Goal: Task Accomplishment & Management: Use online tool/utility

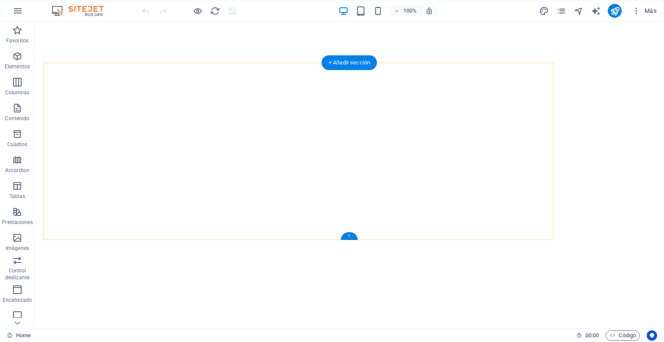
click at [352, 238] on div "+" at bounding box center [349, 236] width 17 height 8
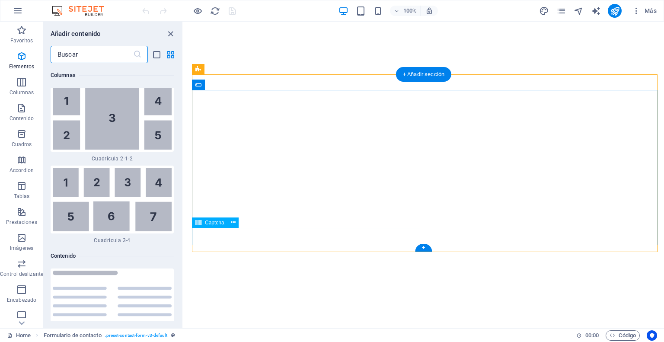
scroll to position [2792, 0]
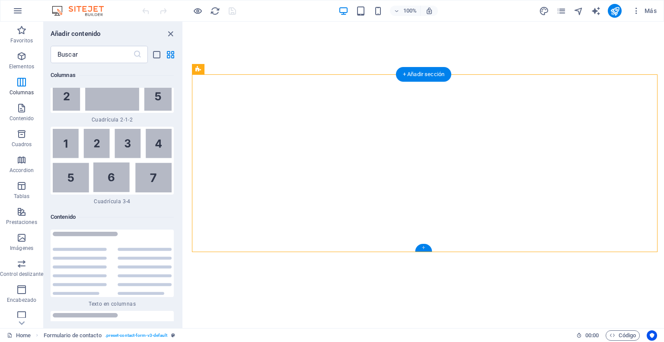
click at [422, 249] on div "+" at bounding box center [423, 248] width 17 height 8
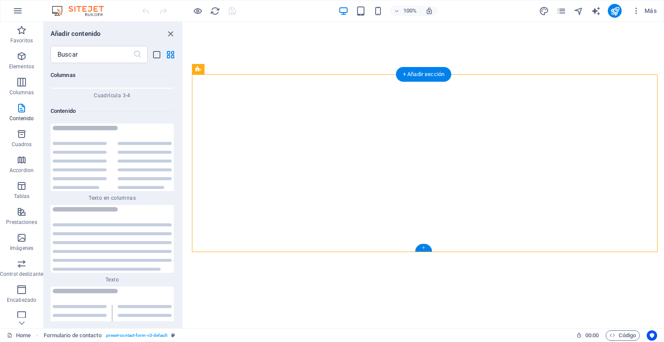
scroll to position [2902, 0]
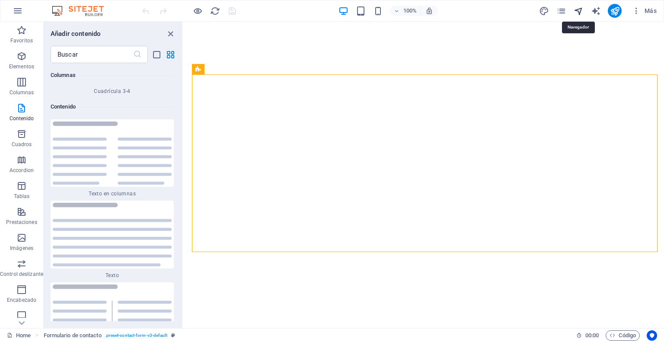
click at [578, 11] on icon "navigator" at bounding box center [579, 11] width 10 height 10
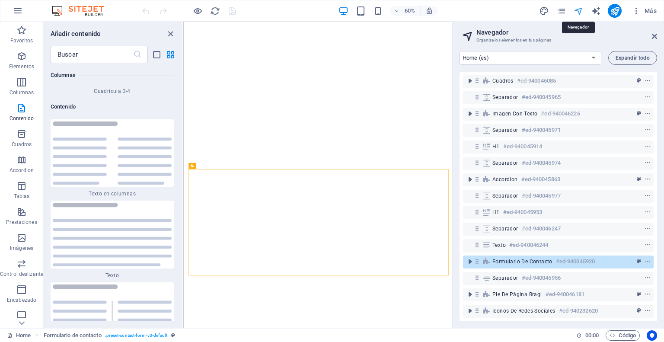
scroll to position [303, 0]
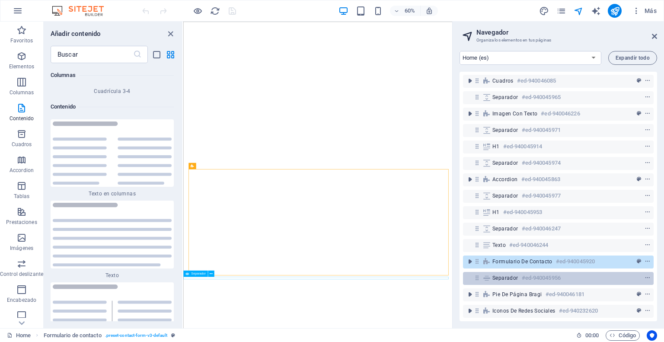
click at [528, 273] on h6 "#ed-940045956" at bounding box center [541, 278] width 39 height 10
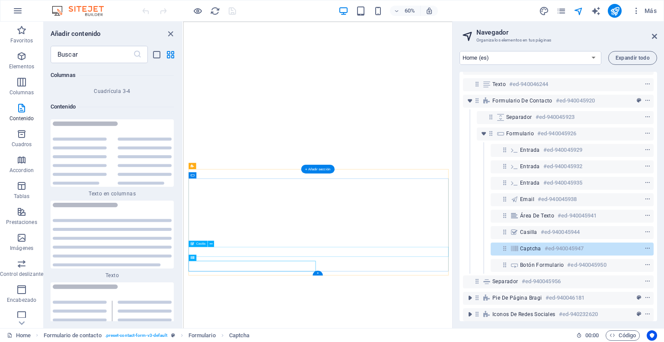
scroll to position [467, 0]
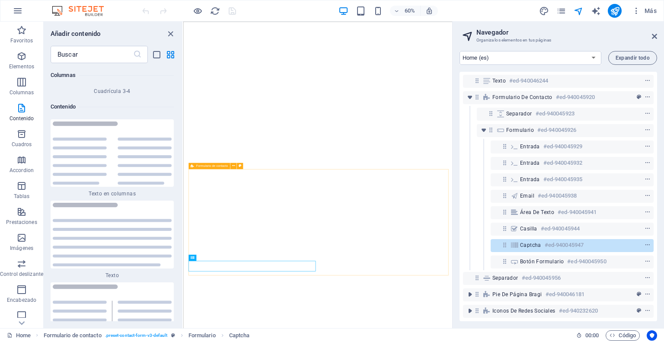
click at [196, 166] on span "Formulario de contacto" at bounding box center [212, 165] width 32 height 3
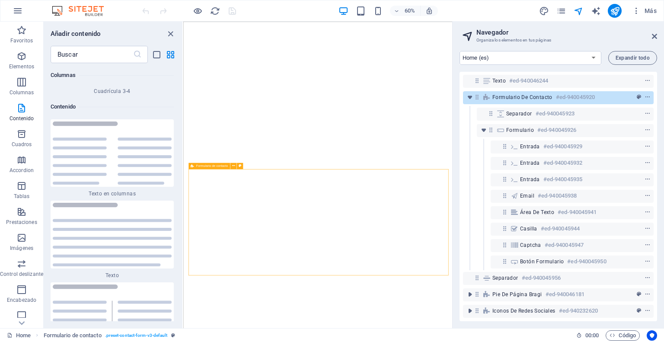
click at [196, 166] on span "Formulario de contacto" at bounding box center [212, 165] width 32 height 3
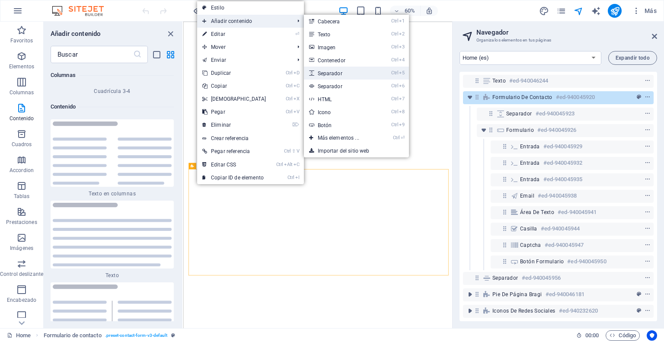
click at [331, 77] on link "Ctrl 5 Separador" at bounding box center [340, 73] width 73 height 13
select select "px"
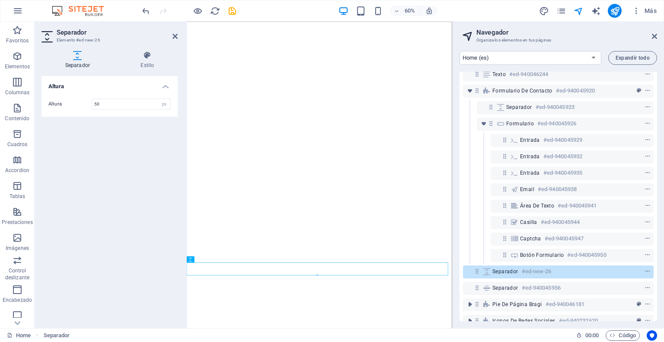
click at [101, 242] on div "Altura Altura 50 px rem vh vw" at bounding box center [110, 198] width 136 height 245
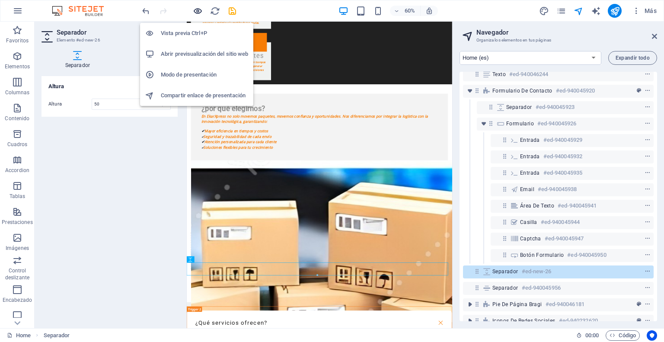
click at [195, 11] on icon "button" at bounding box center [198, 11] width 10 height 10
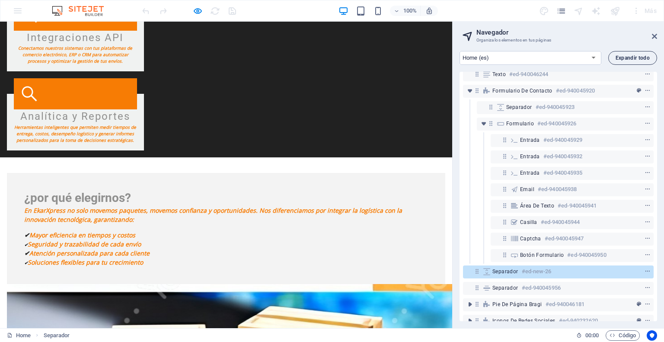
scroll to position [1839, 0]
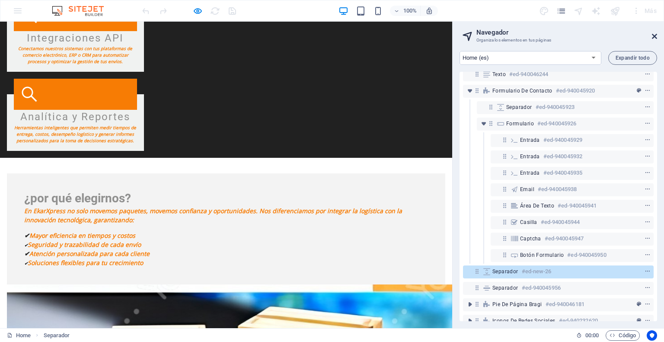
click at [656, 36] on icon at bounding box center [654, 36] width 5 height 7
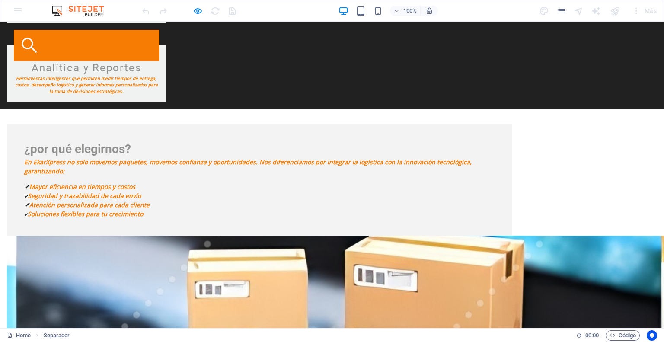
scroll to position [1798, 0]
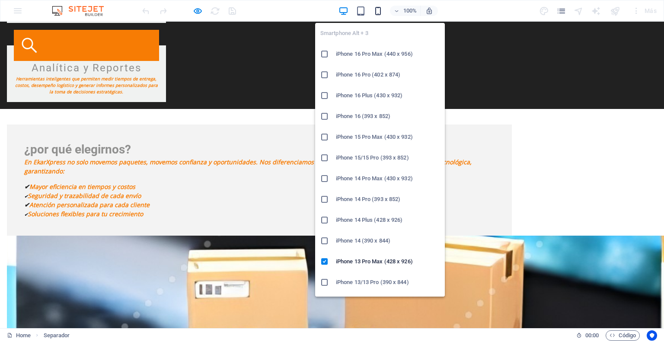
click at [377, 13] on icon "button" at bounding box center [378, 11] width 10 height 10
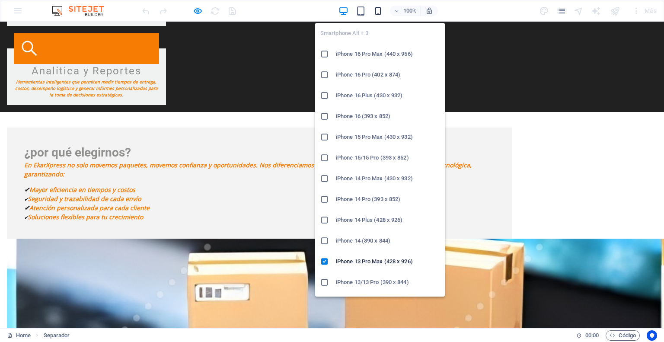
scroll to position [2337, 0]
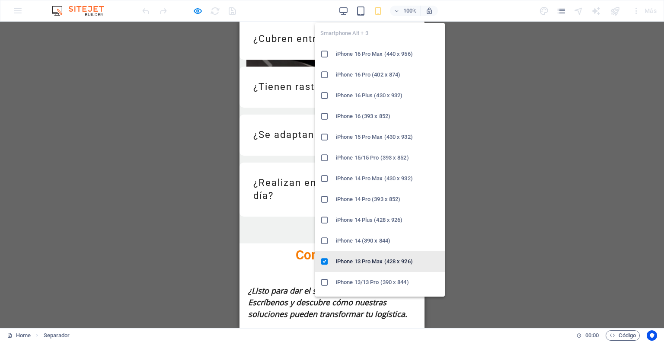
click at [364, 259] on h6 "iPhone 13 Pro Max (428 x 926)" at bounding box center [388, 261] width 104 height 10
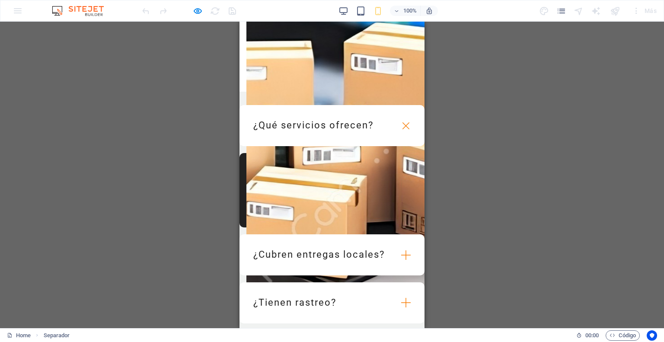
scroll to position [2439, 0]
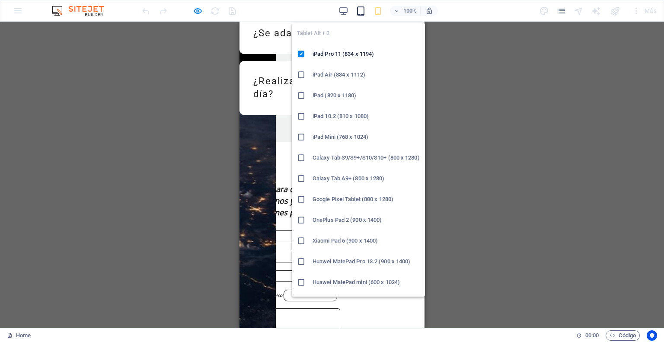
click at [362, 11] on icon "button" at bounding box center [361, 11] width 10 height 10
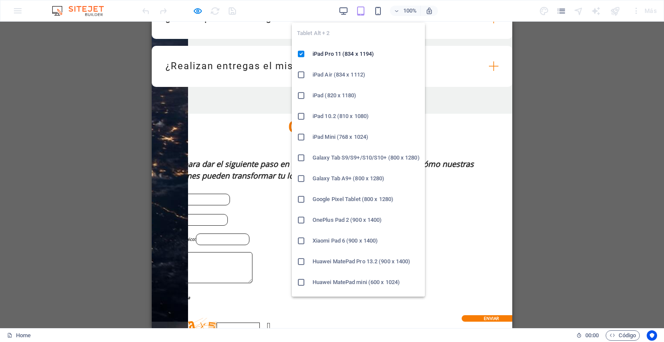
scroll to position [1932, 0]
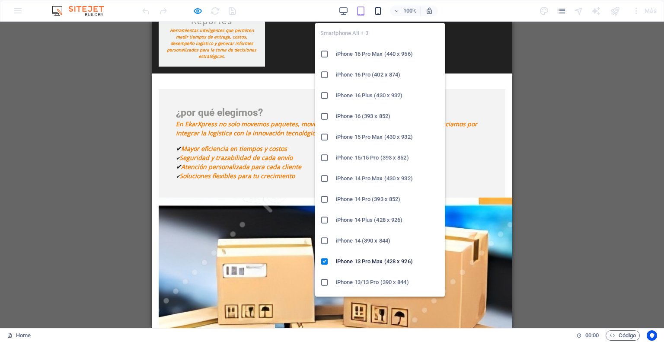
click at [376, 12] on icon "button" at bounding box center [378, 11] width 10 height 10
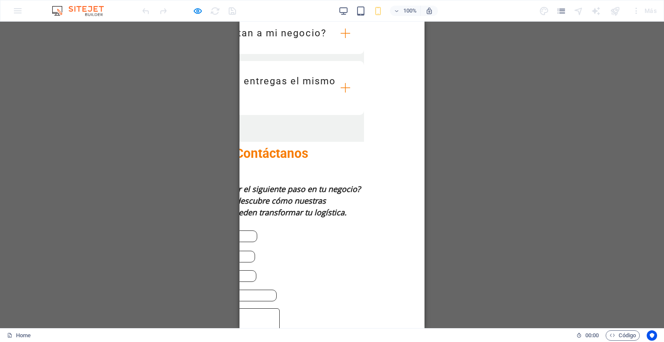
scroll to position [2439, 0]
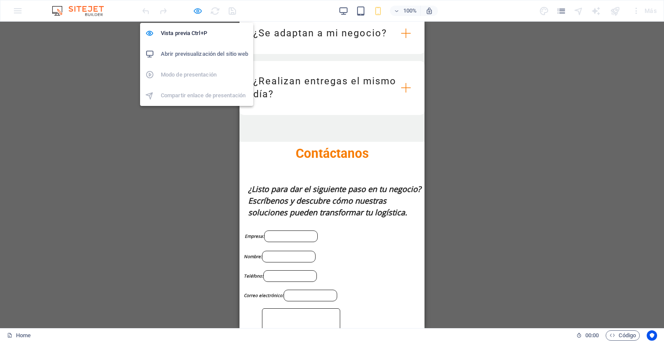
click at [198, 10] on icon "button" at bounding box center [198, 11] width 10 height 10
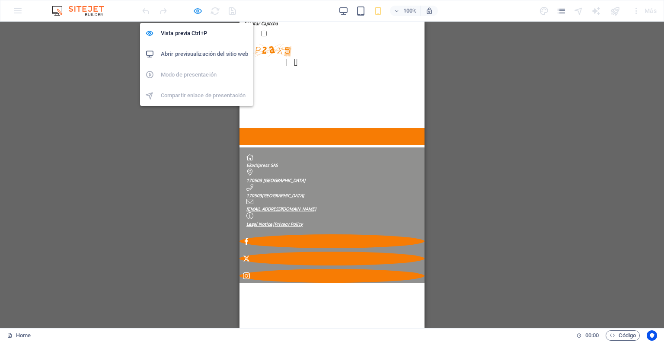
select select "px"
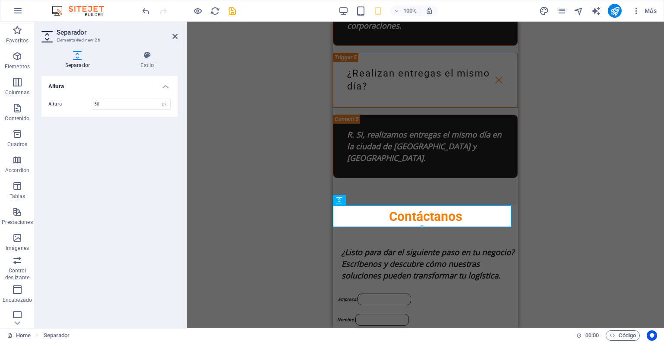
click at [558, 175] on div "Banner H2 Banner Contenedor Separador Iconos de redes sociales Pie de página Br…" at bounding box center [425, 175] width 477 height 307
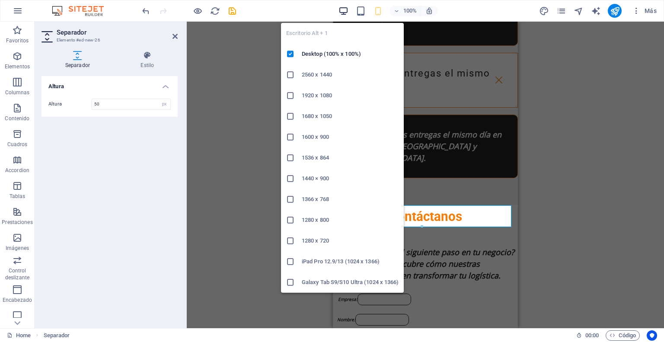
click at [340, 10] on icon "button" at bounding box center [344, 11] width 10 height 10
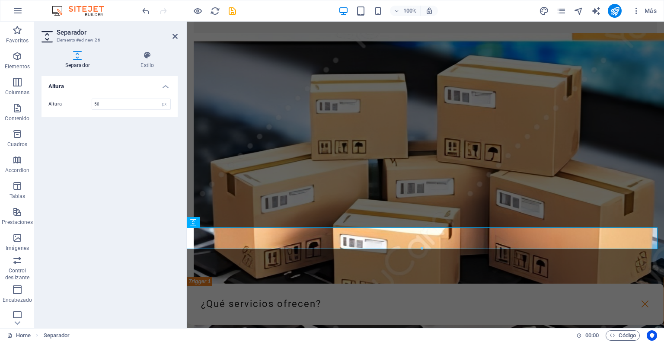
scroll to position [2076, 0]
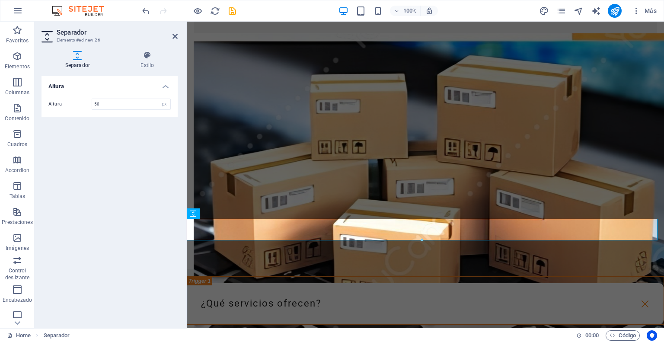
click at [93, 243] on div "Altura Altura 50 px rem vh vw" at bounding box center [110, 198] width 136 height 245
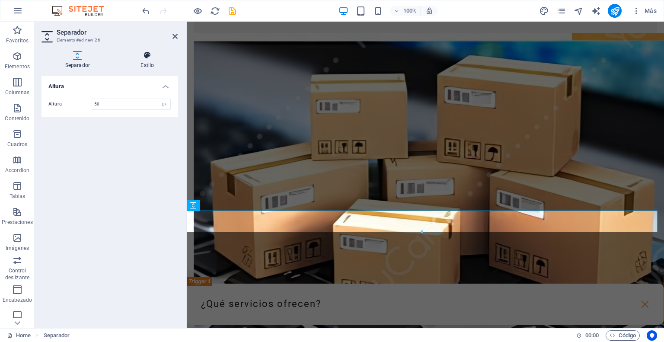
scroll to position [2085, 0]
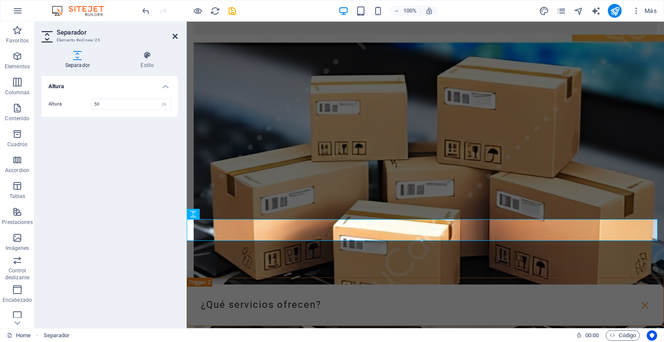
click at [173, 36] on icon at bounding box center [175, 36] width 5 height 7
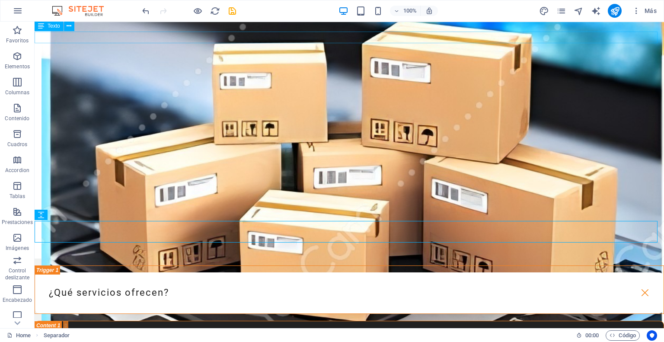
scroll to position [2012, 0]
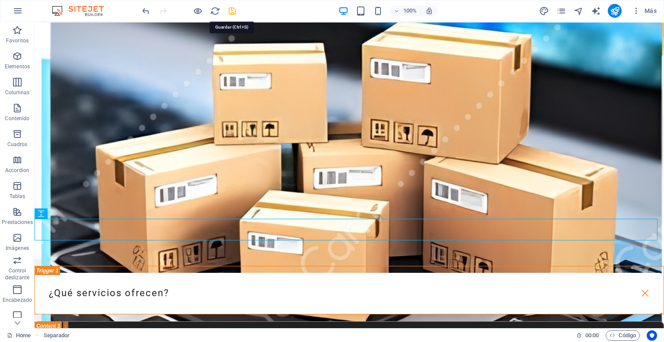
click at [232, 10] on icon "save" at bounding box center [232, 11] width 10 height 10
checkbox input "false"
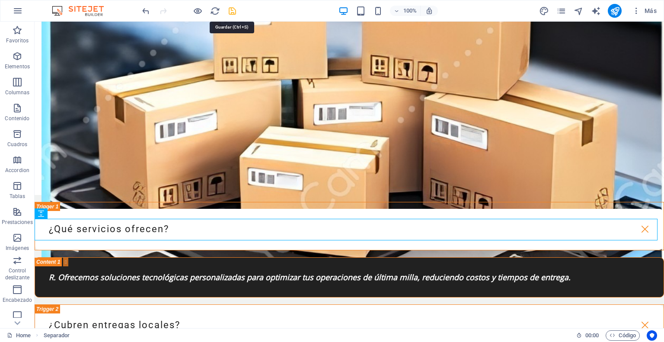
select select "px"
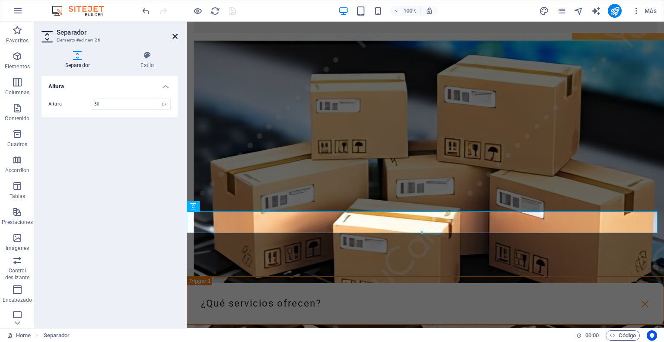
scroll to position [2085, 0]
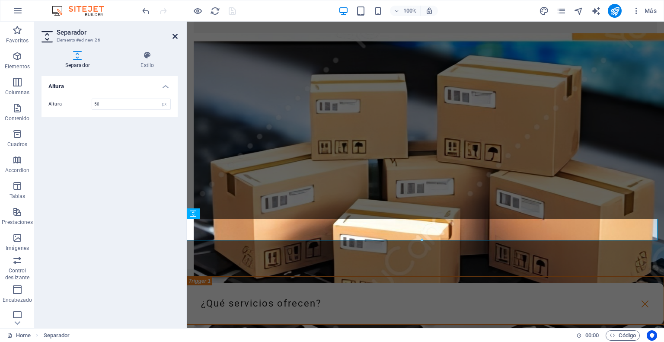
click at [176, 38] on icon at bounding box center [175, 36] width 5 height 7
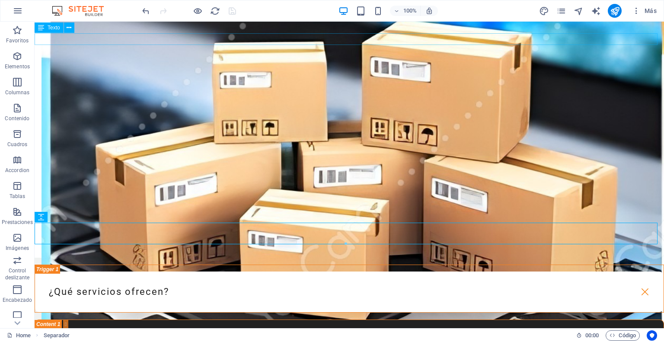
scroll to position [2012, 0]
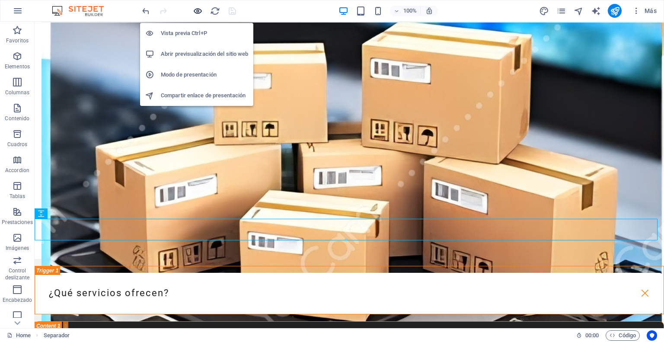
click at [201, 15] on icon "button" at bounding box center [198, 11] width 10 height 10
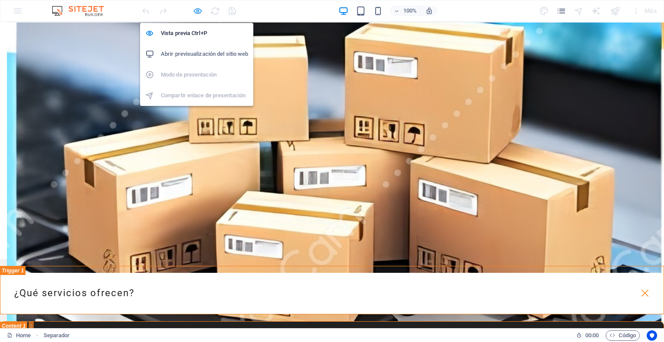
scroll to position [1820, 0]
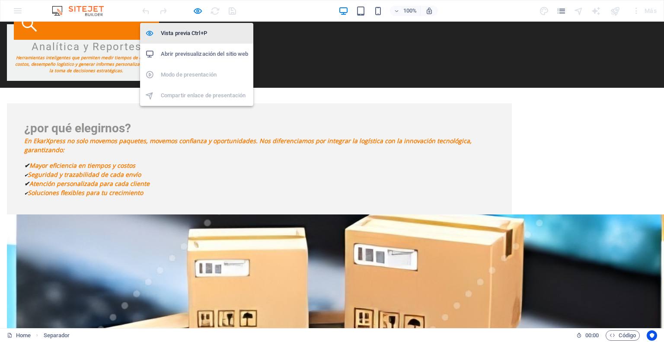
click at [187, 31] on h6 "Vista previa Ctrl+P" at bounding box center [204, 33] width 87 height 10
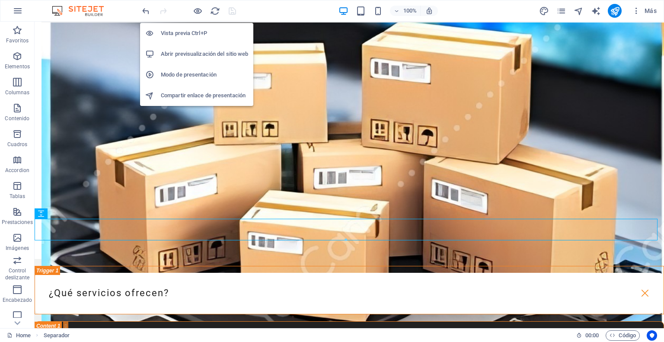
click at [185, 53] on h6 "Abrir previsualización del sitio web" at bounding box center [204, 54] width 87 height 10
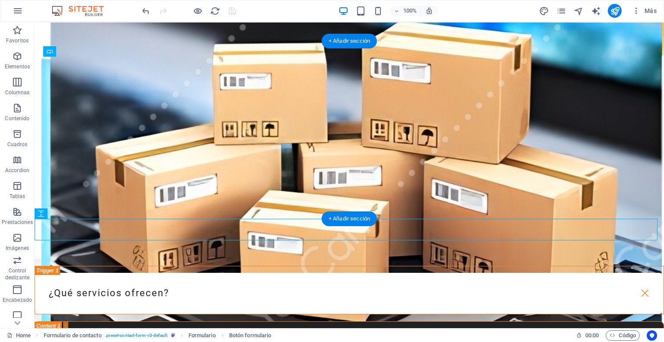
drag, startPoint x: 462, startPoint y: 198, endPoint x: 57, endPoint y: 217, distance: 405.2
drag, startPoint x: 342, startPoint y: 211, endPoint x: 262, endPoint y: 225, distance: 80.4
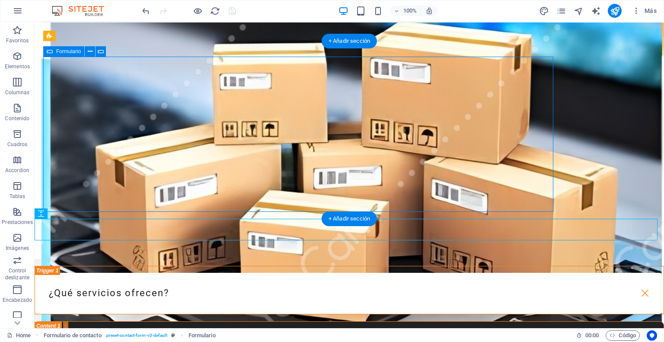
drag, startPoint x: 470, startPoint y: 193, endPoint x: 470, endPoint y: 198, distance: 5.6
drag, startPoint x: 454, startPoint y: 192, endPoint x: 462, endPoint y: 191, distance: 8.3
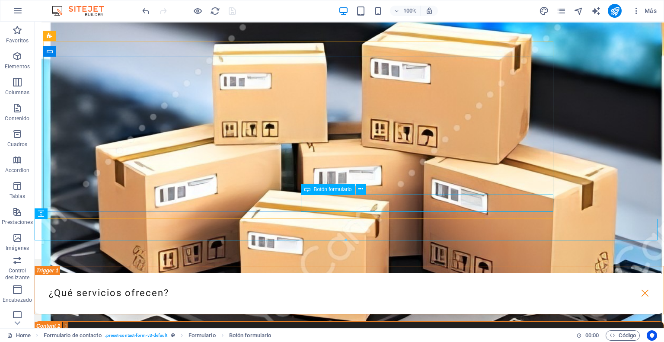
click at [321, 189] on span "Botón formulario" at bounding box center [333, 189] width 38 height 5
click at [361, 188] on icon at bounding box center [360, 189] width 5 height 9
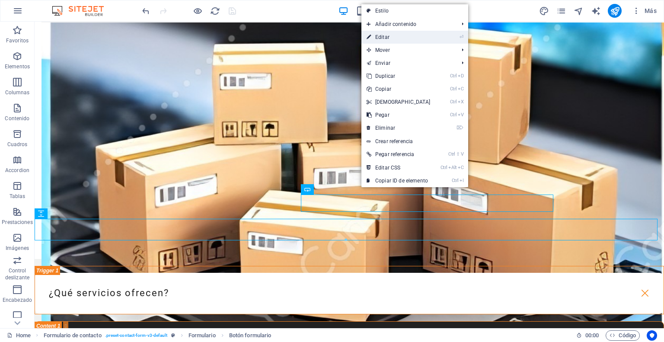
click at [384, 40] on link "⏎ Editar" at bounding box center [399, 37] width 74 height 13
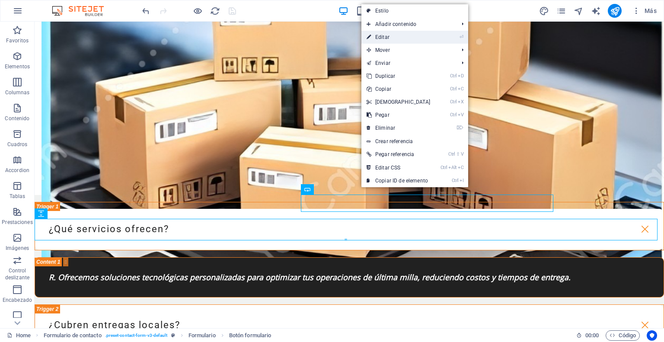
select select "px"
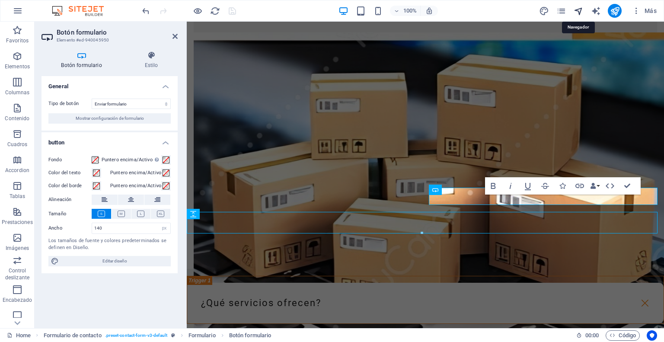
scroll to position [2085, 0]
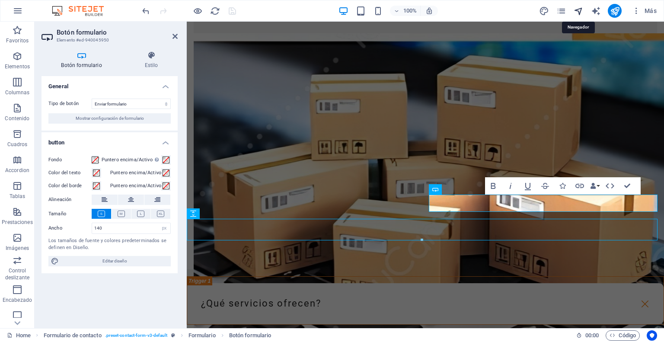
click at [577, 10] on icon "navigator" at bounding box center [579, 11] width 10 height 10
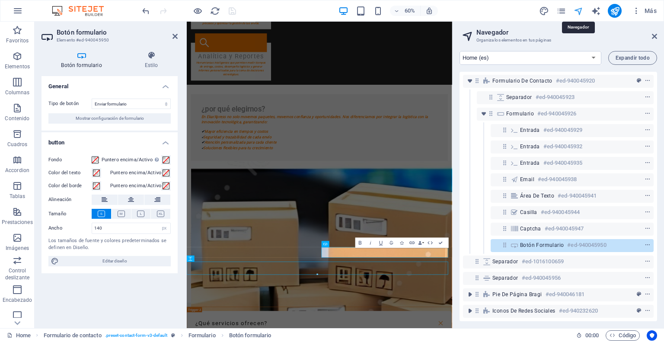
scroll to position [2097, 0]
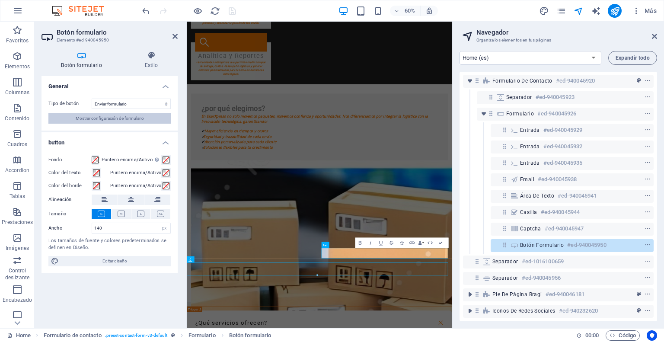
click at [126, 119] on span "Mostrar configuración de formulario" at bounding box center [110, 118] width 68 height 10
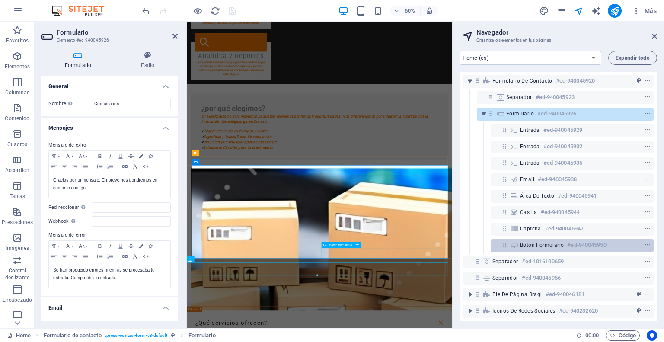
drag, startPoint x: 546, startPoint y: 238, endPoint x: 539, endPoint y: 240, distance: 7.6
click at [539, 242] on span "Botón formulario" at bounding box center [542, 245] width 44 height 7
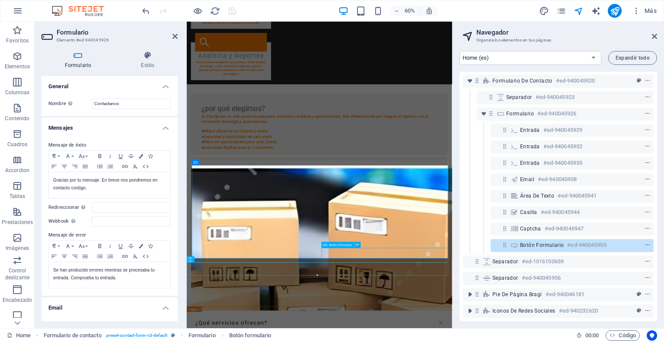
click at [505, 241] on icon at bounding box center [504, 244] width 7 height 7
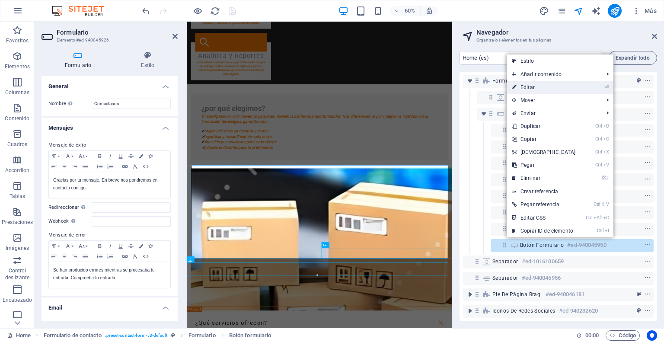
click at [531, 92] on link "⏎ Editar" at bounding box center [544, 87] width 74 height 13
select select "px"
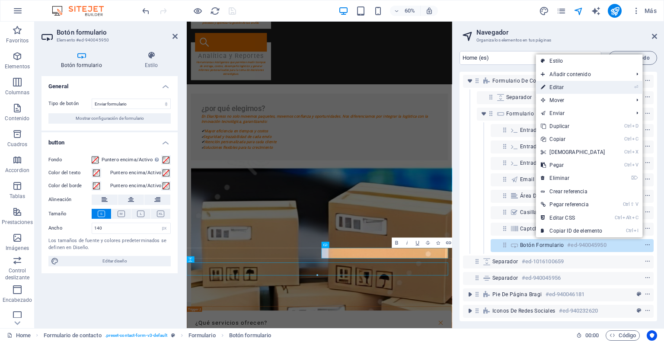
click at [559, 86] on link "⏎ Editar" at bounding box center [573, 87] width 74 height 13
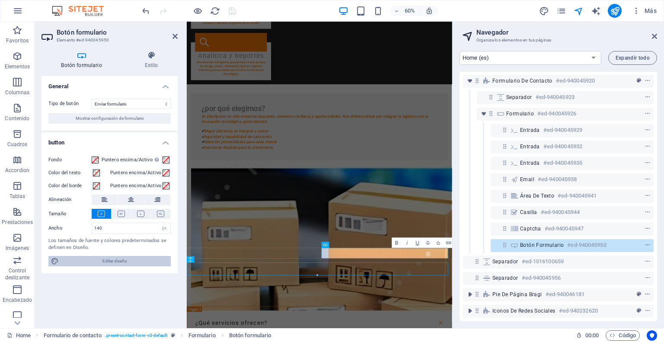
click at [104, 259] on span "Editar diseño" at bounding box center [114, 261] width 107 height 10
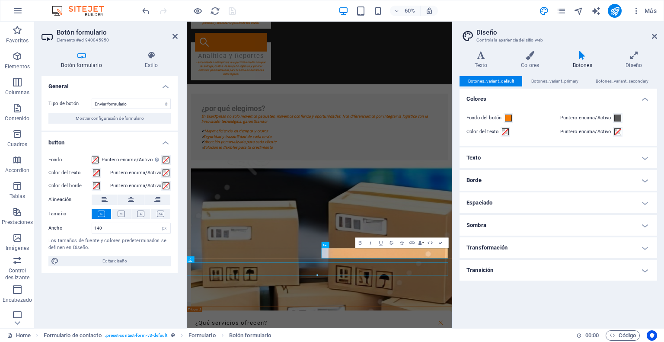
click at [116, 220] on div "Fondo Puntero encima/Activo Cambia al modo de previsualización para probar el e…" at bounding box center [110, 210] width 136 height 125
click at [119, 211] on icon at bounding box center [121, 214] width 7 height 6
click at [99, 215] on icon at bounding box center [101, 214] width 7 height 6
click at [118, 211] on icon at bounding box center [121, 214] width 7 height 6
click at [128, 115] on span "Mostrar configuración de formulario" at bounding box center [110, 118] width 68 height 10
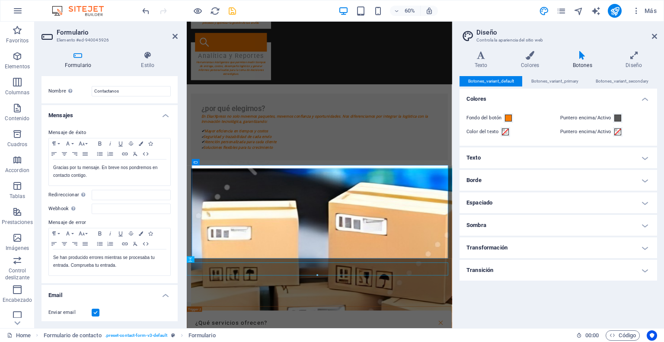
scroll to position [0, 0]
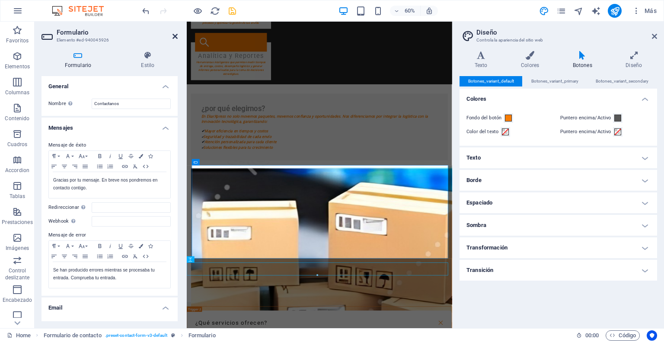
click at [174, 35] on icon at bounding box center [175, 36] width 5 height 7
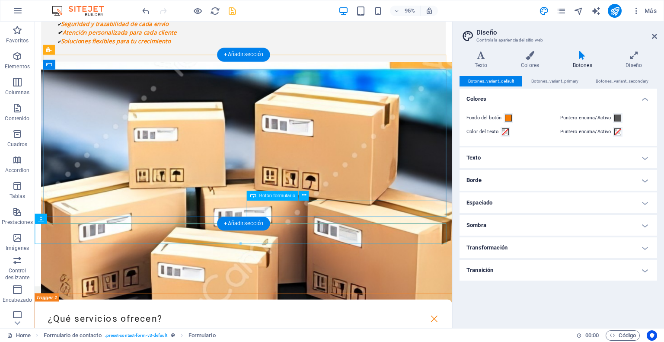
drag, startPoint x: 424, startPoint y: 213, endPoint x: 288, endPoint y: 217, distance: 136.3
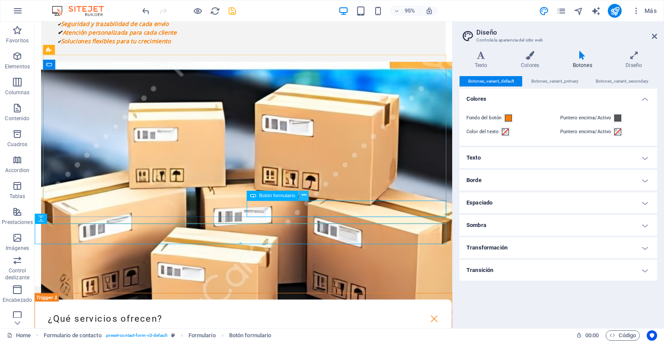
click at [302, 195] on icon at bounding box center [303, 196] width 4 height 9
click at [301, 196] on icon at bounding box center [303, 196] width 4 height 9
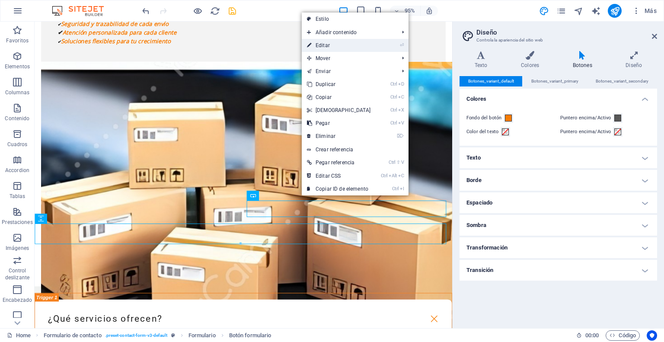
click at [326, 48] on link "⏎ Editar" at bounding box center [339, 45] width 74 height 13
select select "px"
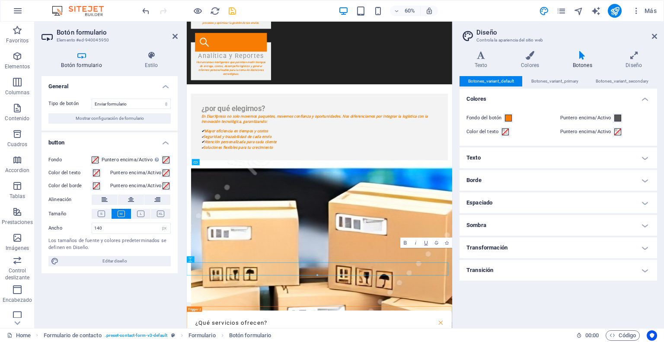
drag, startPoint x: 512, startPoint y: 266, endPoint x: 529, endPoint y: 435, distance: 169.9
click at [152, 59] on icon at bounding box center [151, 55] width 53 height 9
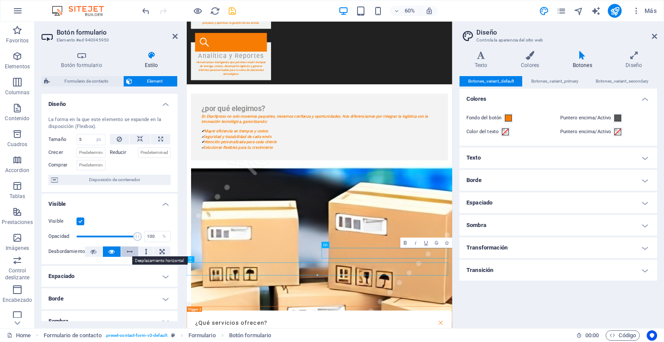
click at [128, 251] on icon at bounding box center [130, 251] width 6 height 10
click at [145, 253] on icon at bounding box center [146, 251] width 3 height 10
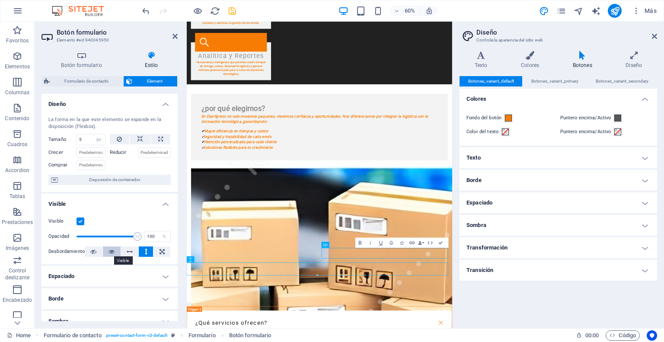
click at [112, 250] on icon at bounding box center [112, 251] width 6 height 10
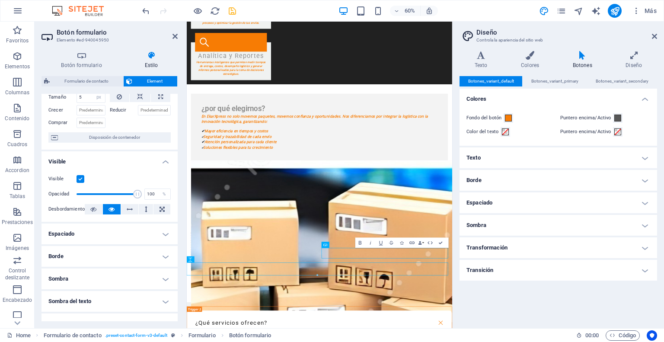
scroll to position [43, 0]
click at [161, 232] on h4 "Espaciado" at bounding box center [110, 233] width 136 height 21
click at [161, 286] on h4 "Borde" at bounding box center [110, 290] width 136 height 21
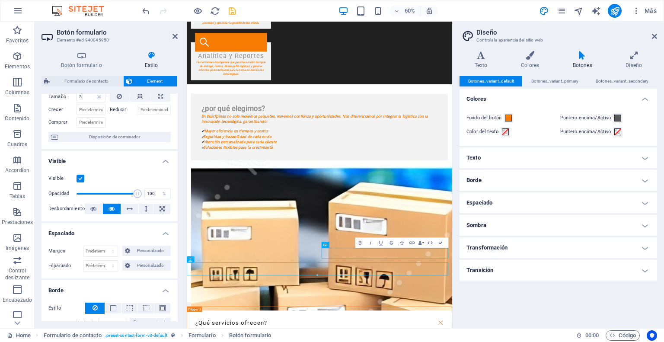
drag, startPoint x: 175, startPoint y: 225, endPoint x: 178, endPoint y: 252, distance: 27.4
click at [178, 252] on div "Botón formulario Estilo General Tipo de botón Enviar formulario Restablecer for…" at bounding box center [110, 186] width 150 height 284
click at [136, 253] on span "Personalizado" at bounding box center [150, 251] width 35 height 10
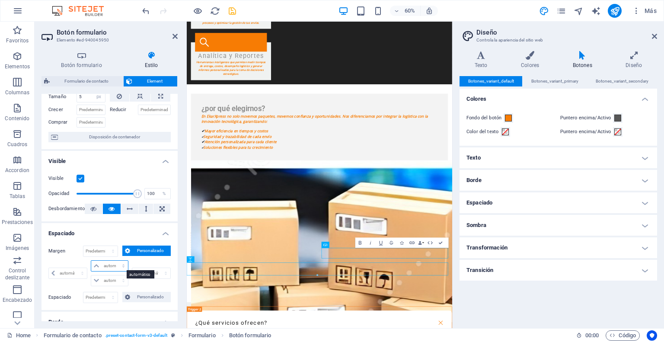
click at [105, 266] on select "automático px % rem vw vh" at bounding box center [109, 266] width 36 height 10
select select "px"
click at [115, 261] on select "automático px % rem vw vh" at bounding box center [109, 266] width 36 height 10
type input "0"
select select "px"
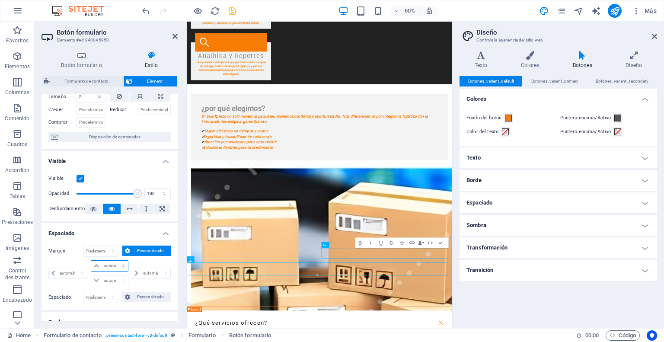
type input "0"
select select "px"
type input "0"
select select "px"
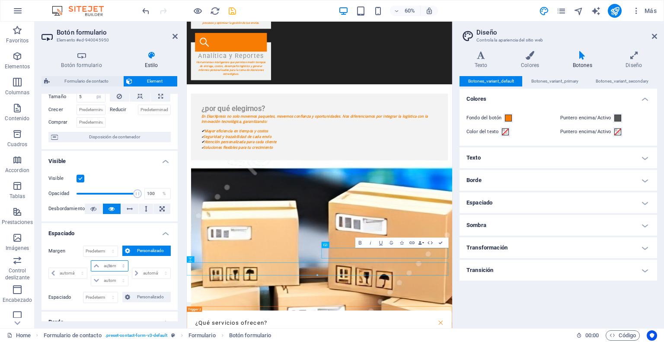
type input "0"
select select "px"
type input "10"
select select "DISABLED_OPTION_VALUE"
type input "10"
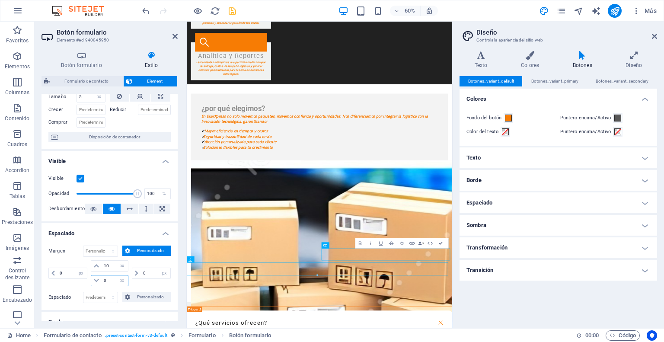
click at [109, 281] on input "0" at bounding box center [115, 280] width 26 height 10
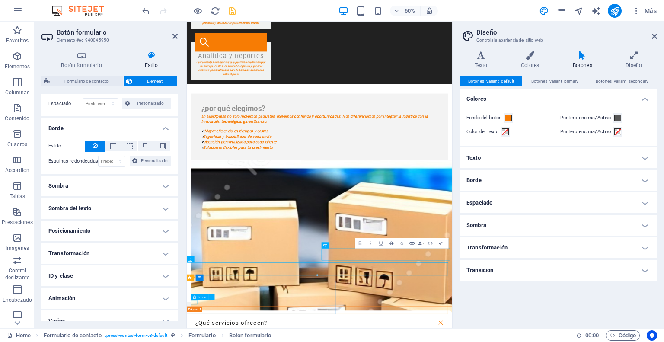
scroll to position [237, 0]
click at [162, 226] on h4 "Posicionamiento" at bounding box center [110, 230] width 136 height 21
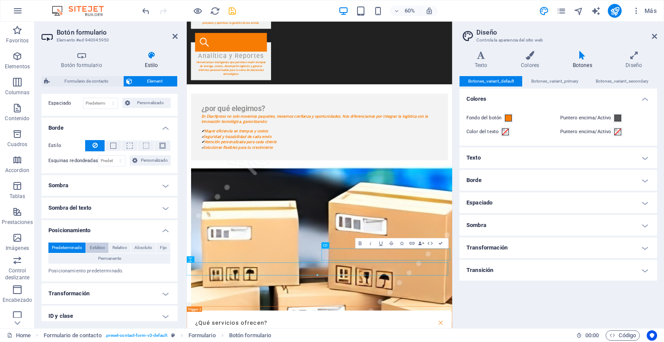
click at [98, 246] on span "Estático" at bounding box center [97, 248] width 15 height 10
click at [117, 246] on span "Relativo" at bounding box center [119, 248] width 15 height 10
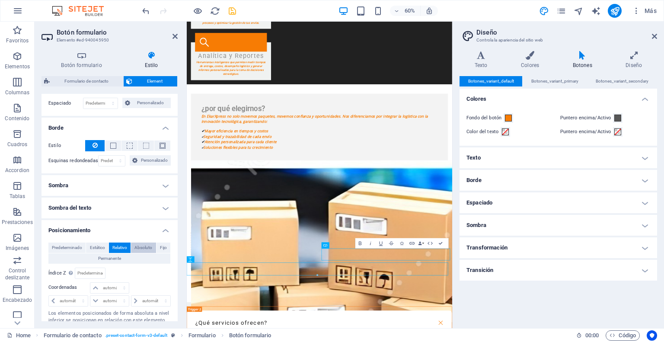
click at [139, 244] on span "Absoluto" at bounding box center [143, 248] width 18 height 10
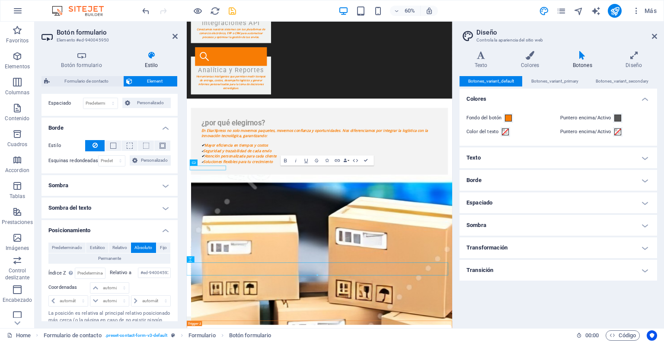
scroll to position [2097, 0]
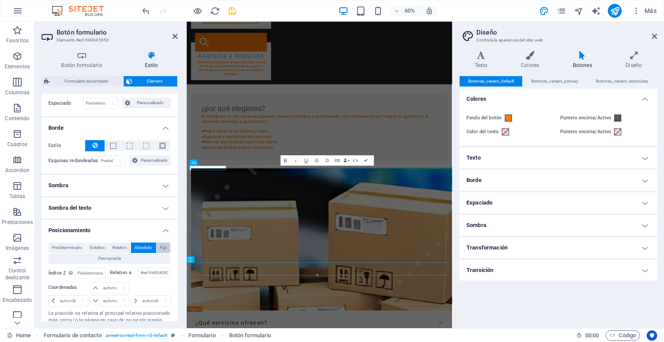
click at [162, 246] on span "Fijo" at bounding box center [163, 248] width 7 height 10
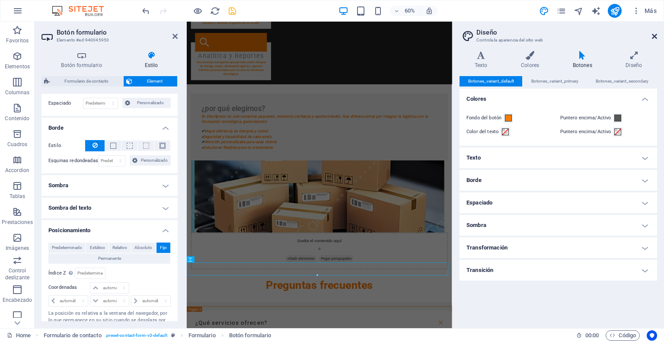
click at [655, 37] on icon at bounding box center [654, 36] width 5 height 7
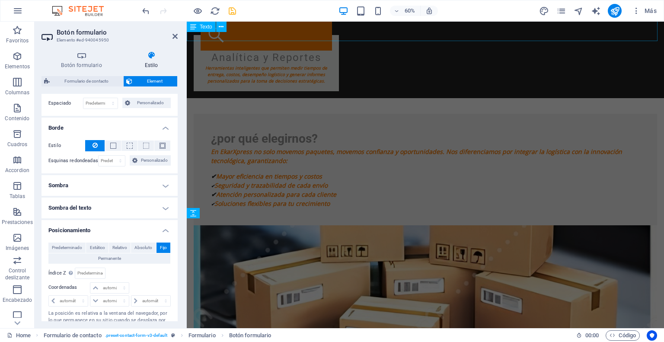
scroll to position [2076, 0]
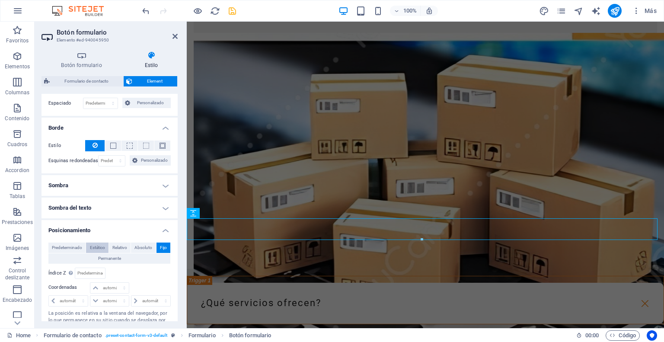
click at [98, 246] on span "Estático" at bounding box center [97, 248] width 15 height 10
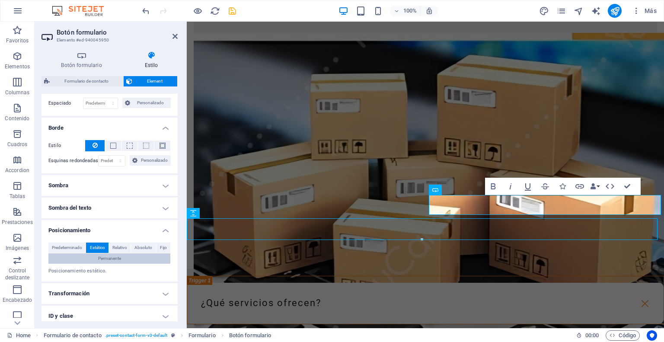
click at [104, 260] on span "Permanente" at bounding box center [109, 258] width 23 height 10
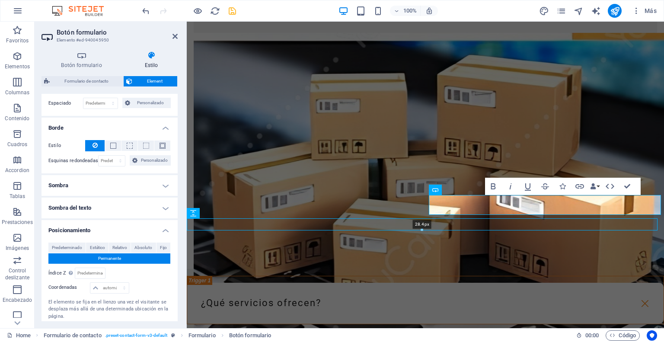
drag, startPoint x: 422, startPoint y: 240, endPoint x: 422, endPoint y: 231, distance: 8.2
click at [422, 231] on div at bounding box center [422, 230] width 470 height 3
drag, startPoint x: 422, startPoint y: 231, endPoint x: 294, endPoint y: 209, distance: 129.9
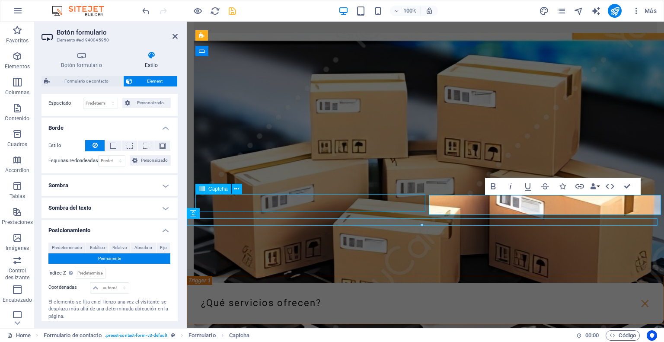
scroll to position [1999, 0]
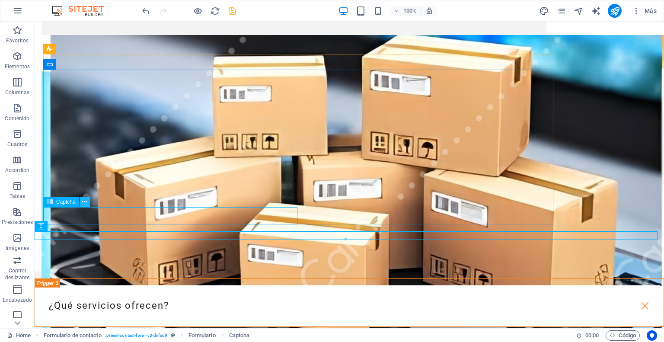
click at [83, 202] on icon at bounding box center [84, 202] width 5 height 9
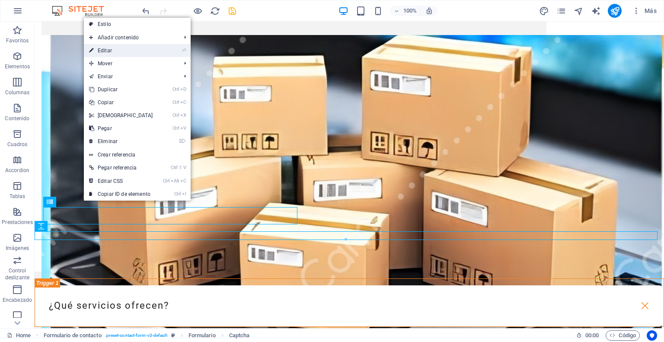
click at [105, 52] on link "⏎ Editar" at bounding box center [121, 50] width 74 height 13
select select "px"
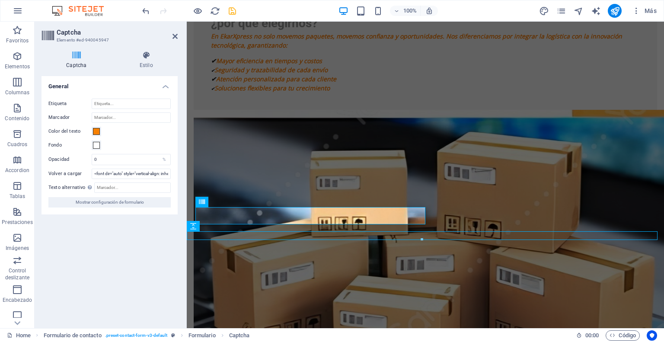
scroll to position [2063, 0]
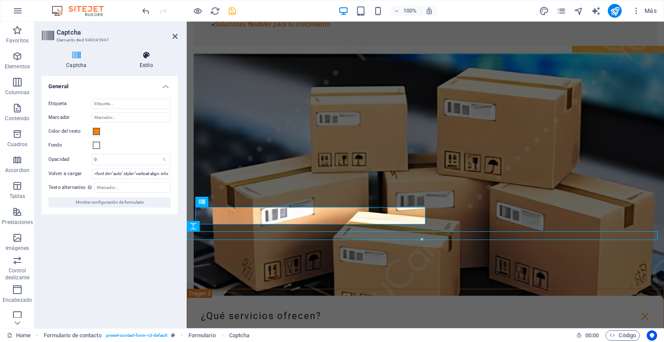
click at [148, 60] on h4 "Estilo" at bounding box center [146, 60] width 63 height 18
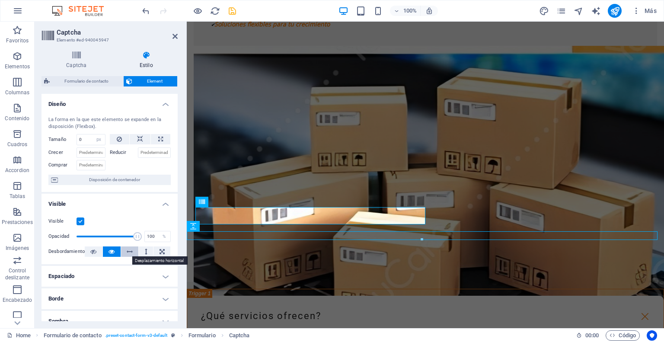
click at [130, 256] on icon at bounding box center [130, 251] width 6 height 10
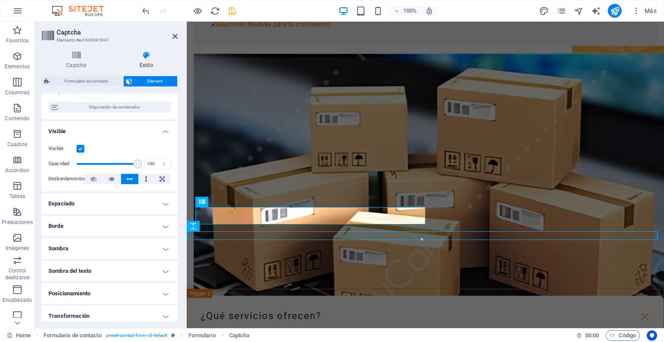
scroll to position [73, 0]
click at [165, 202] on h4 "Espaciado" at bounding box center [110, 203] width 136 height 21
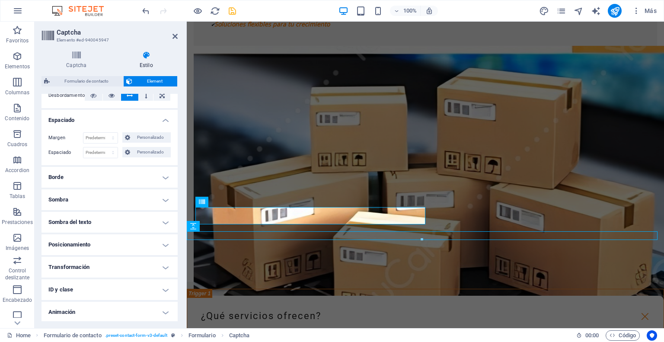
scroll to position [157, 0]
click at [161, 244] on h4 "Posicionamiento" at bounding box center [110, 243] width 136 height 21
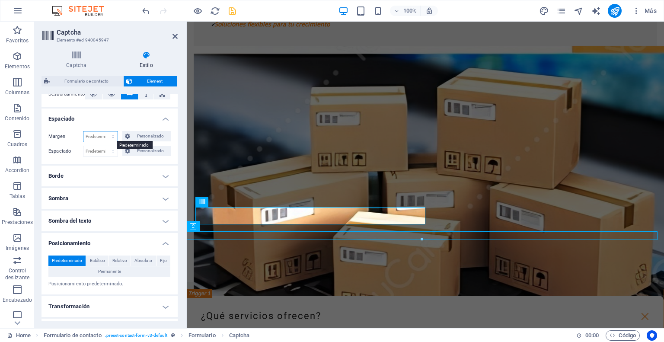
click at [111, 138] on select "Predeterminado automático px % rem vw vh Personalizado" at bounding box center [100, 136] width 34 height 10
select select "px"
click at [104, 131] on select "Predeterminado automático px % rem vw vh Personalizado" at bounding box center [100, 136] width 34 height 10
type input "0"
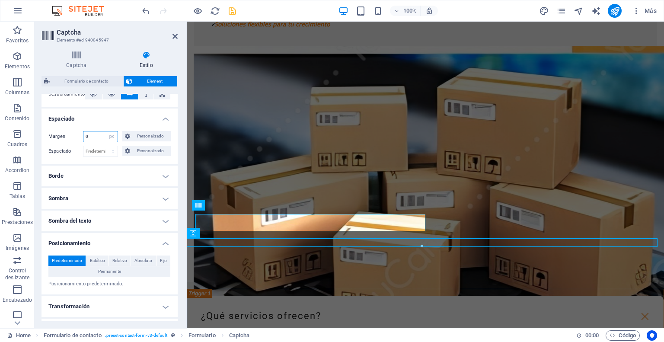
scroll to position [2056, 0]
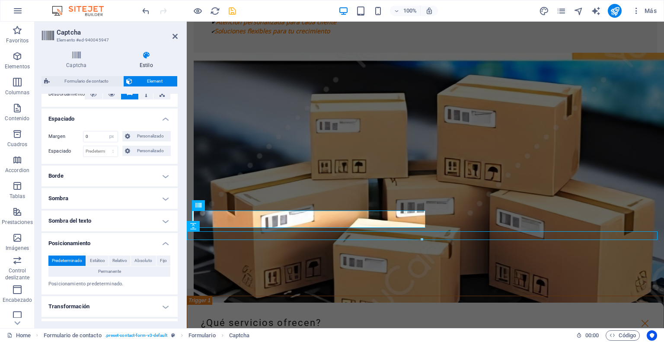
click at [106, 169] on h4 "Borde" at bounding box center [110, 176] width 136 height 21
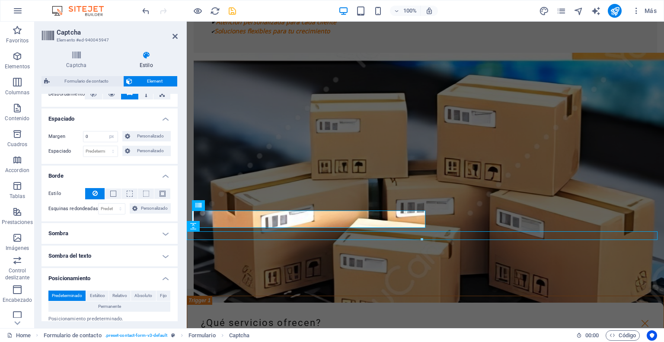
click at [106, 169] on h4 "Borde" at bounding box center [110, 174] width 136 height 16
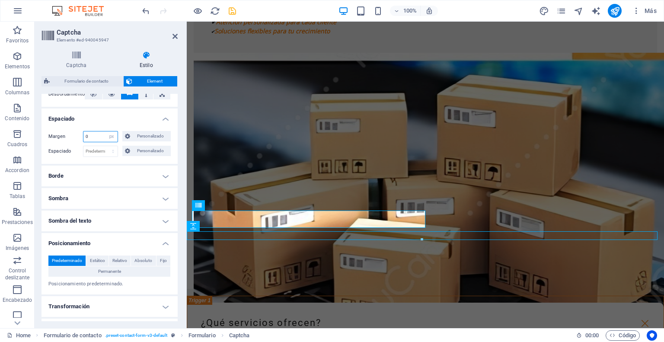
click at [95, 138] on input "0" at bounding box center [100, 136] width 34 height 10
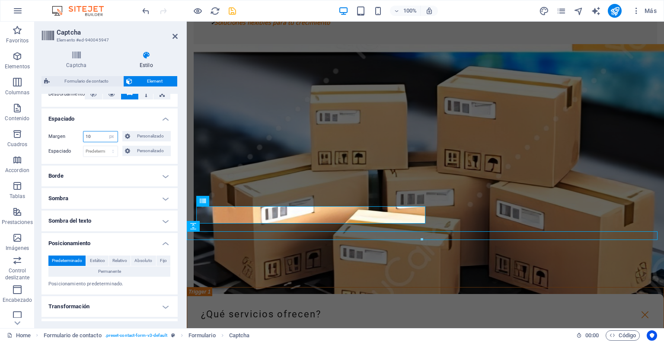
type input "1"
type input "0"
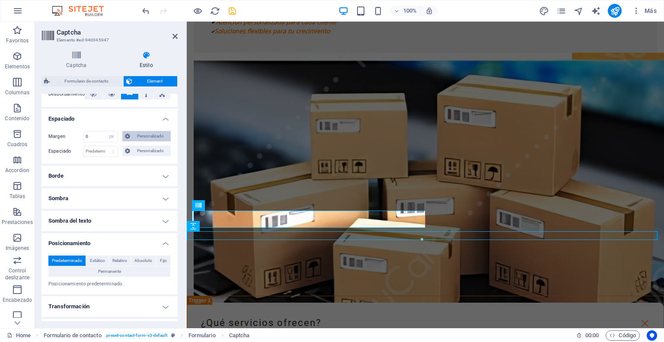
click at [138, 131] on span "Personalizado" at bounding box center [150, 136] width 35 height 10
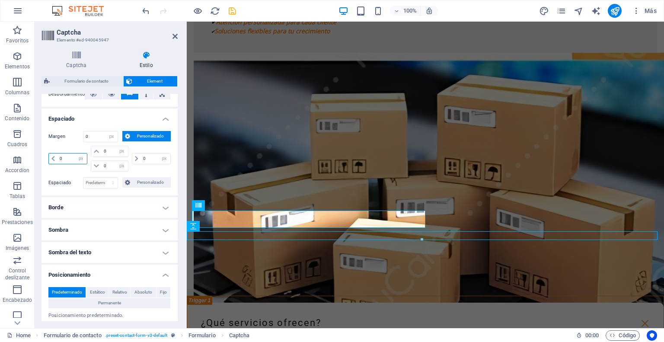
click at [58, 159] on input "0" at bounding box center [72, 159] width 29 height 10
type input "200"
select select "DISABLED_OPTION_VALUE"
type input "2"
type input "0"
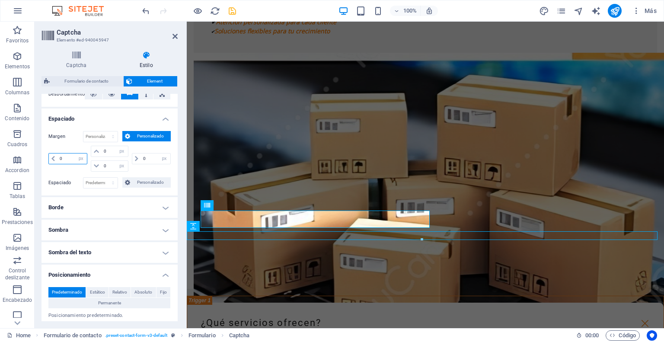
type input "0"
select select "px"
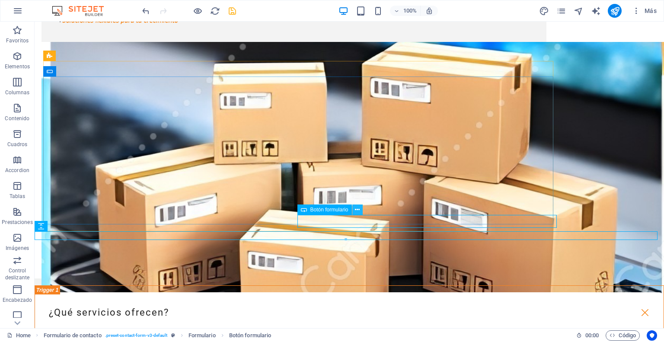
click at [360, 210] on icon at bounding box center [357, 209] width 5 height 9
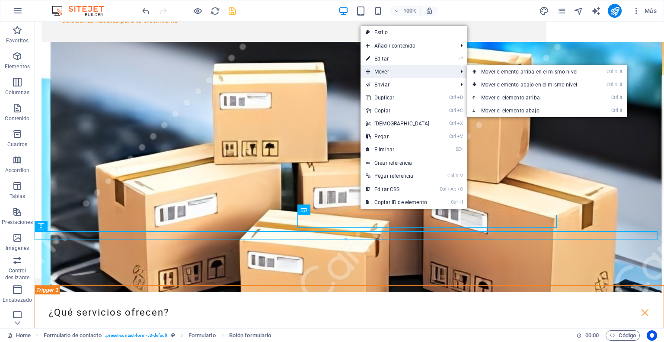
click at [380, 70] on span "Mover" at bounding box center [408, 71] width 94 height 13
click at [501, 85] on link "Ctrl ⇧ ⬇ Mover elemento abajo en el mismo nivel" at bounding box center [531, 84] width 128 height 13
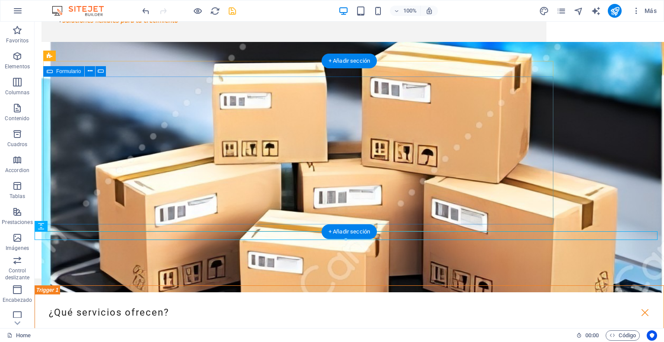
scroll to position [1992, 3]
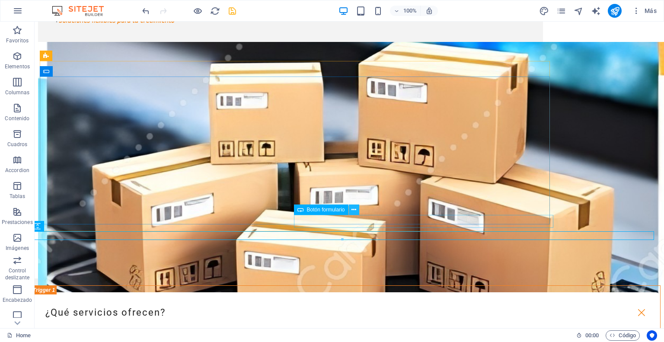
click at [355, 211] on icon at bounding box center [354, 209] width 5 height 9
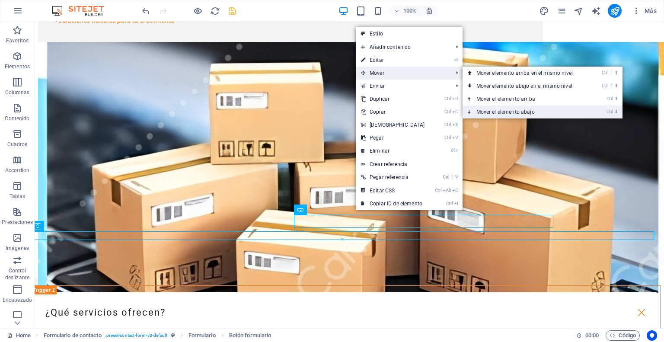
click at [509, 114] on link "Ctrl ⬇ Mover el elemento abajo" at bounding box center [527, 112] width 128 height 13
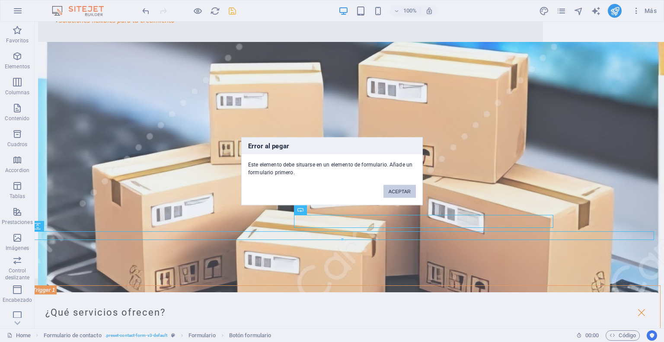
click at [391, 191] on button "ACEPTAR" at bounding box center [400, 191] width 32 height 13
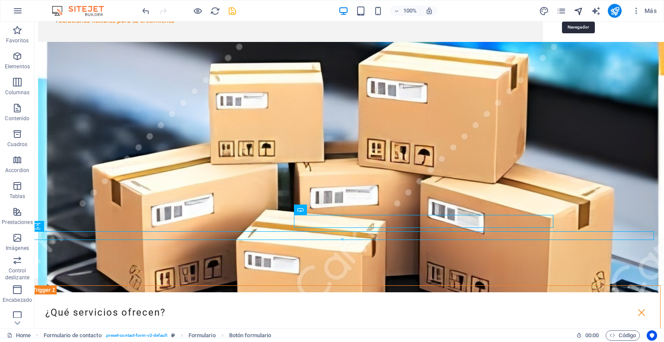
click at [576, 10] on icon "navigator" at bounding box center [579, 11] width 10 height 10
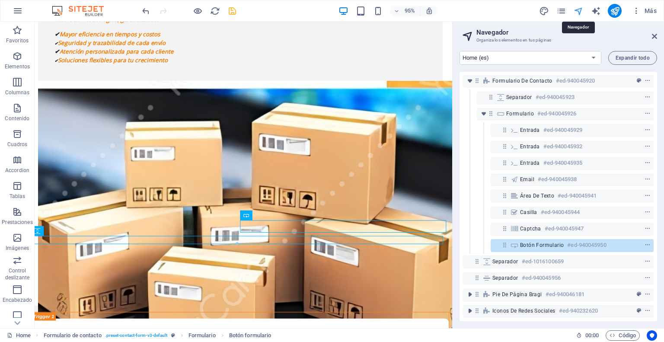
scroll to position [483, 0]
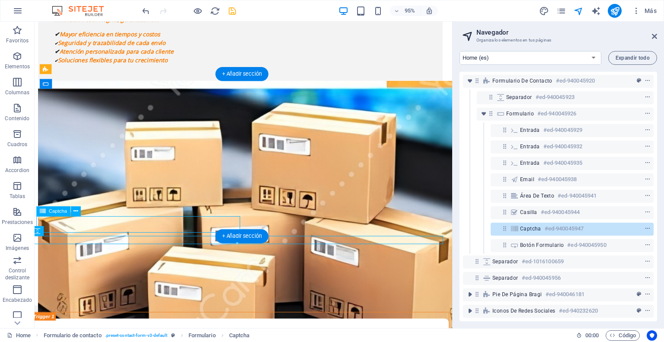
select select "px"
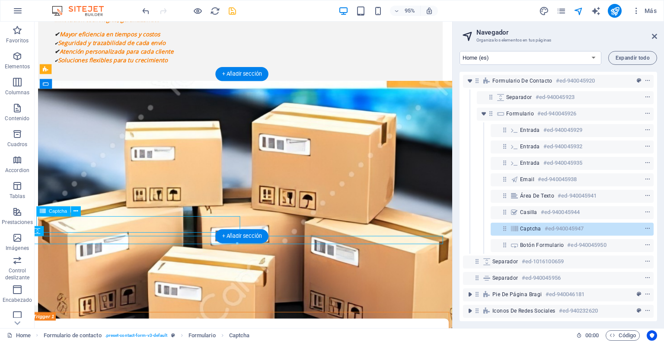
select select "px"
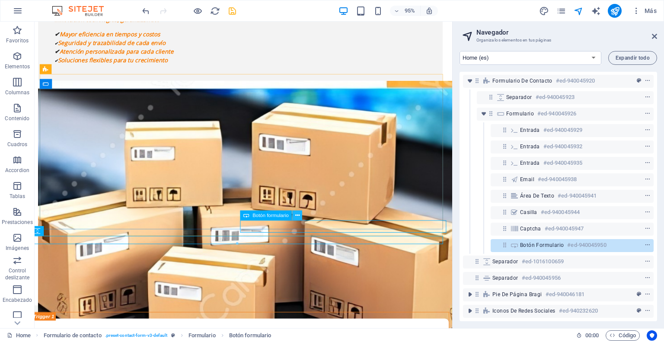
click at [296, 214] on icon at bounding box center [297, 215] width 4 height 9
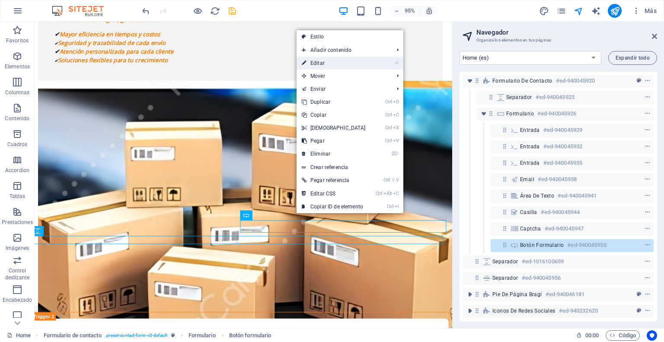
click at [313, 60] on link "⏎ Editar" at bounding box center [334, 63] width 74 height 13
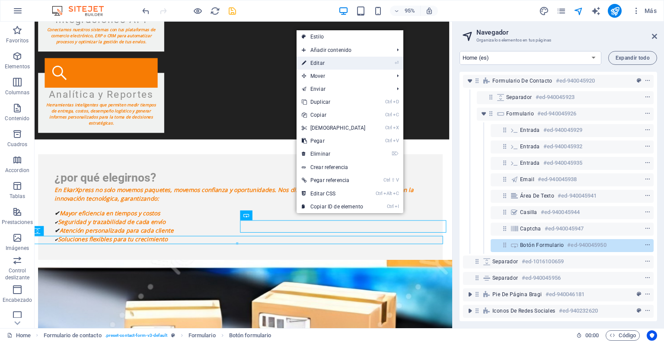
select select "px"
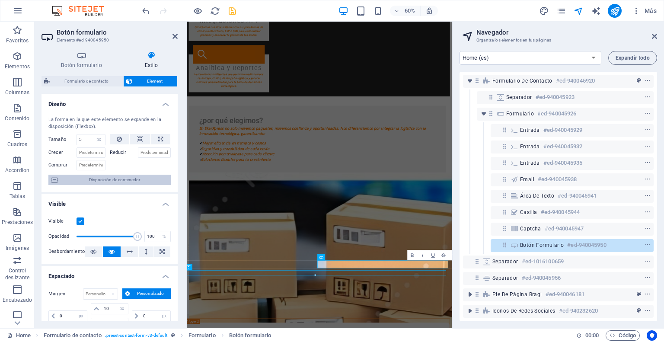
click at [96, 179] on span "Disposición de contenedor" at bounding box center [115, 180] width 108 height 10
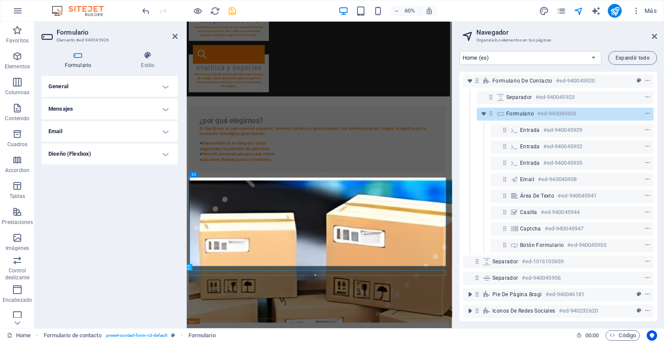
click at [134, 89] on h4 "General" at bounding box center [110, 86] width 136 height 21
click at [134, 89] on h4 "General" at bounding box center [110, 84] width 136 height 16
click at [132, 113] on h4 "Mensajes" at bounding box center [110, 109] width 136 height 21
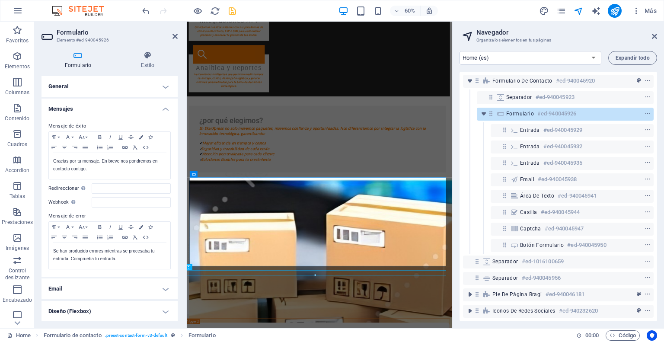
click at [132, 113] on h4 "Mensajes" at bounding box center [110, 107] width 136 height 16
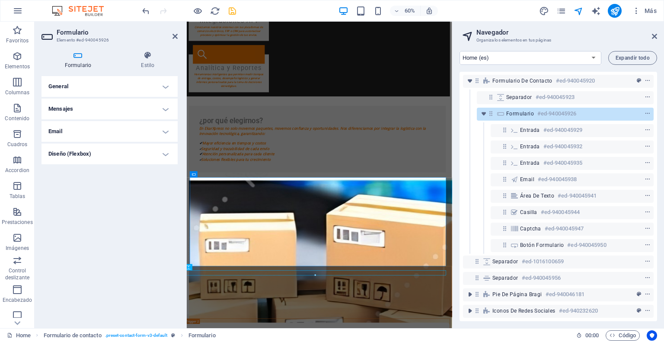
click at [132, 131] on h4 "Email" at bounding box center [110, 131] width 136 height 21
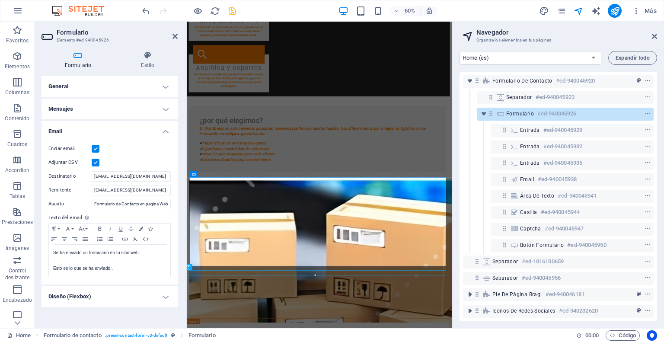
click at [132, 131] on h4 "Email" at bounding box center [110, 129] width 136 height 16
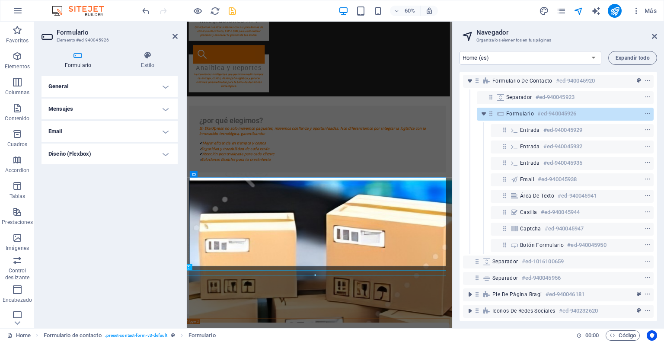
click at [129, 150] on h4 "Diseño (Flexbox)" at bounding box center [110, 154] width 136 height 21
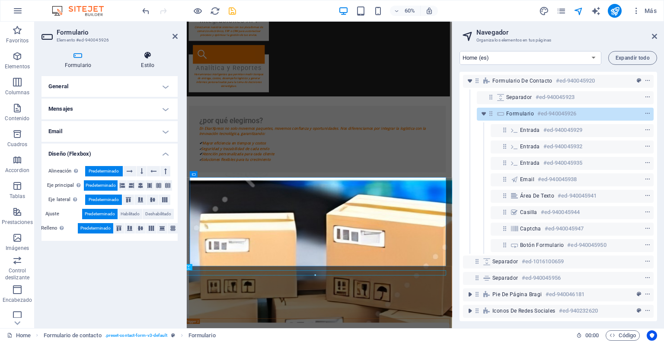
click at [144, 65] on h4 "Estilo" at bounding box center [148, 60] width 60 height 18
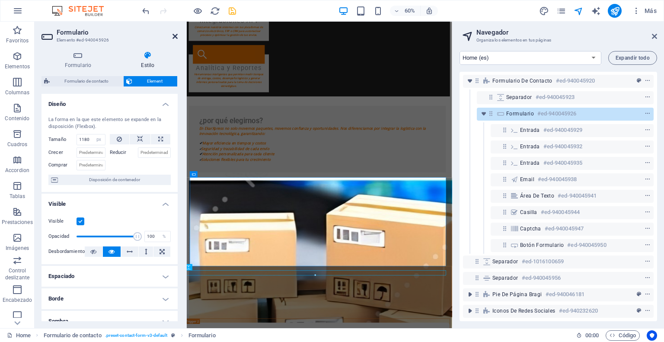
click at [176, 34] on icon at bounding box center [175, 36] width 5 height 7
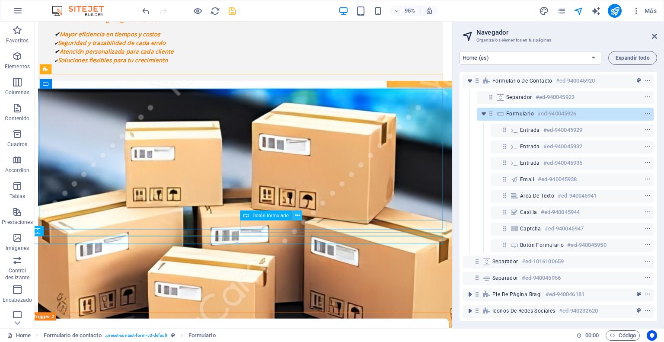
click at [295, 218] on icon at bounding box center [297, 215] width 4 height 9
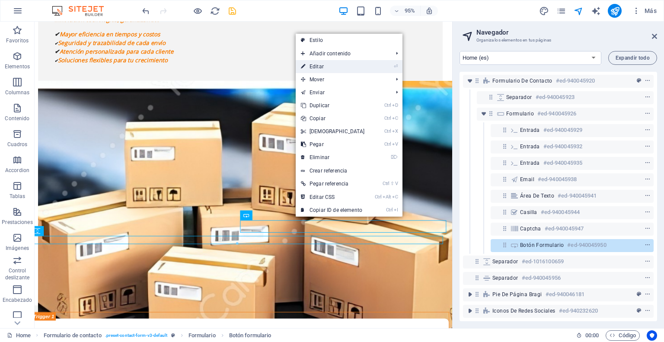
click at [312, 65] on link "⏎ Editar" at bounding box center [333, 66] width 74 height 13
select select "px"
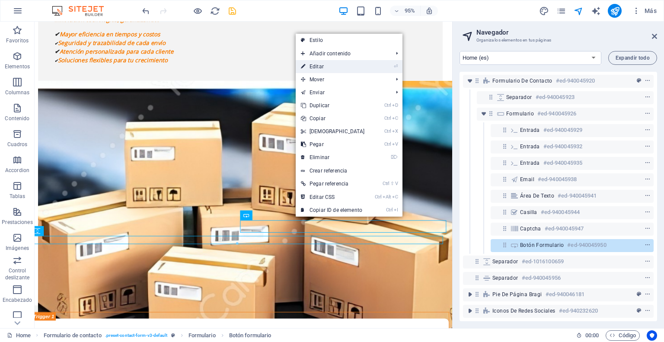
select select "px"
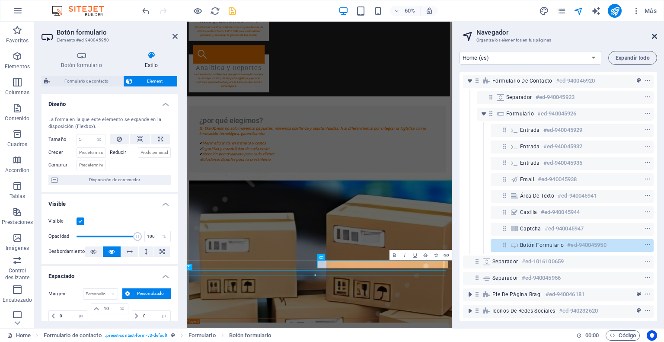
click at [653, 35] on icon at bounding box center [654, 36] width 5 height 7
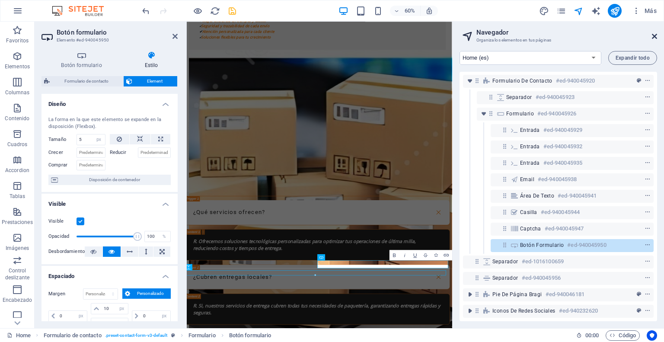
scroll to position [2056, 3]
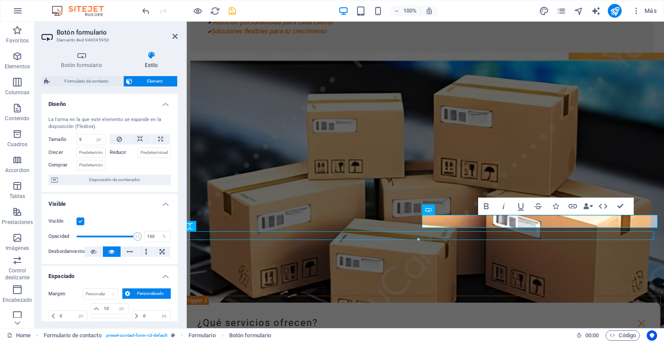
drag, startPoint x: 175, startPoint y: 160, endPoint x: 179, endPoint y: 189, distance: 28.8
click at [179, 189] on div "Botón formulario Estilo General Tipo de botón Enviar formulario Restablecer for…" at bounding box center [110, 186] width 150 height 284
click at [140, 183] on span "Disposición de contenedor" at bounding box center [115, 180] width 108 height 10
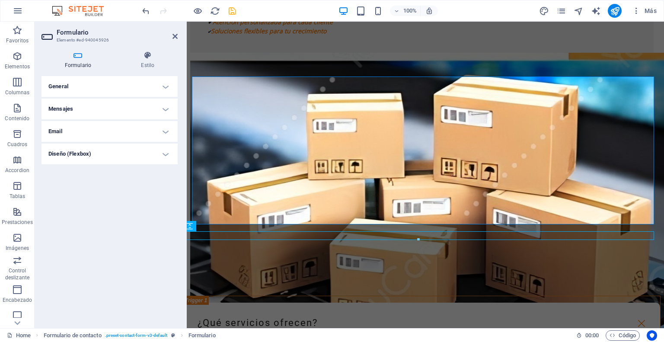
drag, startPoint x: 140, startPoint y: 183, endPoint x: 125, endPoint y: 33, distance: 150.4
click at [125, 33] on aside "Formulario Elemento #ed-940045926 Formulario Estilo General Nombre Define un no…" at bounding box center [111, 175] width 152 height 307
click at [480, 211] on icon at bounding box center [482, 209] width 5 height 9
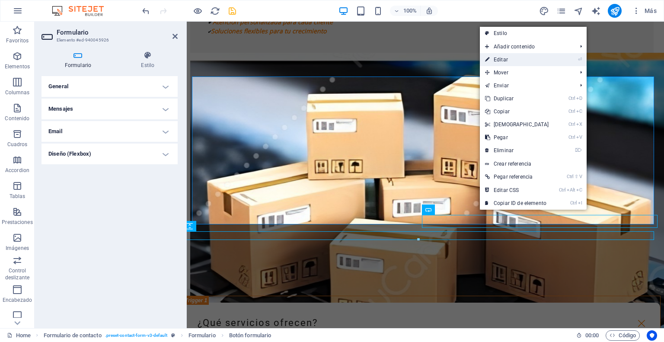
click at [506, 62] on link "⏎ Editar" at bounding box center [517, 59] width 74 height 13
select select "px"
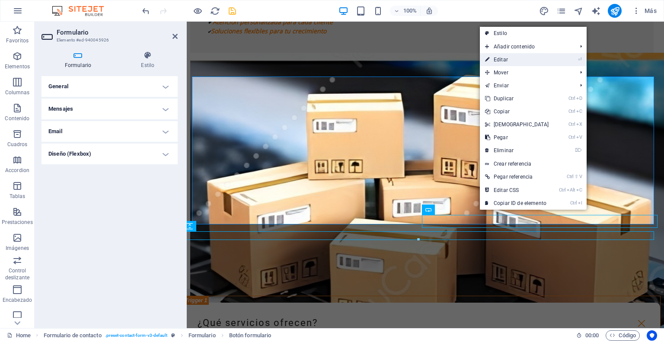
select select "px"
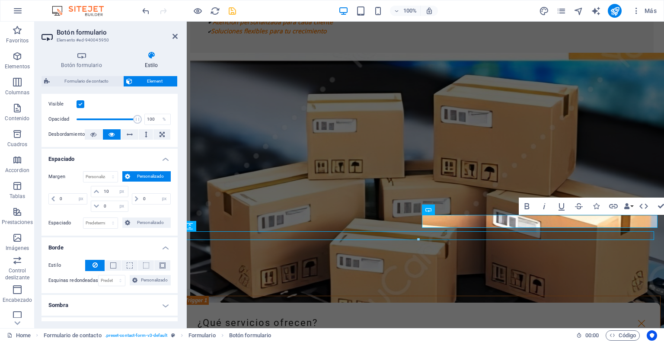
scroll to position [118, 0]
click at [106, 192] on input "10" at bounding box center [115, 191] width 26 height 10
type input "0"
select select "px"
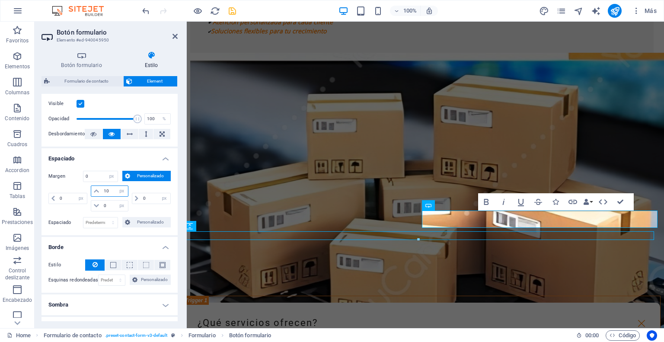
type input "100"
select select "DISABLED_OPTION_VALUE"
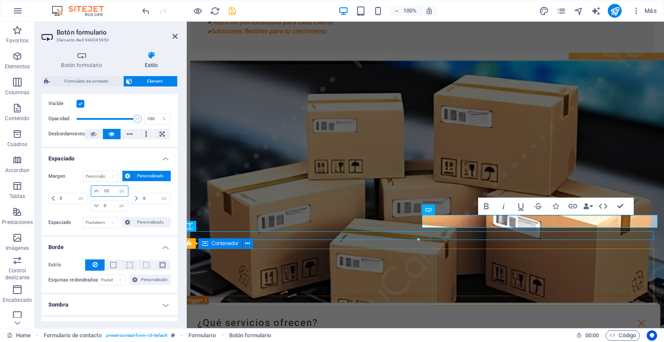
type input "0"
select select "px"
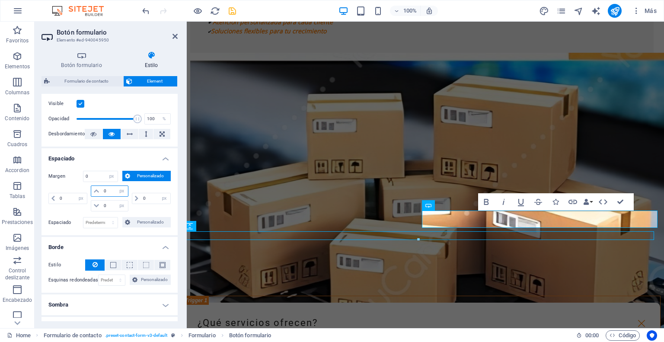
type input "0"
drag, startPoint x: 174, startPoint y: 192, endPoint x: 176, endPoint y: 209, distance: 17.3
click at [176, 209] on div "Margen 0 Predeterminado automático px % rem vw vh Personalizado Personalizado 0…" at bounding box center [110, 199] width 136 height 71
drag, startPoint x: 175, startPoint y: 210, endPoint x: 175, endPoint y: 223, distance: 12.5
click at [175, 223] on div "Margen 0 Predeterminado automático px % rem vw vh Personalizado Personalizado 0…" at bounding box center [110, 199] width 136 height 71
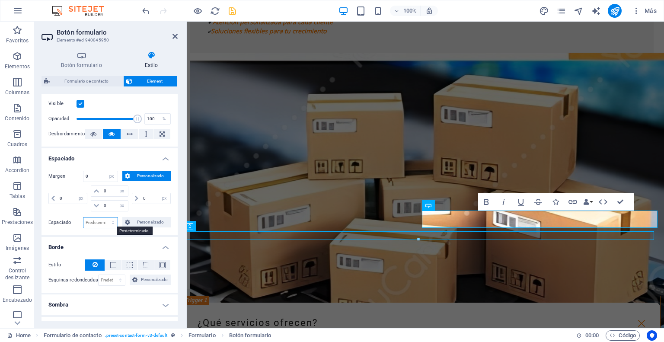
click at [101, 222] on select "Predeterminado px rem % vh vw Personalizado" at bounding box center [100, 223] width 34 height 10
select select "px"
click at [104, 218] on select "Predeterminado px rem % vh vw Personalizado" at bounding box center [100, 223] width 34 height 10
type input "0"
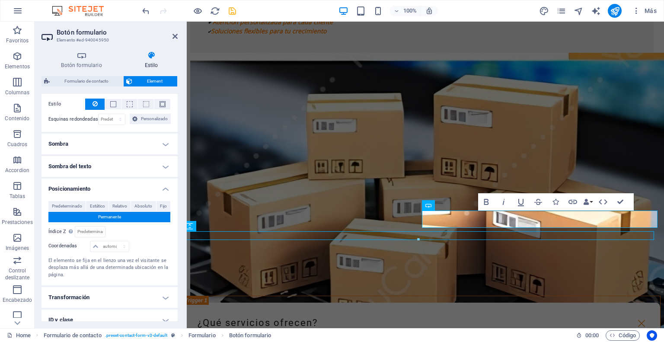
scroll to position [281, 0]
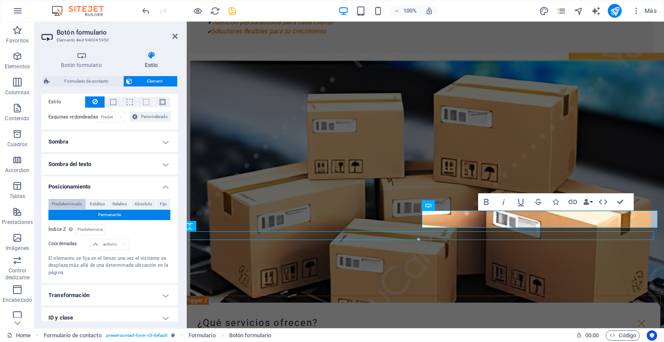
click at [74, 202] on span "Predeterminado" at bounding box center [67, 204] width 30 height 10
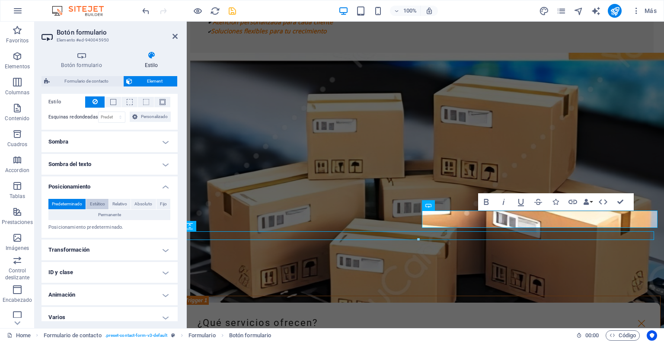
click at [93, 202] on span "Estático" at bounding box center [97, 204] width 15 height 10
click at [113, 203] on span "Relativo" at bounding box center [119, 204] width 15 height 10
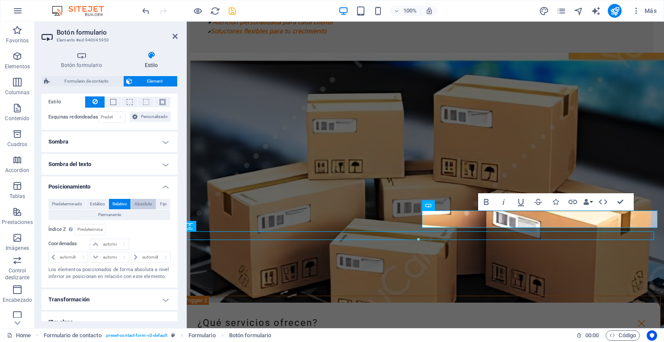
click at [143, 202] on span "Absoluto" at bounding box center [143, 204] width 18 height 10
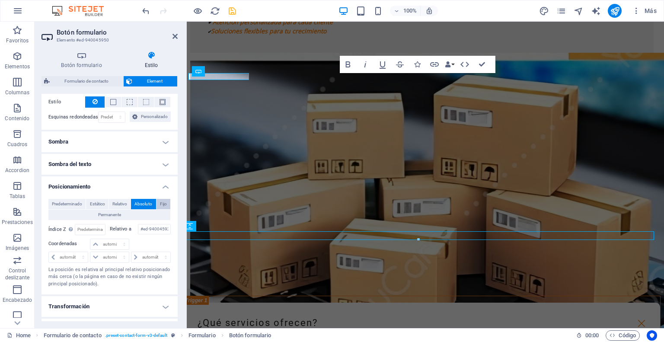
click at [163, 205] on span "Fijo" at bounding box center [163, 204] width 7 height 10
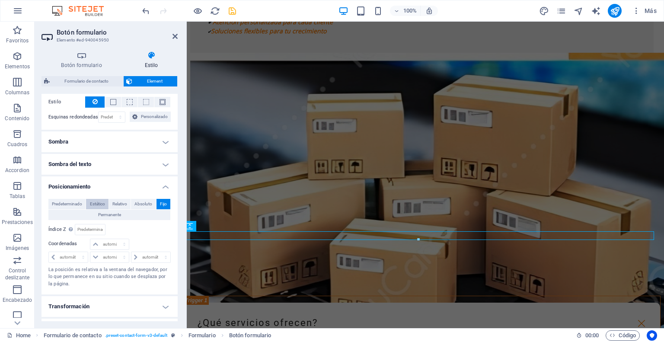
click at [104, 204] on span "Estático" at bounding box center [97, 204] width 15 height 10
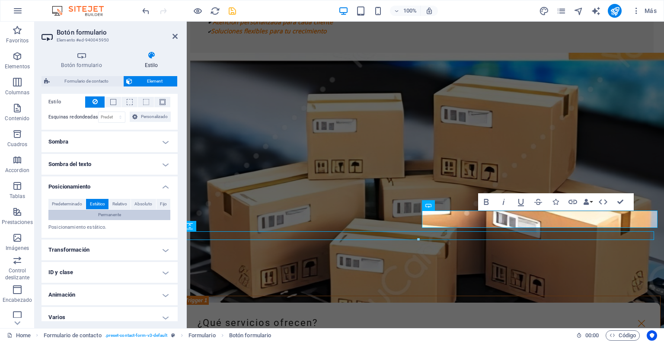
click at [98, 215] on span "Permanente" at bounding box center [109, 215] width 23 height 10
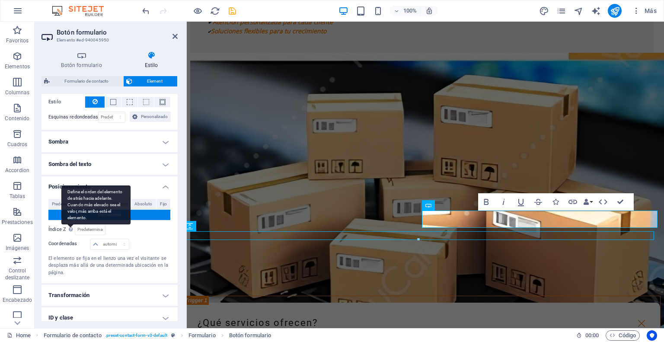
click at [69, 224] on div "Define el orden del elemento de atrás hacia adelante. Cuando más elevado sea el…" at bounding box center [95, 205] width 69 height 39
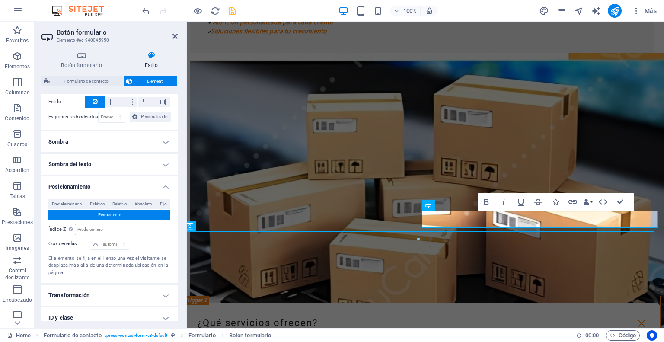
click at [84, 230] on input "number" at bounding box center [89, 229] width 29 height 10
type input "3"
click at [111, 244] on select "automático px rem % em" at bounding box center [109, 244] width 38 height 10
select select "px"
click at [115, 239] on select "automático px rem % em" at bounding box center [109, 244] width 38 height 10
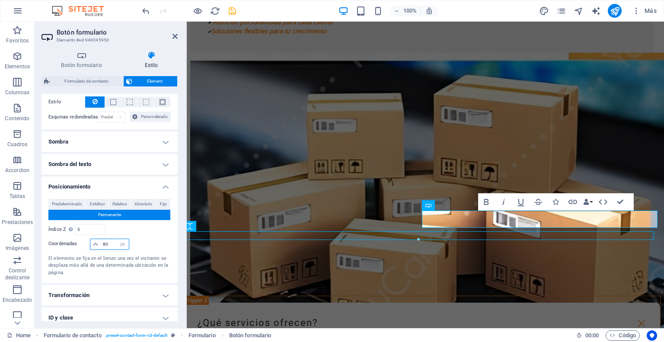
type input "80"
click at [109, 264] on p "El elemento se fija en el lienzo una vez el visitante se desplaza más allá de u…" at bounding box center [109, 266] width 122 height 22
click at [163, 292] on h4 "Transformación" at bounding box center [110, 295] width 136 height 21
drag, startPoint x: 176, startPoint y: 269, endPoint x: 179, endPoint y: 282, distance: 14.0
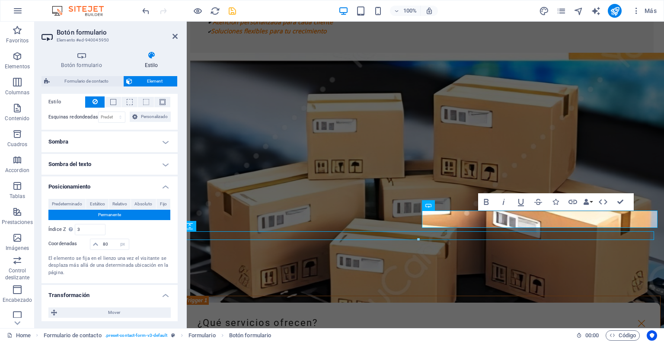
click at [179, 282] on div "Botón formulario Estilo General Tipo de botón Enviar formulario Restablecer for…" at bounding box center [110, 186] width 150 height 284
drag, startPoint x: 176, startPoint y: 277, endPoint x: 181, endPoint y: 306, distance: 29.5
click at [181, 306] on div "Botón formulario Estilo General Tipo de botón Enviar formulario Restablecer for…" at bounding box center [110, 186] width 150 height 284
click at [86, 229] on input "3" at bounding box center [89, 229] width 29 height 10
click at [110, 241] on input "80" at bounding box center [115, 244] width 28 height 10
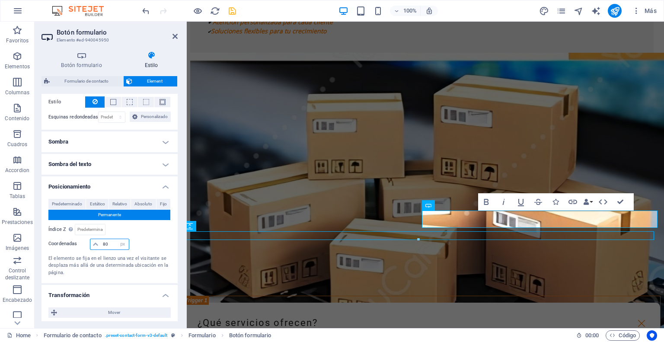
type input "8"
drag, startPoint x: 176, startPoint y: 240, endPoint x: 183, endPoint y: 269, distance: 30.3
click at [183, 269] on div "Botón formulario Estilo General Tipo de botón Enviar formulario Restablecer for…" at bounding box center [110, 186] width 150 height 284
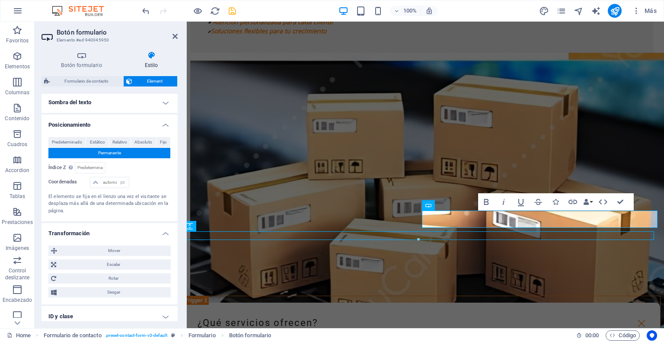
drag, startPoint x: 182, startPoint y: 294, endPoint x: 179, endPoint y: 313, distance: 18.8
click at [179, 313] on div "Botón formulario Estilo General Tipo de botón Enviar formulario Restablecer for…" at bounding box center [110, 186] width 150 height 284
click at [98, 247] on span "Mover" at bounding box center [114, 251] width 109 height 10
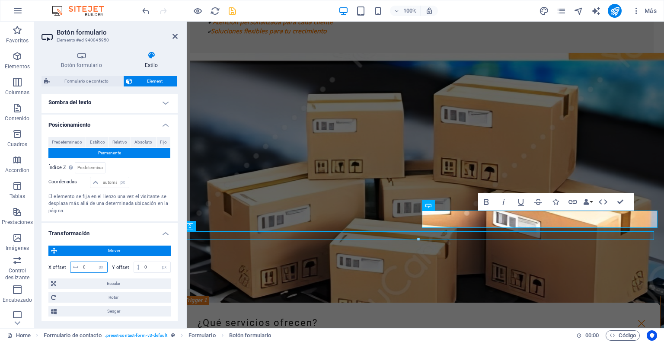
click at [90, 264] on input "0" at bounding box center [94, 267] width 26 height 10
type input "1"
click at [145, 264] on input "0" at bounding box center [156, 267] width 28 height 10
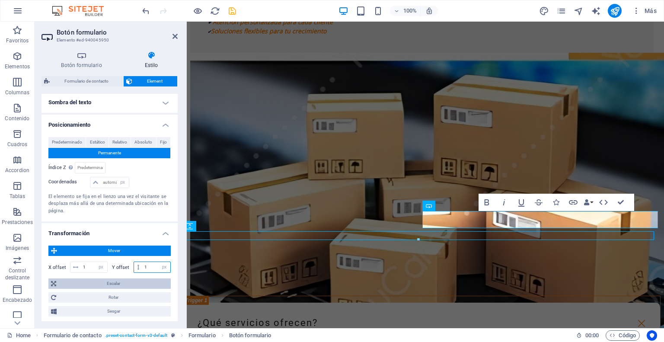
type input "1"
click at [140, 285] on span "Escalar" at bounding box center [113, 283] width 109 height 10
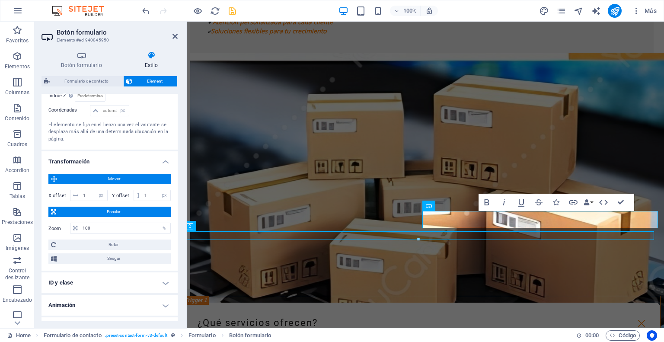
scroll to position [429, 0]
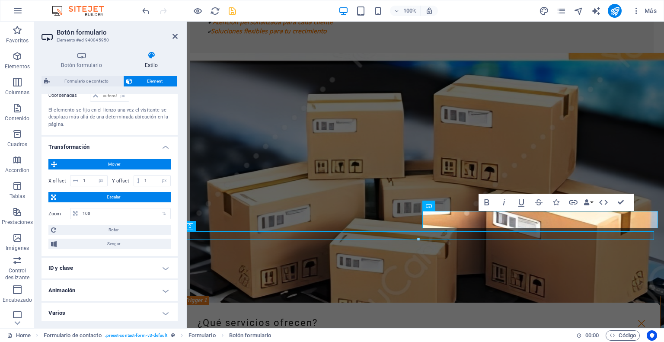
click at [162, 309] on h4 "Varios" at bounding box center [110, 313] width 136 height 21
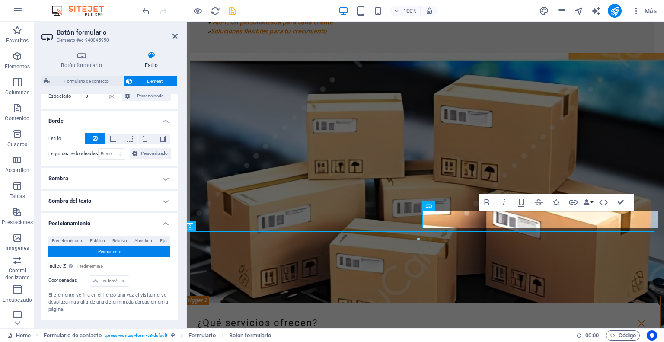
scroll to position [246, 0]
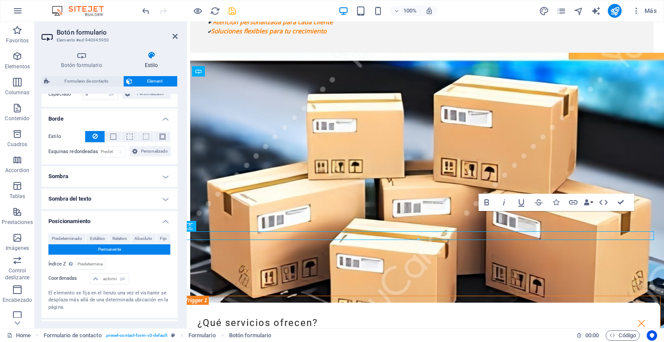
drag, startPoint x: 444, startPoint y: 204, endPoint x: 417, endPoint y: 241, distance: 46.2
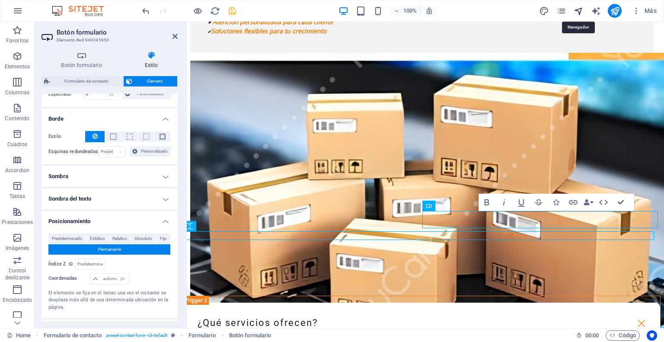
click at [583, 8] on icon "navigator" at bounding box center [579, 11] width 10 height 10
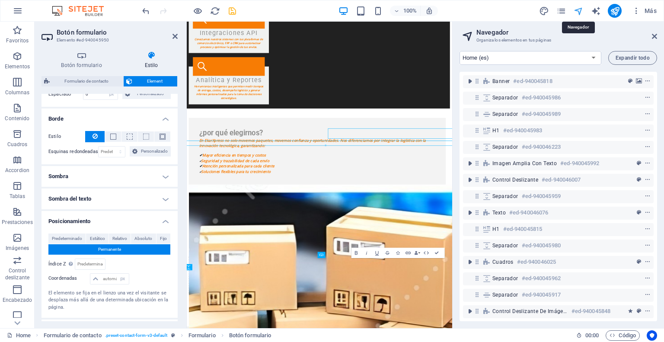
scroll to position [2077, 3]
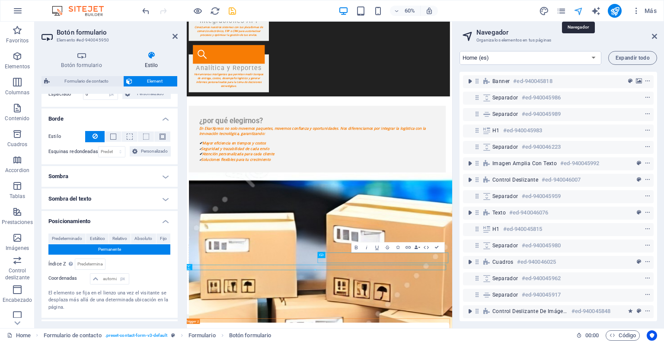
type input "3"
type input "80"
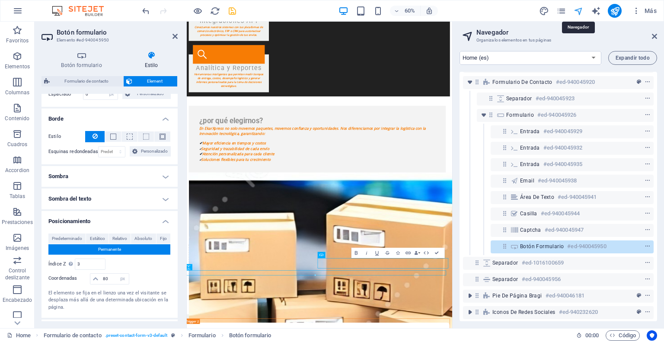
scroll to position [483, 0]
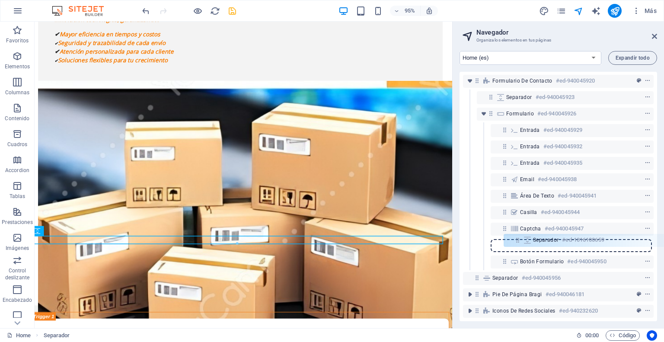
drag, startPoint x: 479, startPoint y: 258, endPoint x: 522, endPoint y: 242, distance: 45.7
click at [522, 242] on div "Banner #ed-940045818 Separador #ed-940045986 Separador #ed-940045989 H1 #ed-940…" at bounding box center [559, 197] width 198 height 250
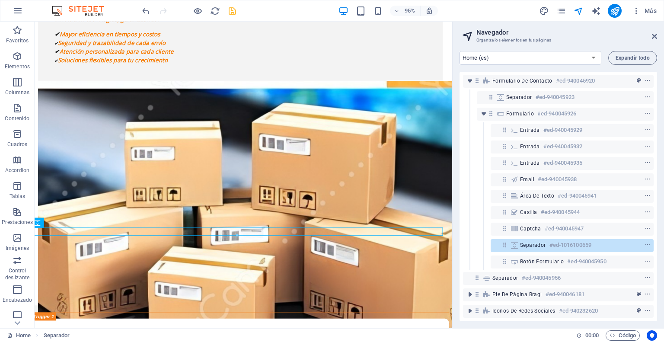
scroll to position [2086, 3]
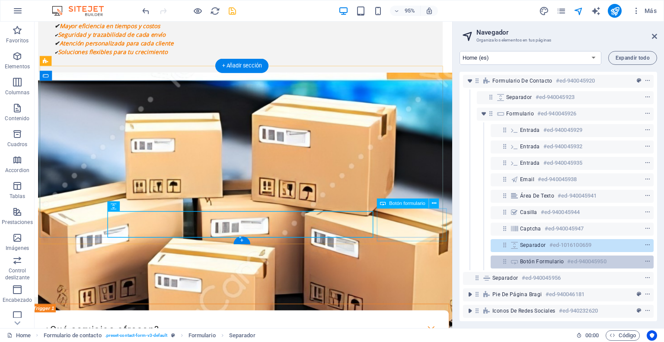
click at [525, 258] on span "Botón formulario" at bounding box center [542, 261] width 44 height 7
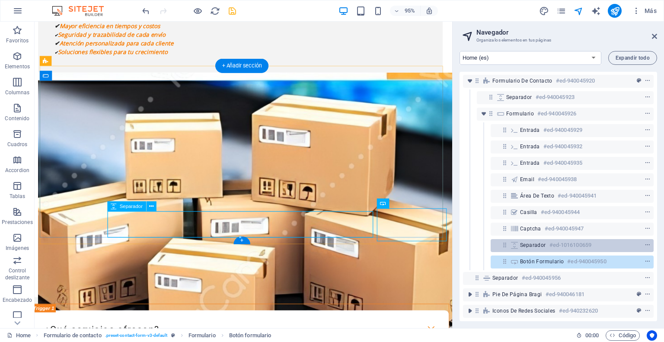
click at [531, 242] on span "Separador" at bounding box center [533, 245] width 26 height 7
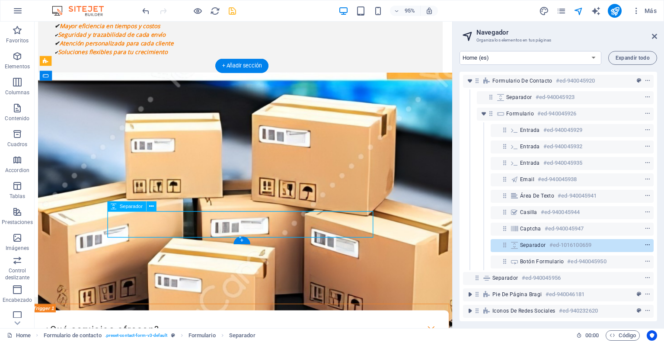
click at [645, 242] on icon "context-menu" at bounding box center [648, 245] width 6 height 6
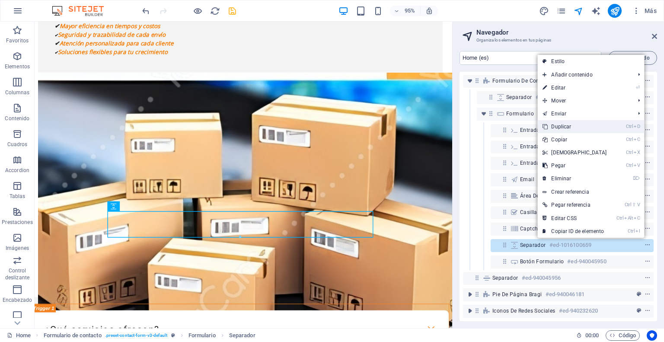
click at [593, 128] on link "Ctrl D Duplicar" at bounding box center [575, 126] width 74 height 13
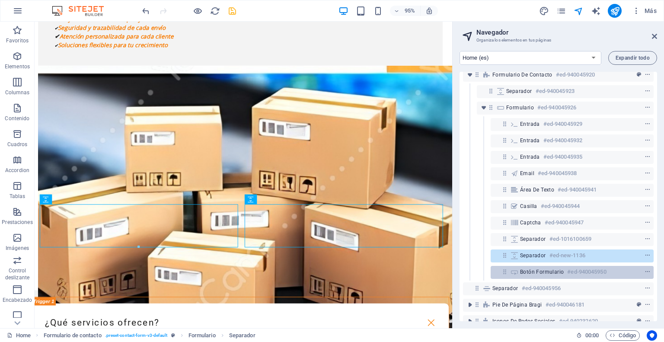
drag, startPoint x: 514, startPoint y: 256, endPoint x: 522, endPoint y: 278, distance: 23.3
click at [522, 278] on div "Banner #ed-940045818 Separador #ed-940045986 Separador #ed-940045989 H1 #ed-940…" at bounding box center [559, 197] width 198 height 250
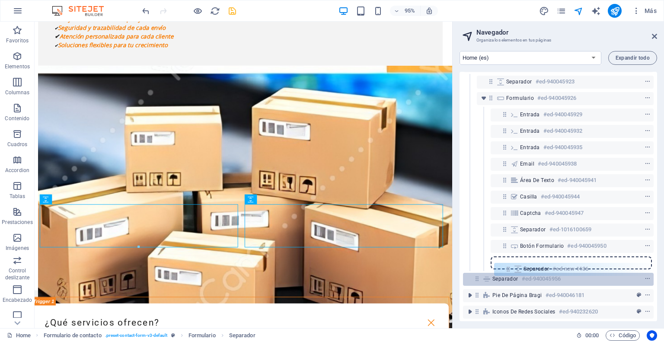
scroll to position [495, 0]
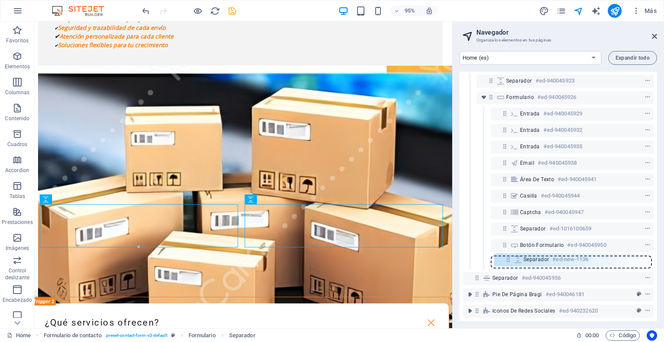
drag, startPoint x: 503, startPoint y: 255, endPoint x: 506, endPoint y: 264, distance: 9.6
click at [506, 264] on div "Banner #ed-940045818 Separador #ed-940045986 Separador #ed-940045989 H1 #ed-940…" at bounding box center [559, 197] width 198 height 250
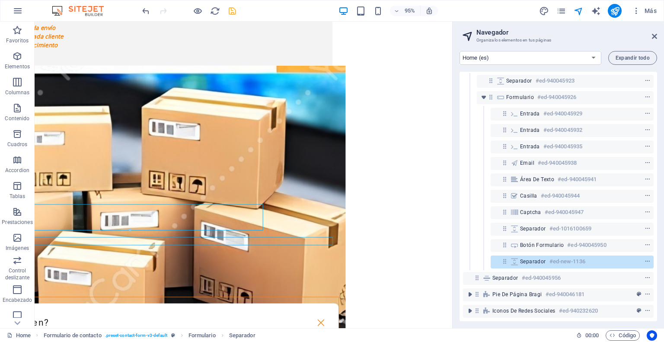
scroll to position [2093, 142]
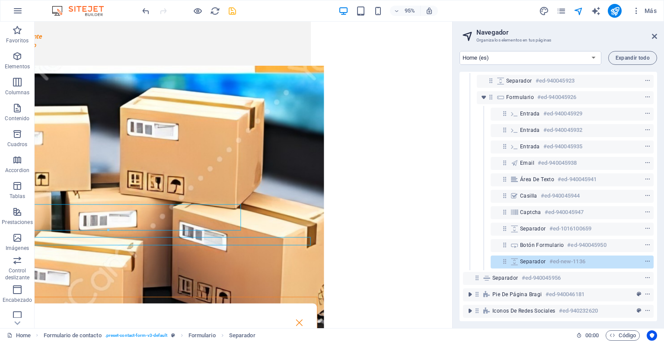
drag, startPoint x: 341, startPoint y: 341, endPoint x: 488, endPoint y: 350, distance: 147.3
drag, startPoint x: 444, startPoint y: 215, endPoint x: 391, endPoint y: 231, distance: 54.7
drag, startPoint x: 424, startPoint y: 214, endPoint x: 344, endPoint y: 240, distance: 84.1
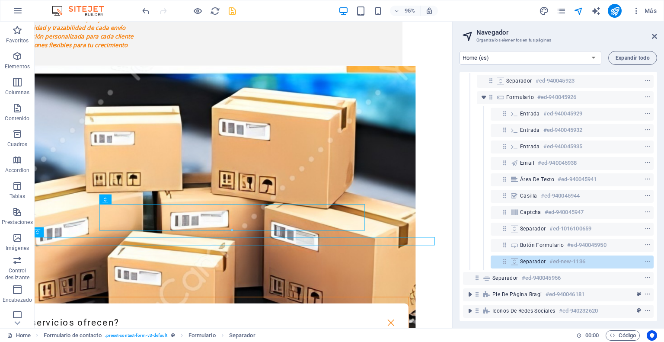
scroll to position [2093, 0]
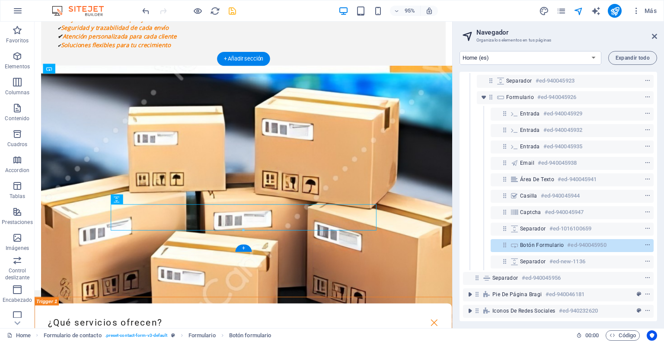
drag, startPoint x: 405, startPoint y: 223, endPoint x: 397, endPoint y: 253, distance: 31.1
drag, startPoint x: 535, startPoint y: 245, endPoint x: 538, endPoint y: 267, distance: 22.3
click at [538, 267] on div "Banner #ed-940045818 Separador #ed-940045986 Separador #ed-940045989 H1 #ed-940…" at bounding box center [559, 197] width 198 height 250
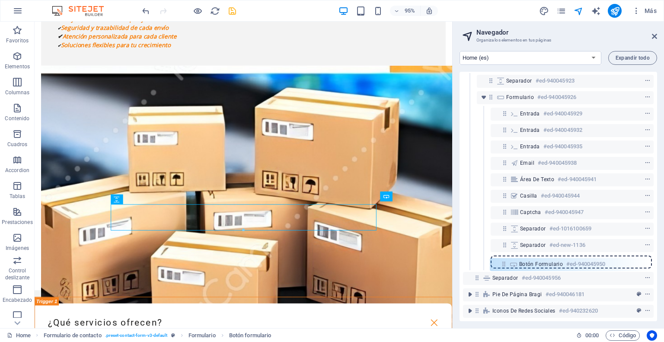
drag, startPoint x: 505, startPoint y: 242, endPoint x: 504, endPoint y: 265, distance: 23.0
click at [504, 265] on div "Banner #ed-940045818 Separador #ed-940045986 Separador #ed-940045989 H1 #ed-940…" at bounding box center [559, 197] width 198 height 250
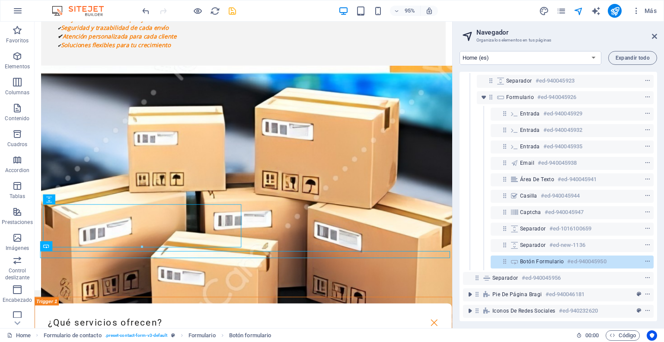
click at [503, 254] on div "Botón formulario #ed-940045950" at bounding box center [558, 262] width 191 height 16
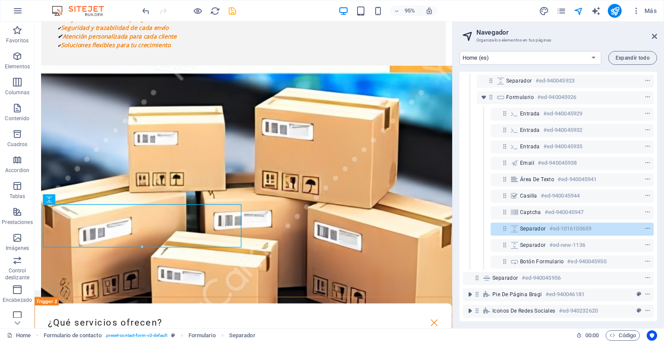
click at [141, 246] on div at bounding box center [142, 247] width 198 height 3
drag, startPoint x: 176, startPoint y: 268, endPoint x: 147, endPoint y: 220, distance: 55.9
drag, startPoint x: 140, startPoint y: 248, endPoint x: 144, endPoint y: 208, distance: 39.9
click at [144, 208] on div at bounding box center [142, 209] width 198 height 3
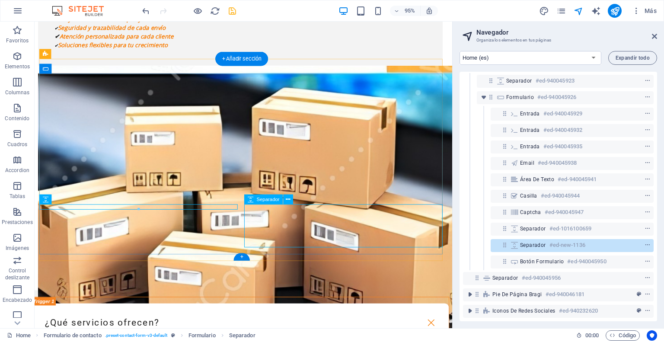
click at [647, 243] on icon "context-menu" at bounding box center [648, 245] width 6 height 6
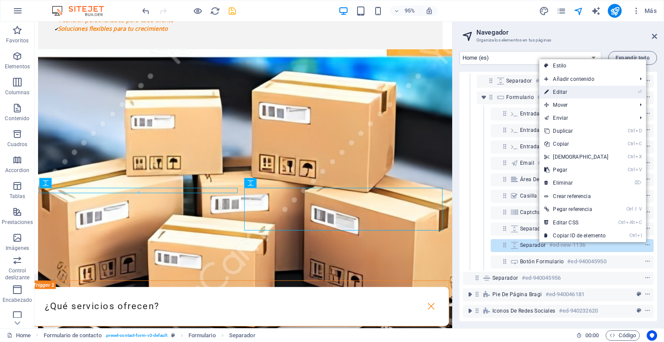
click at [576, 88] on link "⏎ Editar" at bounding box center [576, 92] width 74 height 13
select select "px"
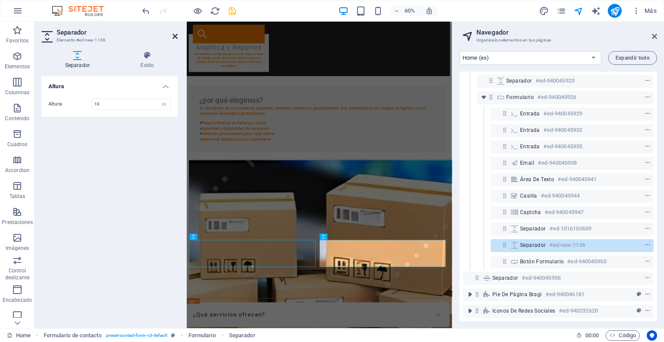
type input "10"
click at [173, 37] on icon at bounding box center [175, 36] width 5 height 7
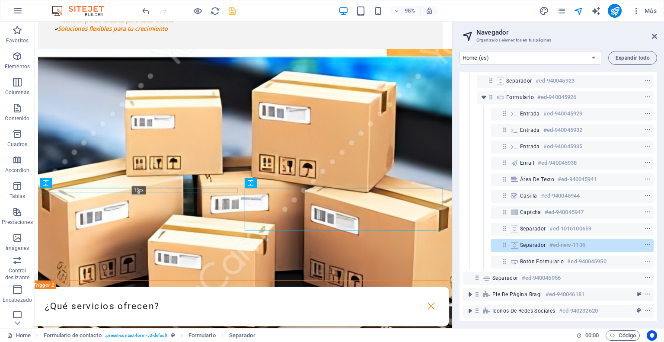
drag, startPoint x: 135, startPoint y: 230, endPoint x: 133, endPoint y: 192, distance: 38.1
click at [133, 192] on div at bounding box center [139, 193] width 198 height 3
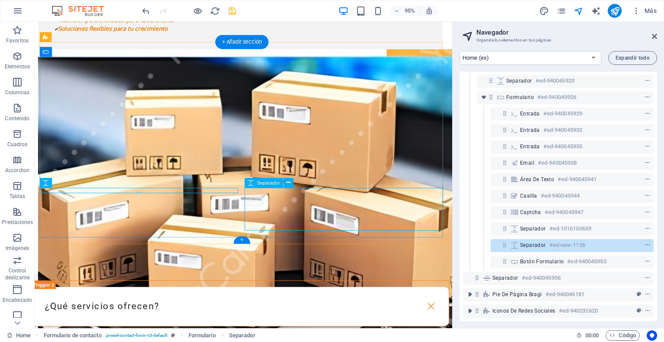
click at [286, 182] on icon at bounding box center [288, 183] width 4 height 9
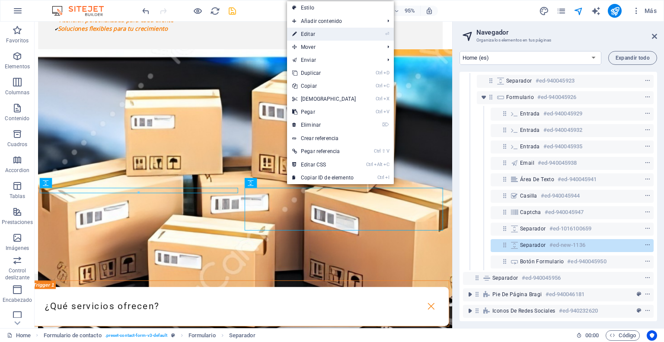
click at [310, 35] on link "⏎ Editar" at bounding box center [324, 34] width 74 height 13
select select "px"
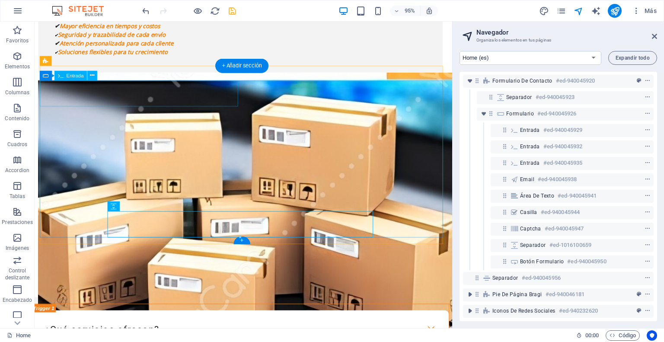
scroll to position [483, 0]
click at [655, 36] on icon at bounding box center [654, 36] width 5 height 7
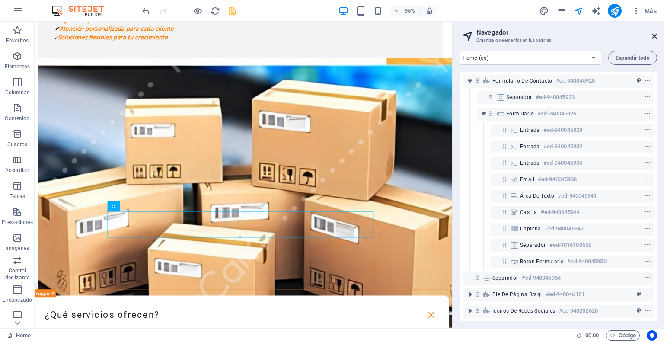
scroll to position [2001, 3]
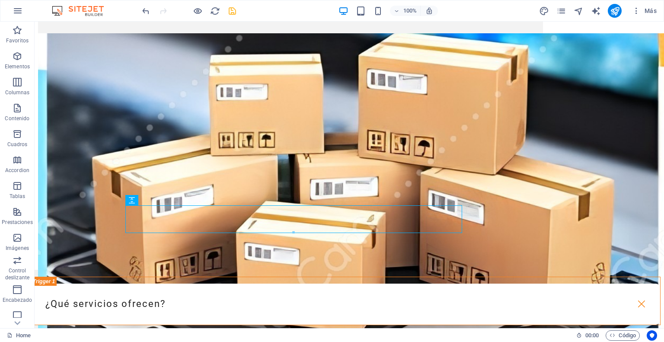
drag, startPoint x: 627, startPoint y: 205, endPoint x: 595, endPoint y: 229, distance: 40.6
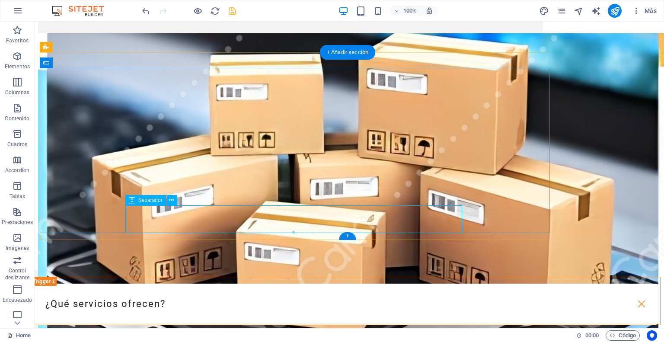
drag, startPoint x: 328, startPoint y: 253, endPoint x: 294, endPoint y: 211, distance: 54.4
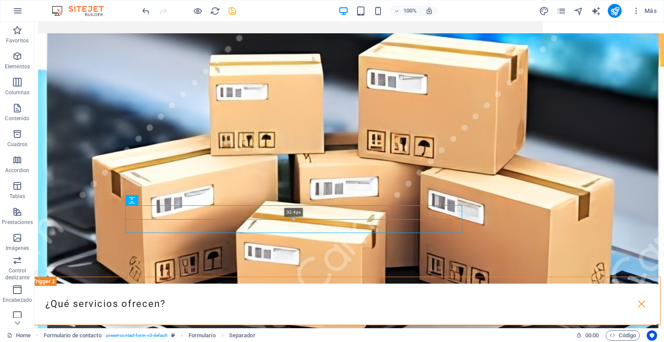
click at [234, 218] on div at bounding box center [293, 219] width 337 height 28
click at [173, 201] on icon at bounding box center [171, 200] width 5 height 9
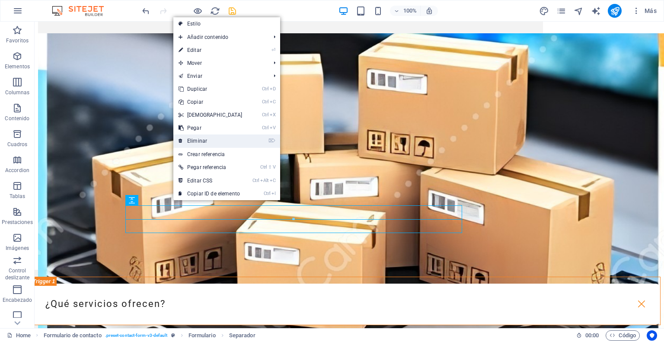
click at [199, 140] on link "⌦ Eliminar" at bounding box center [210, 140] width 74 height 13
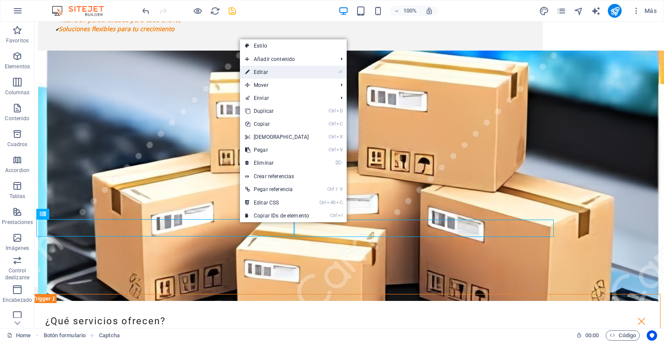
click at [268, 74] on link "⏎ Editar" at bounding box center [277, 72] width 74 height 13
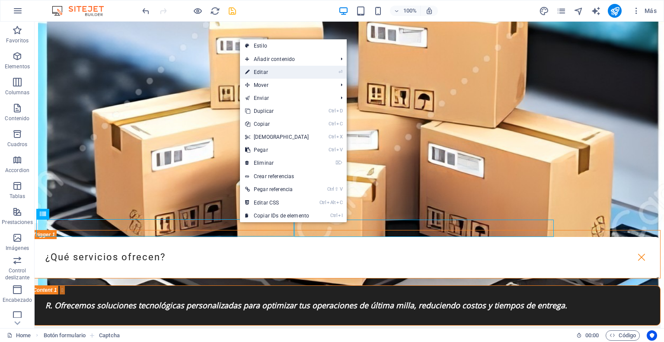
select select "px"
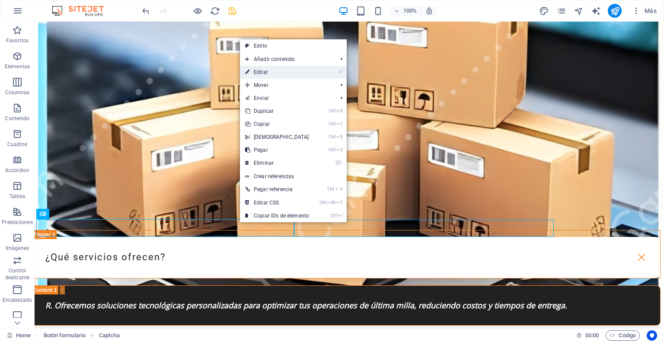
select select "px"
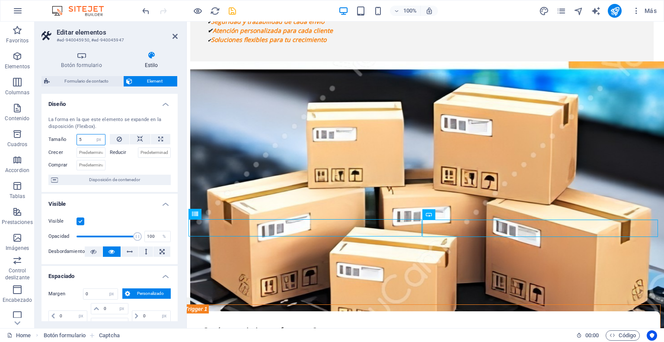
click at [84, 138] on input "5" at bounding box center [91, 139] width 28 height 10
type input "0"
click at [127, 103] on h4 "Diseño" at bounding box center [110, 102] width 136 height 16
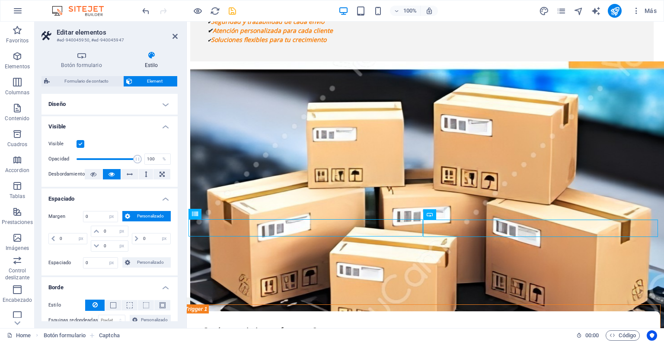
drag, startPoint x: 439, startPoint y: 231, endPoint x: 437, endPoint y: 245, distance: 13.9
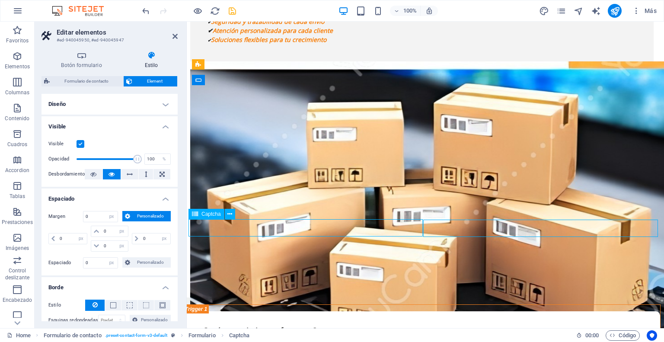
select select "px"
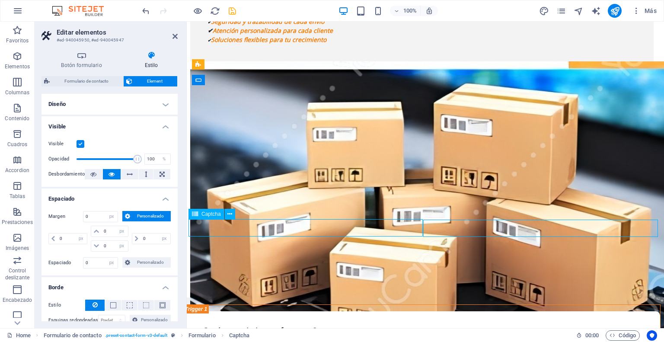
select select "px"
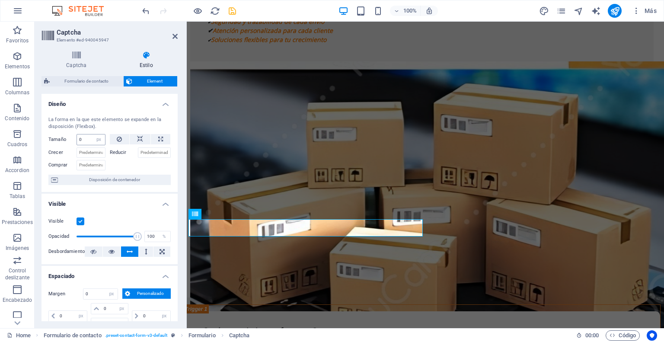
click at [87, 134] on div "0 Predeterminado automático px % 1/1 1/2 1/3 1/4 1/5 1/6 1/7 1/8 1/9 1/10" at bounding box center [91, 139] width 29 height 11
click at [88, 138] on input "0" at bounding box center [91, 139] width 28 height 10
type input "2"
type input "0"
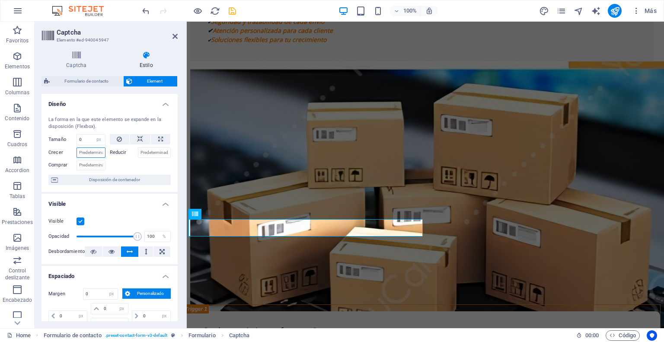
click at [99, 155] on input "Crecer" at bounding box center [91, 152] width 29 height 10
click at [140, 139] on icon at bounding box center [140, 139] width 6 height 10
select select "DISABLED_OPTION_VALUE"
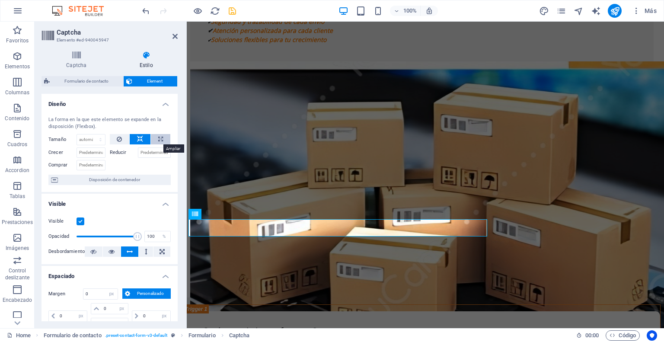
click at [158, 135] on icon at bounding box center [160, 139] width 5 height 10
type input "100"
select select "%"
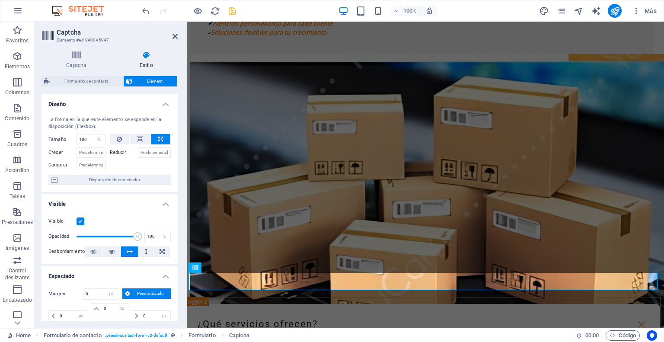
scroll to position [1792, 3]
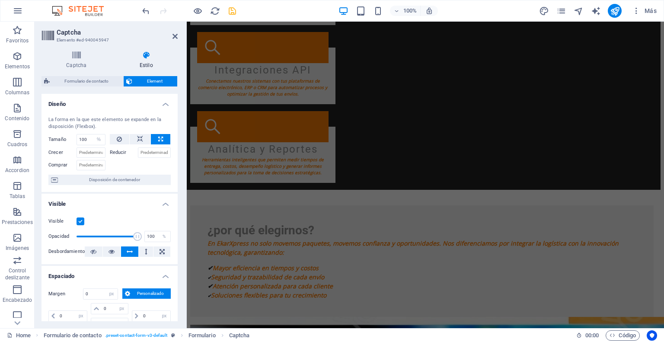
click at [172, 33] on h2 "Captcha" at bounding box center [117, 33] width 121 height 8
click at [174, 37] on icon at bounding box center [175, 36] width 5 height 7
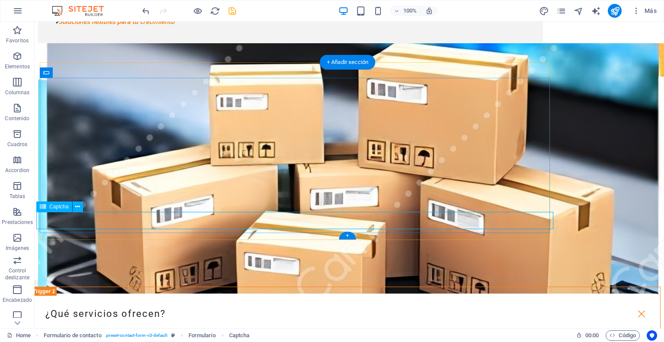
click at [74, 205] on button at bounding box center [78, 207] width 10 height 10
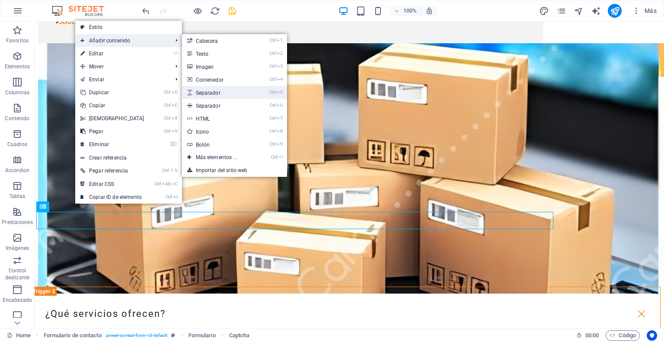
click at [208, 92] on link "Ctrl 5 Separador" at bounding box center [218, 92] width 73 height 13
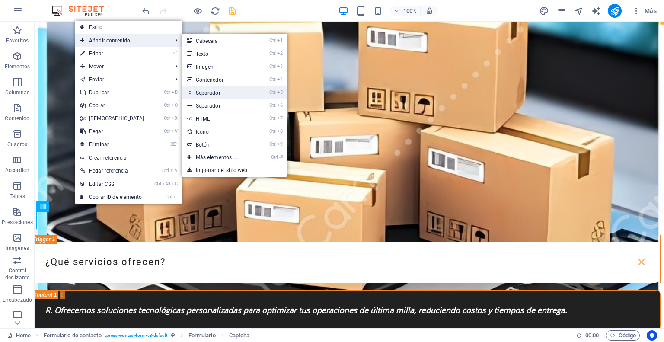
select select "px"
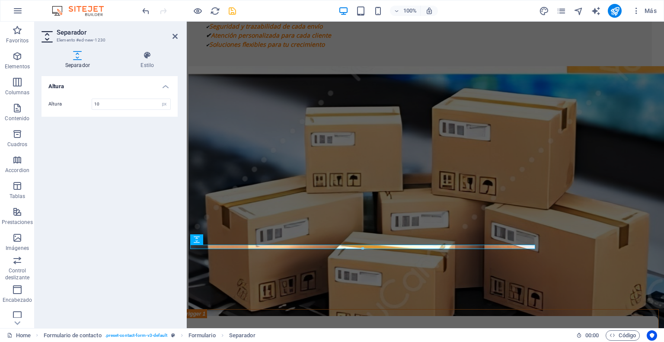
scroll to position [2043, 0]
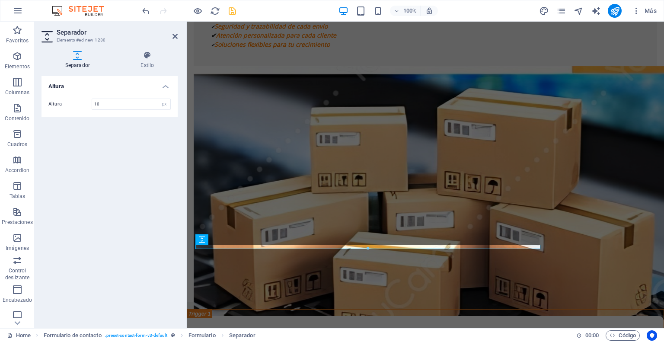
click at [490, 247] on div at bounding box center [368, 248] width 344 height 3
type input "10"
click at [146, 63] on h4 "Estilo" at bounding box center [147, 60] width 61 height 18
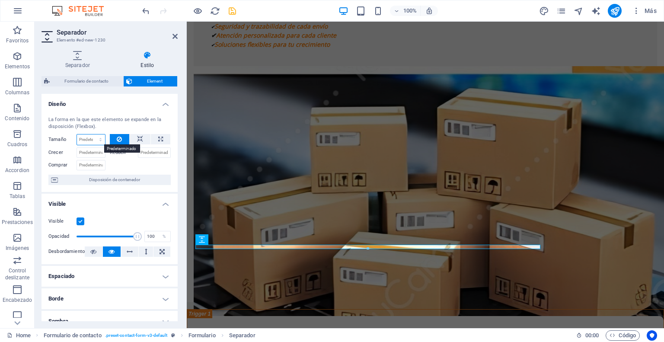
click at [87, 138] on select "Predeterminado automático px % 1/1 1/2 1/3 1/4 1/5 1/6 1/7 1/8 1/9 1/10" at bounding box center [91, 139] width 28 height 10
click at [161, 138] on button at bounding box center [160, 139] width 19 height 10
type input "100"
select select "%"
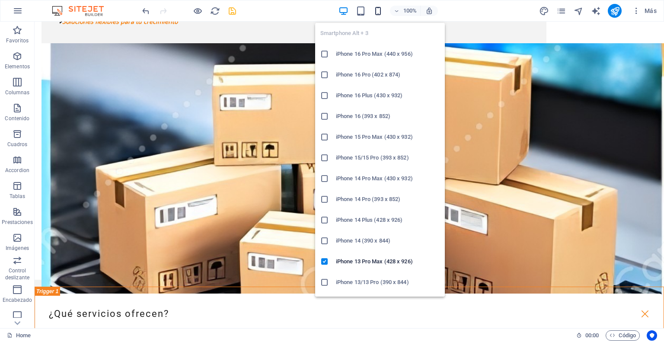
click at [379, 11] on icon "button" at bounding box center [378, 11] width 10 height 10
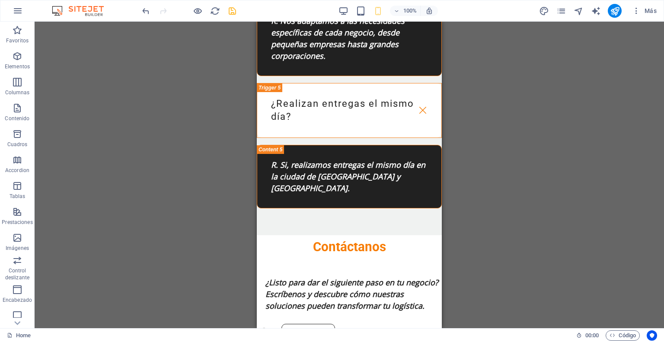
scroll to position [2748, 0]
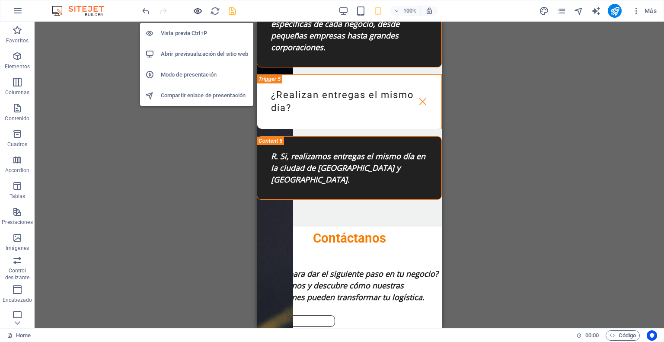
click at [197, 10] on icon "button" at bounding box center [198, 11] width 10 height 10
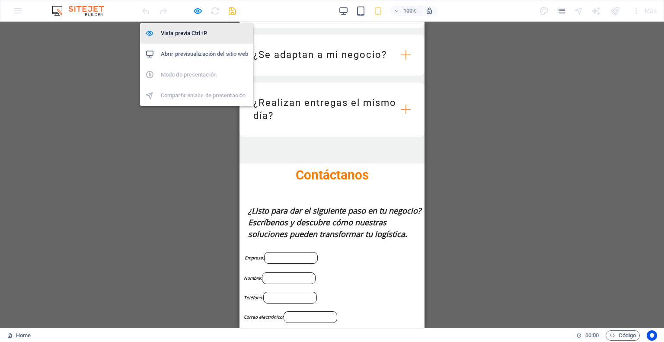
click at [192, 32] on h6 "Vista previa Ctrl+P" at bounding box center [204, 33] width 87 height 10
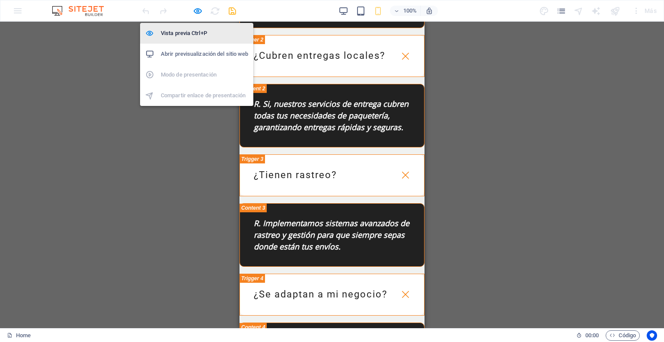
scroll to position [2748, 0]
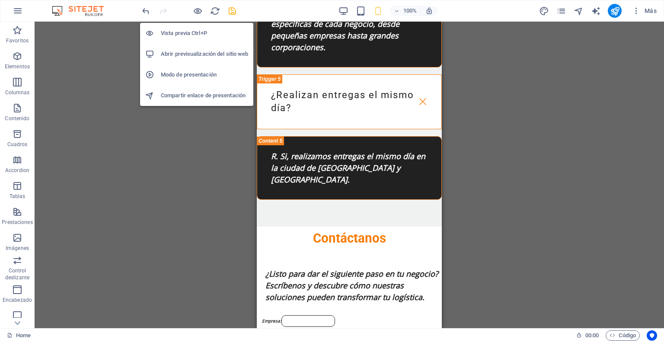
click at [192, 32] on h6 "Vista previa Ctrl+P" at bounding box center [204, 33] width 87 height 10
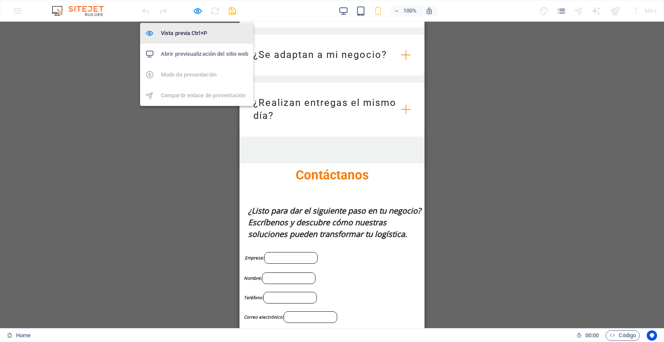
click at [192, 32] on h6 "Vista previa Ctrl+P" at bounding box center [204, 33] width 87 height 10
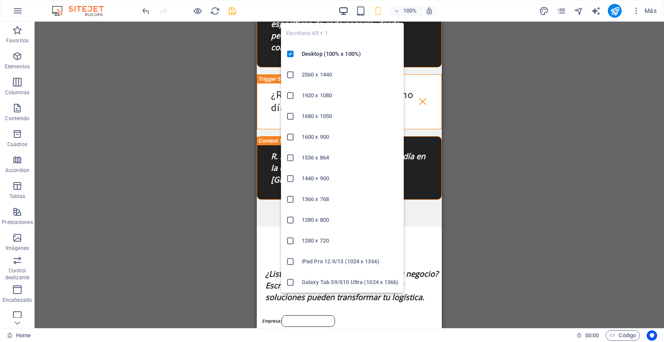
click at [344, 14] on icon "button" at bounding box center [344, 11] width 10 height 10
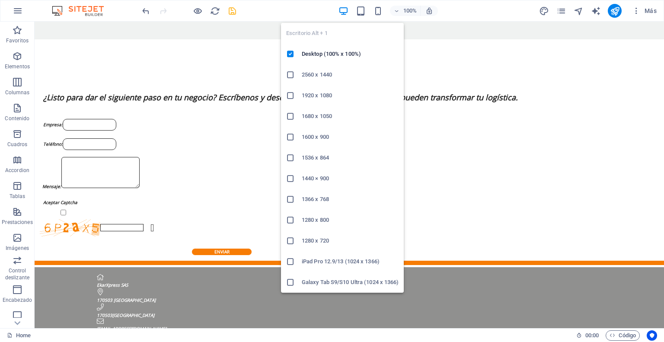
scroll to position [2002, 0]
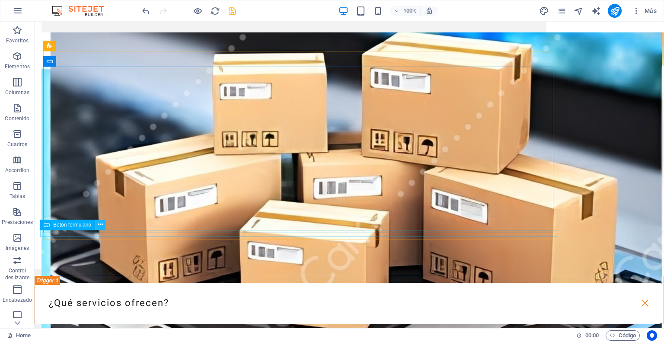
click at [101, 224] on icon at bounding box center [100, 224] width 5 height 9
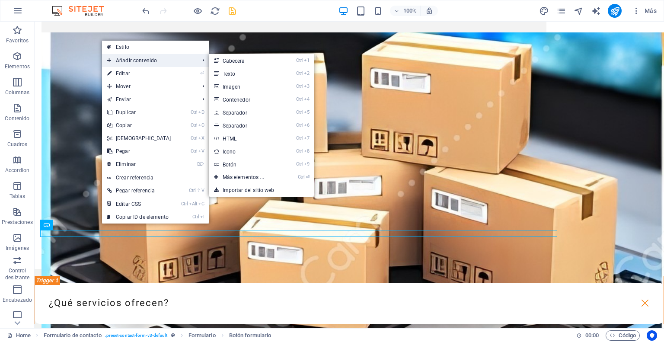
click at [137, 65] on span "Añadir contenido" at bounding box center [149, 60] width 94 height 13
click at [240, 115] on link "Ctrl 5 Separador" at bounding box center [245, 112] width 73 height 13
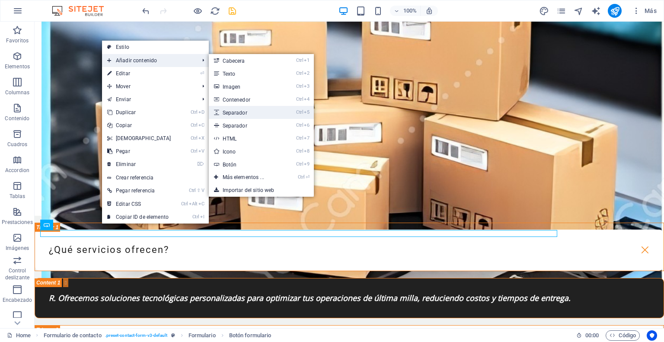
select select "px"
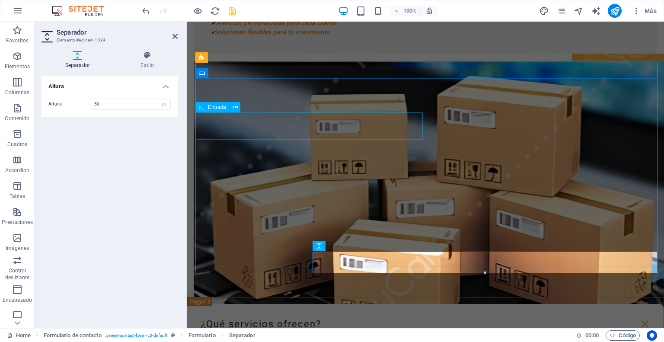
scroll to position [2054, 0]
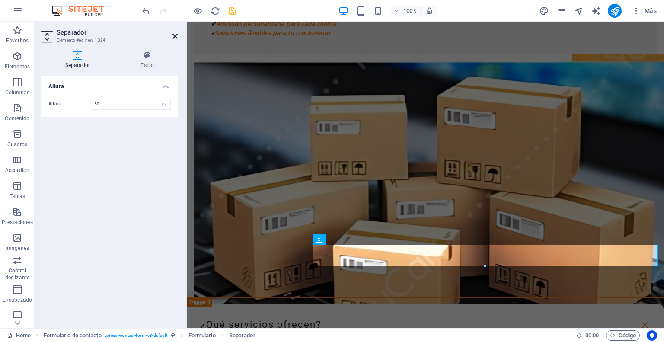
click at [176, 35] on icon at bounding box center [175, 36] width 5 height 7
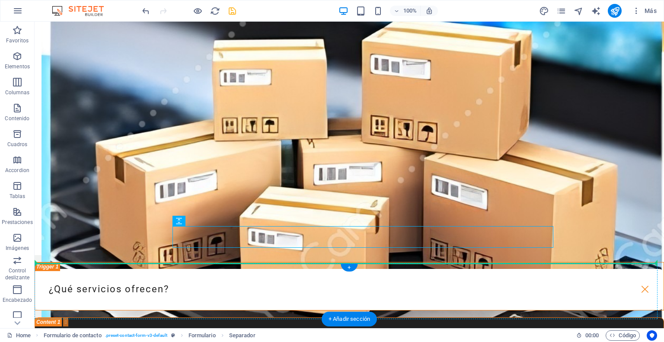
scroll to position [2023, 0]
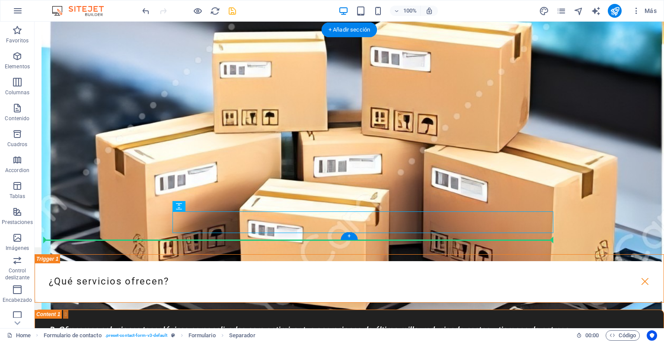
drag, startPoint x: 342, startPoint y: 246, endPoint x: 298, endPoint y: 238, distance: 45.2
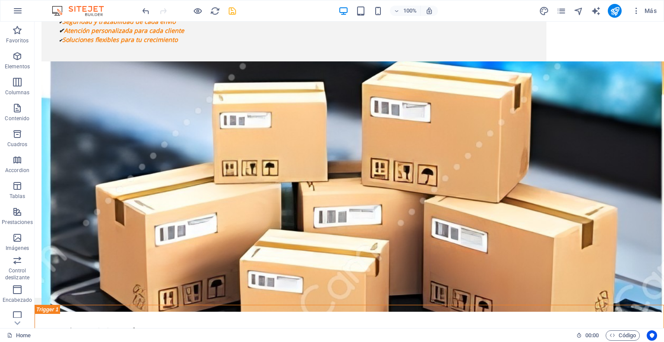
scroll to position [2024, 0]
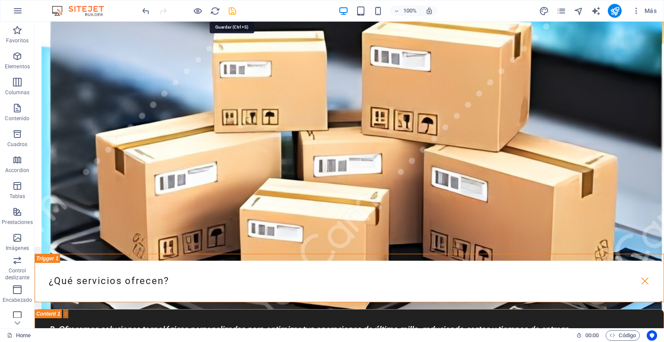
click at [237, 12] on icon "save" at bounding box center [232, 11] width 10 height 10
checkbox input "false"
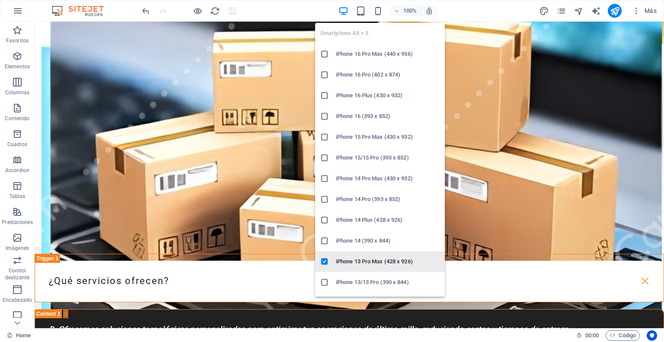
click at [371, 262] on h6 "iPhone 13 Pro Max (428 x 926)" at bounding box center [388, 261] width 104 height 10
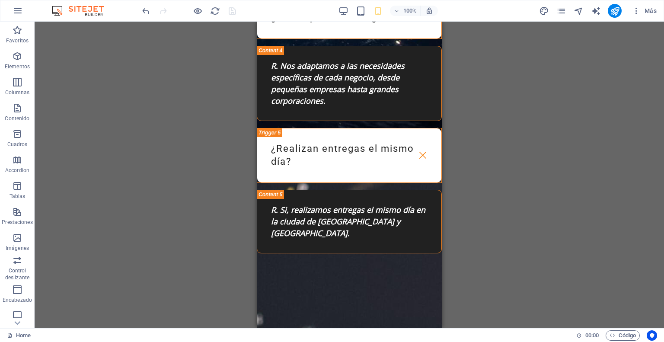
scroll to position [2769, 0]
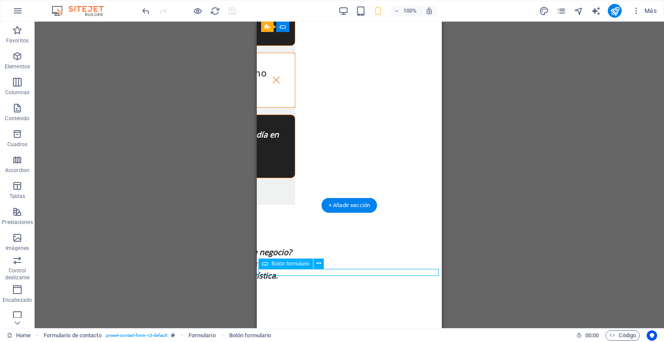
select select "px"
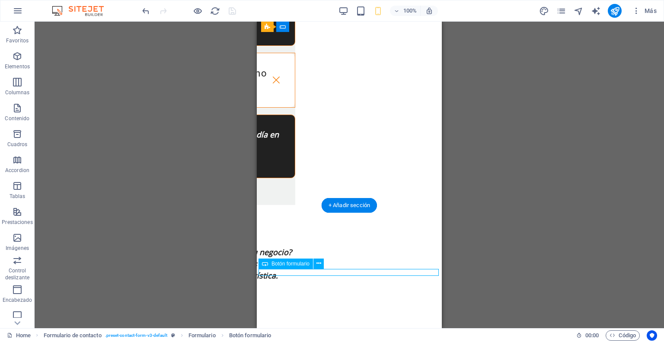
select select "px"
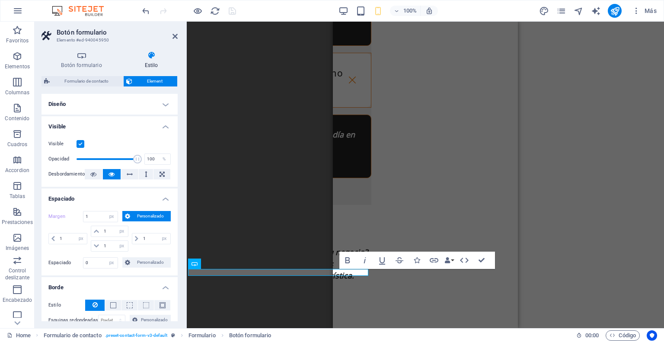
click at [571, 91] on div "Banner H2 Banner Contenedor Separador Iconos de redes sociales Pie de página Br…" at bounding box center [425, 175] width 477 height 307
click at [174, 34] on icon at bounding box center [175, 36] width 5 height 7
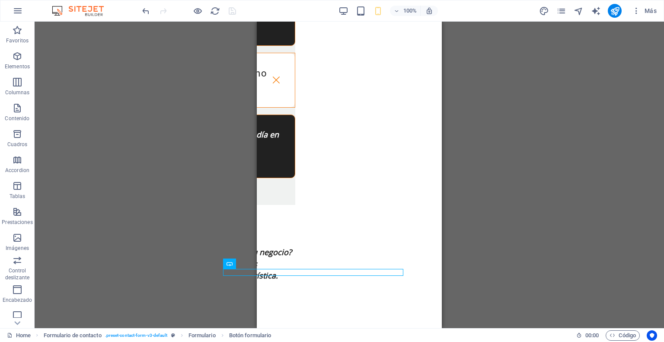
scroll to position [2769, 35]
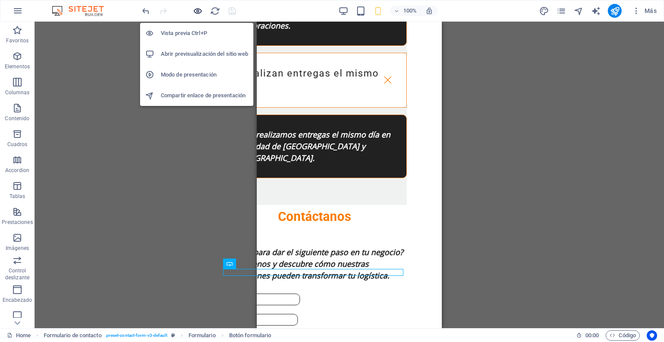
click at [199, 12] on icon "button" at bounding box center [198, 11] width 10 height 10
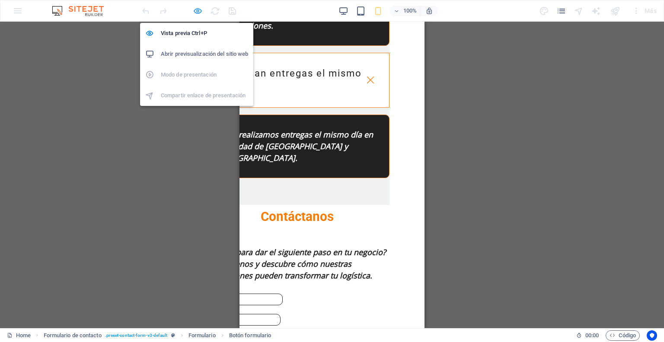
scroll to position [2439, 35]
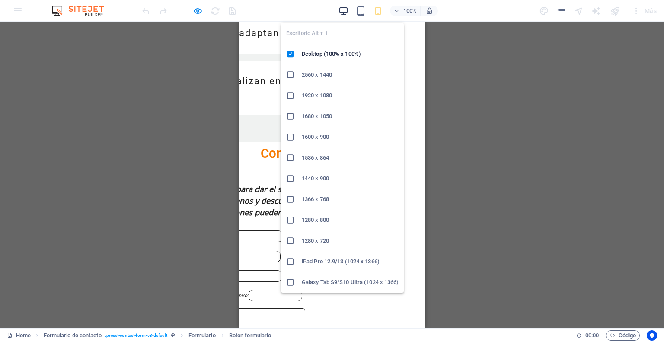
click at [342, 11] on icon "button" at bounding box center [344, 11] width 10 height 10
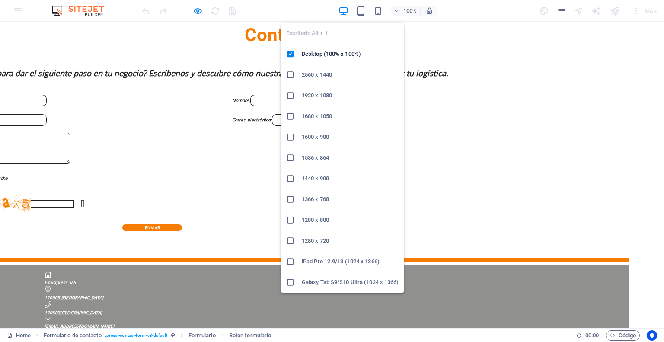
scroll to position [1832, 3]
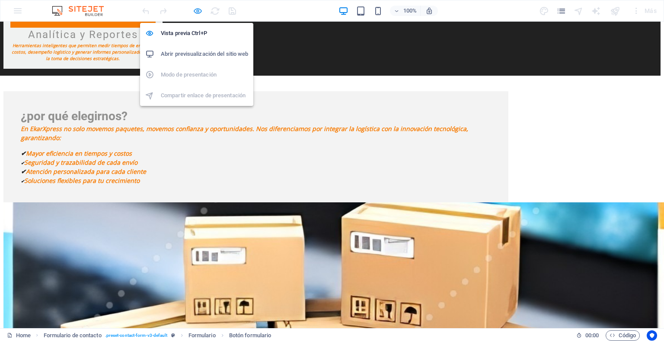
click at [198, 10] on icon "button" at bounding box center [198, 11] width 10 height 10
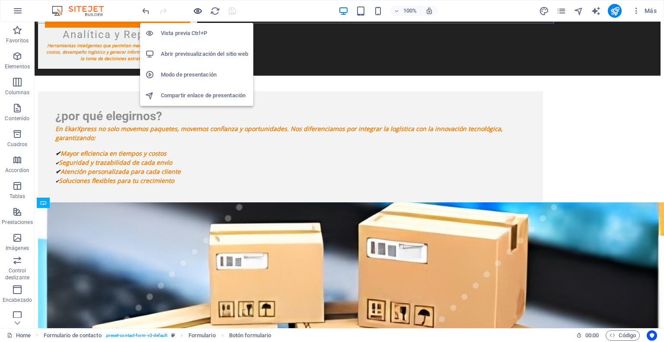
scroll to position [2024, 3]
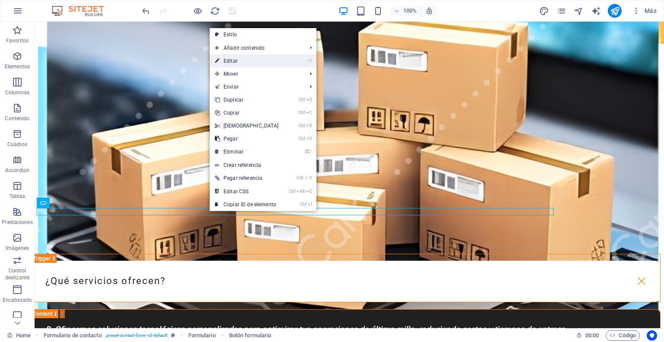
click at [227, 62] on link "⏎ Editar" at bounding box center [247, 60] width 74 height 13
select select "px"
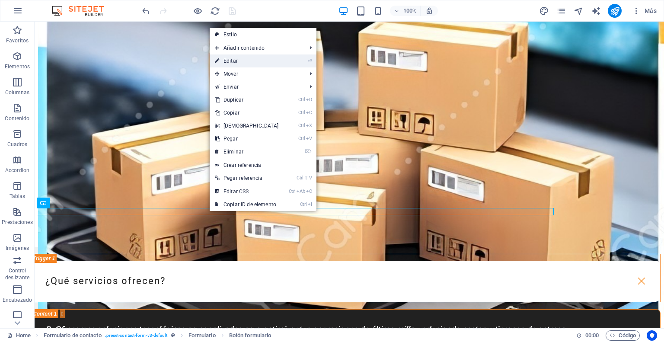
select select "px"
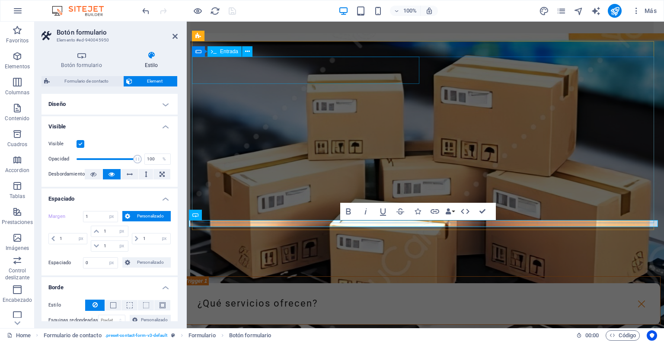
type input "0"
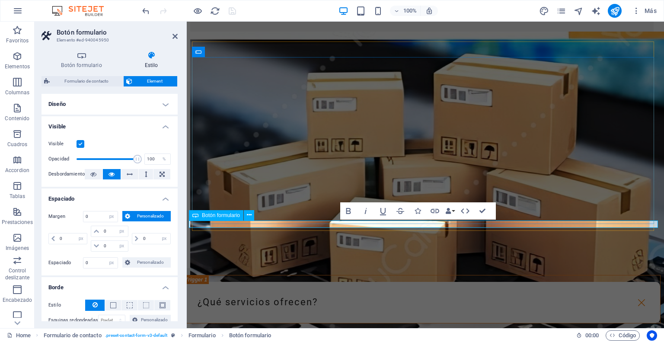
scroll to position [2076, 3]
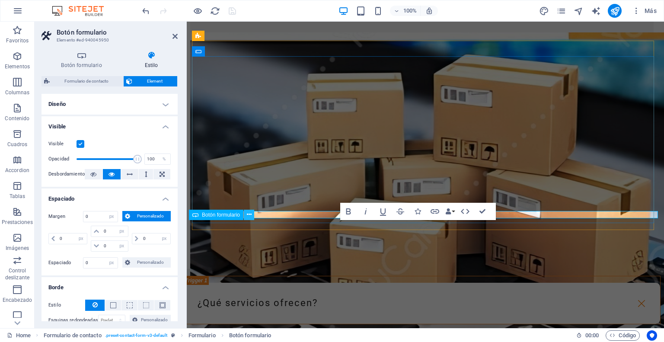
scroll to position [2085, 3]
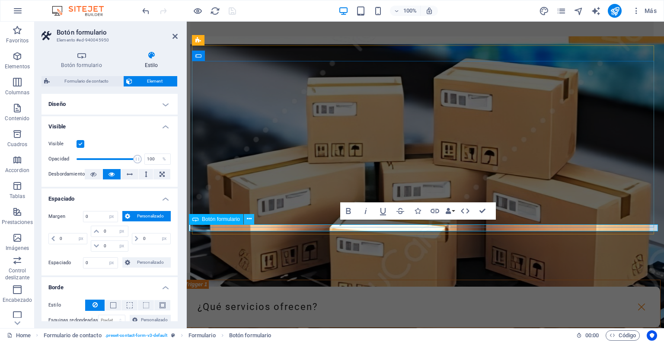
click at [249, 214] on button at bounding box center [249, 219] width 10 height 10
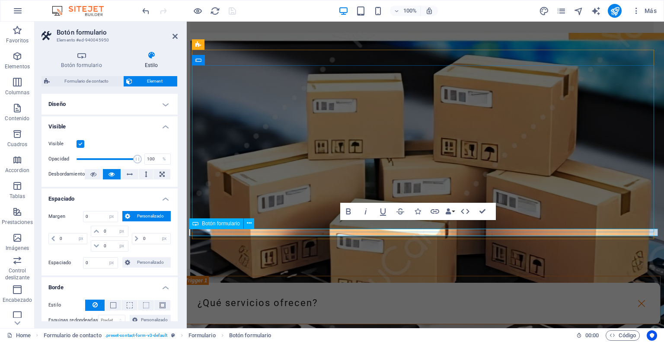
scroll to position [2076, 3]
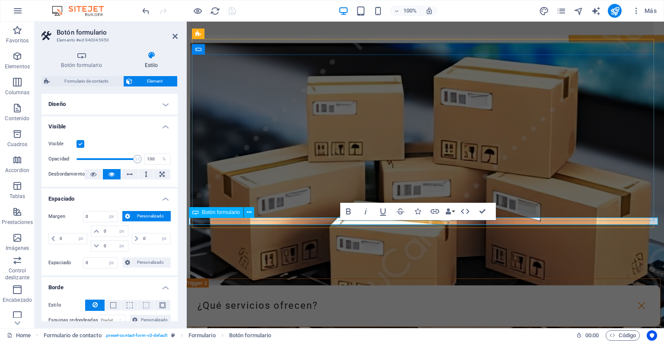
drag, startPoint x: 366, startPoint y: 223, endPoint x: 619, endPoint y: 167, distance: 259.0
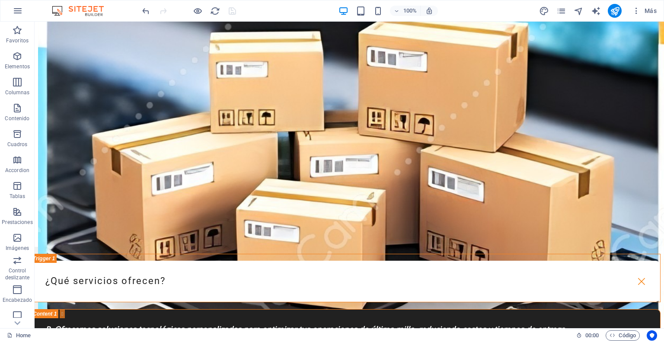
scroll to position [2024, 3]
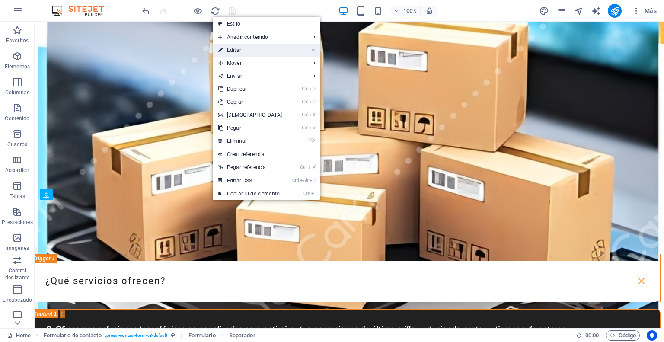
click at [241, 48] on link "⏎ Editar" at bounding box center [250, 50] width 74 height 13
select select "%"
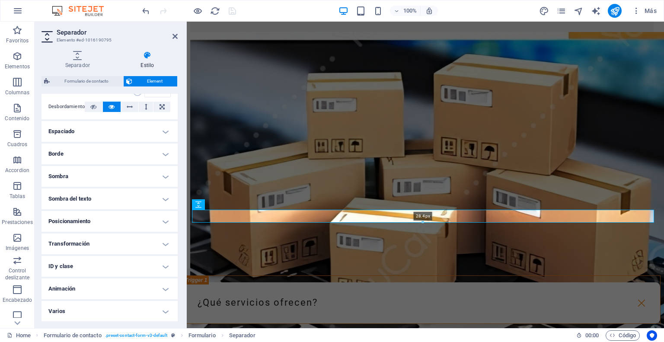
scroll to position [2085, 3]
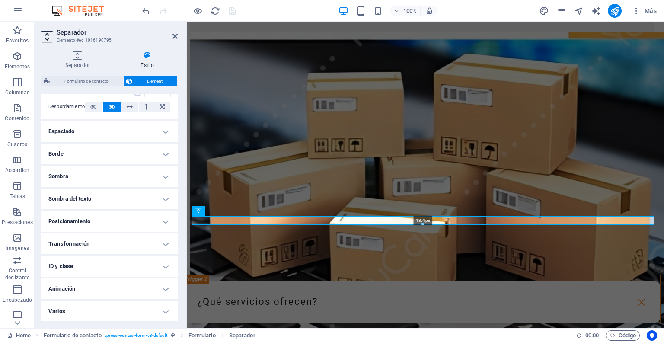
drag, startPoint x: 423, startPoint y: 215, endPoint x: 238, endPoint y: 199, distance: 185.8
click at [425, 221] on div "18.4px" at bounding box center [423, 220] width 462 height 9
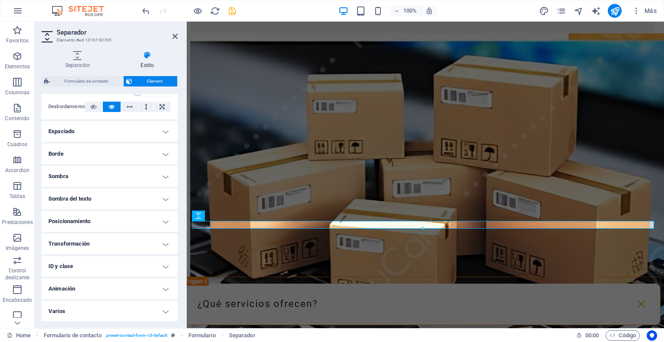
scroll to position [2076, 3]
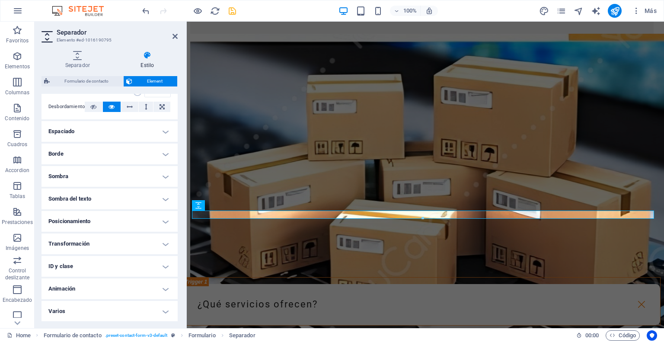
click at [173, 40] on header "Separador Elemento #ed-1016190795" at bounding box center [110, 33] width 136 height 22
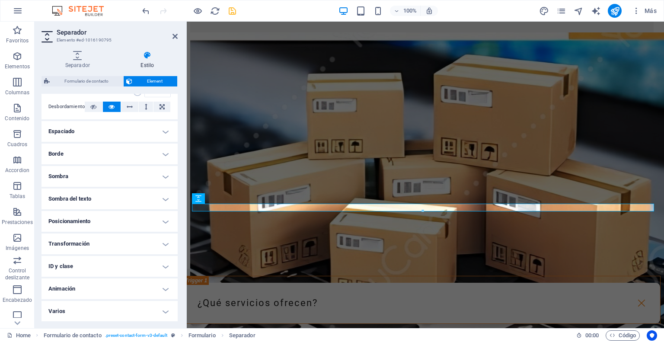
scroll to position [2085, 3]
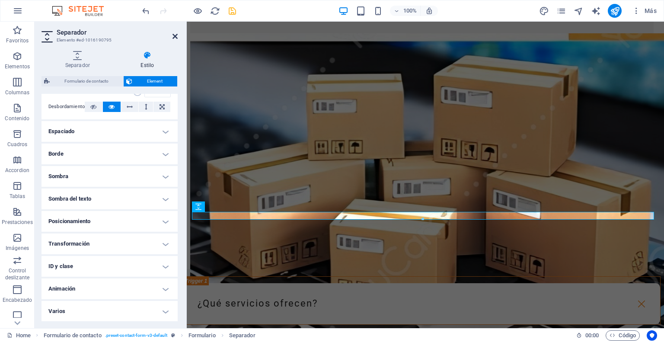
click at [175, 35] on icon at bounding box center [175, 36] width 5 height 7
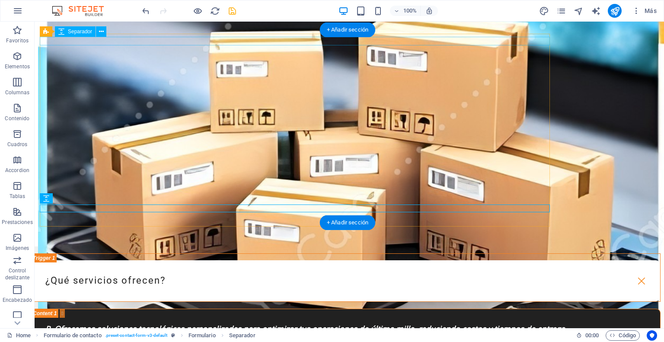
scroll to position [2024, 3]
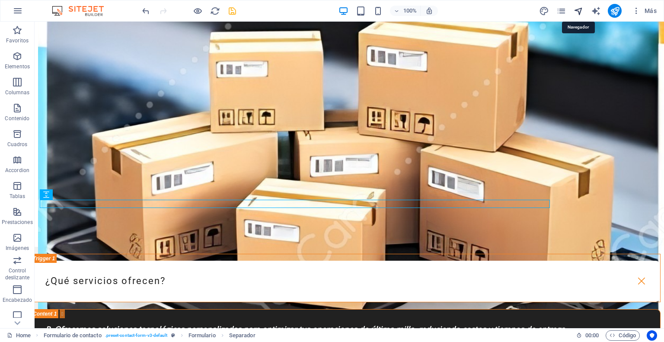
click at [582, 11] on icon "navigator" at bounding box center [579, 11] width 10 height 10
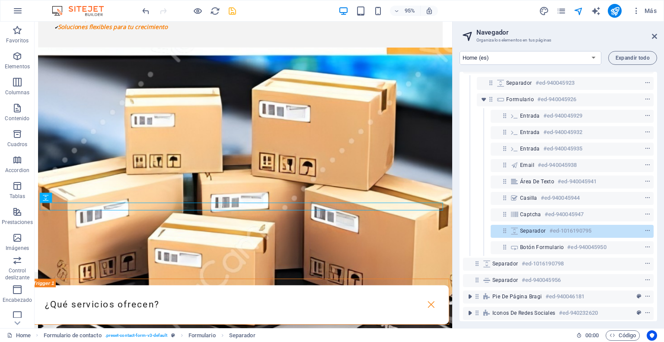
scroll to position [500, 0]
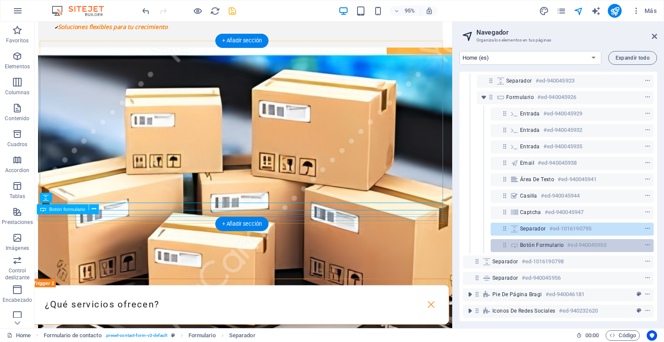
click at [534, 242] on span "Botón formulario" at bounding box center [542, 245] width 44 height 7
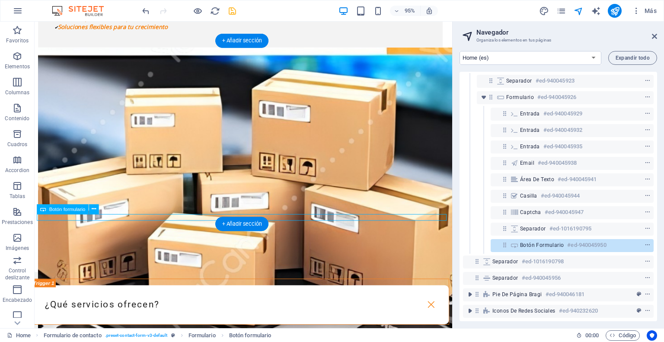
click at [651, 240] on div "Botón formulario #ed-940045950" at bounding box center [572, 245] width 163 height 13
click at [648, 242] on icon "context-menu" at bounding box center [648, 245] width 6 height 6
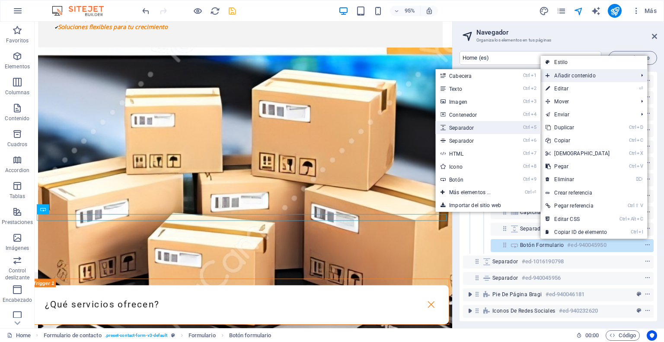
click at [454, 127] on link "Ctrl 5 Separador" at bounding box center [471, 127] width 73 height 13
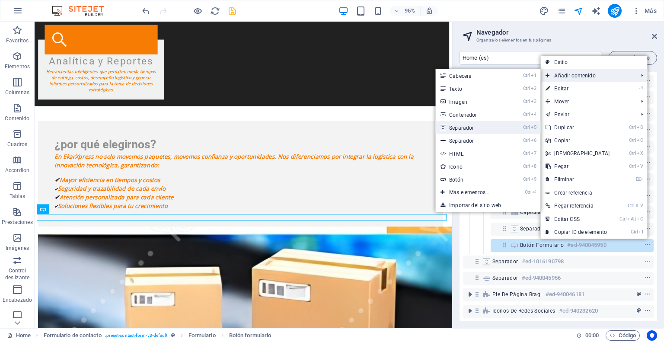
select select "px"
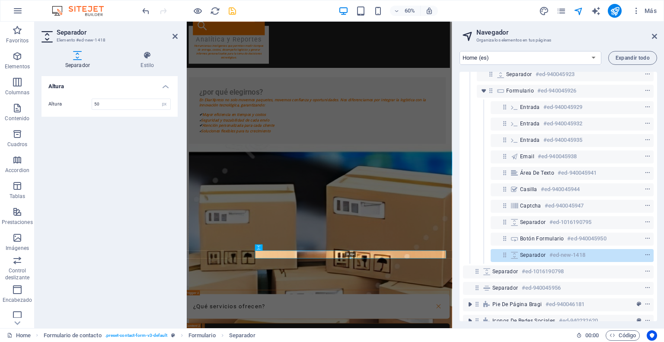
scroll to position [2121, 3]
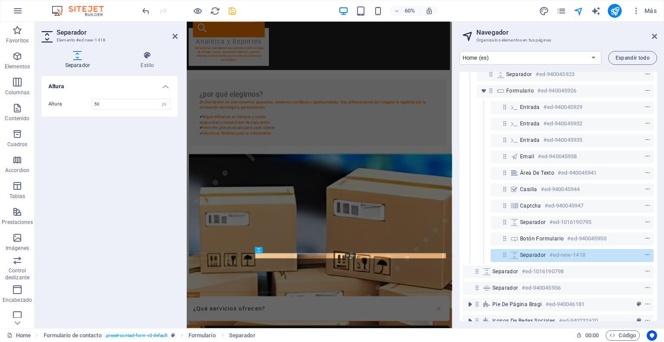
drag, startPoint x: 351, startPoint y: 259, endPoint x: 352, endPoint y: 243, distance: 16.5
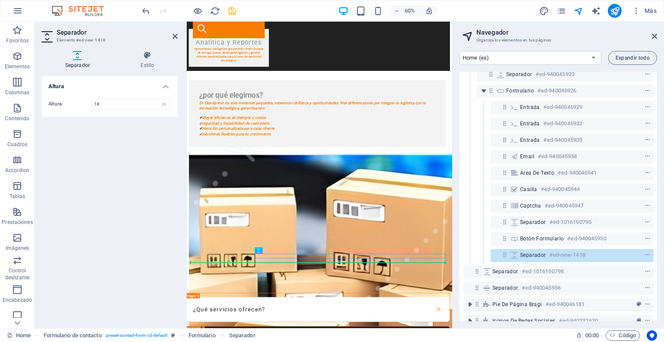
drag, startPoint x: 320, startPoint y: 410, endPoint x: 276, endPoint y: 416, distance: 44.9
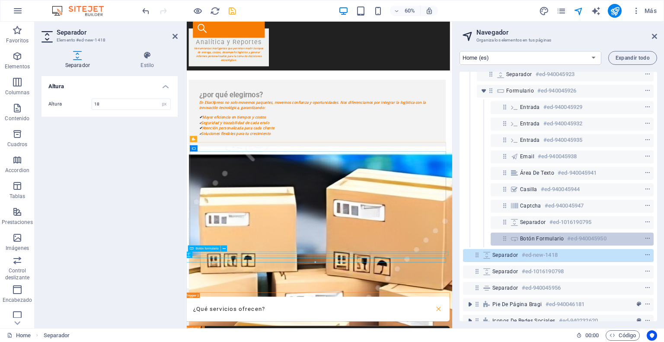
drag, startPoint x: 483, startPoint y: 254, endPoint x: 517, endPoint y: 243, distance: 35.0
click at [517, 243] on div "Banner #ed-940045818 Separador #ed-940045986 Separador #ed-940045989 H1 #ed-940…" at bounding box center [559, 197] width 198 height 250
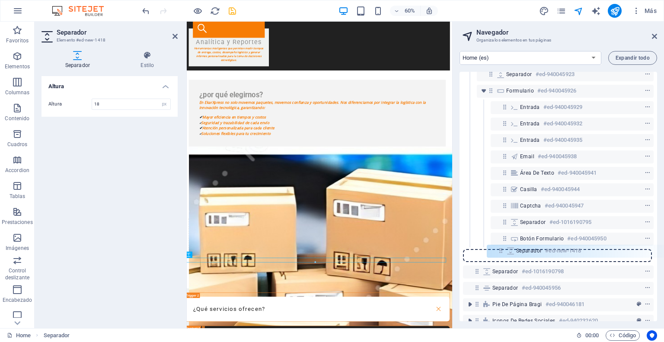
drag, startPoint x: 475, startPoint y: 256, endPoint x: 503, endPoint y: 252, distance: 27.9
click at [503, 252] on div "Banner #ed-940045818 Separador #ed-940045986 Separador #ed-940045989 H1 #ed-940…" at bounding box center [559, 197] width 198 height 250
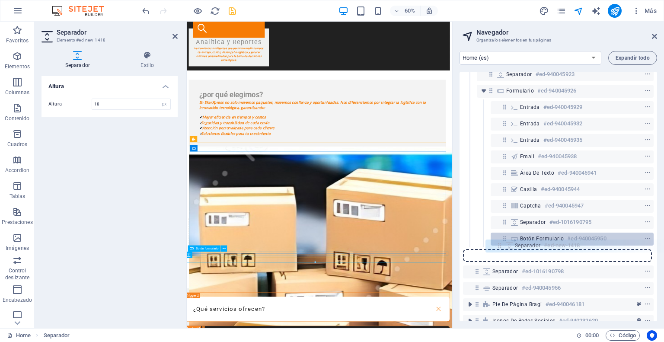
drag, startPoint x: 477, startPoint y: 256, endPoint x: 502, endPoint y: 245, distance: 27.7
click at [502, 245] on div "Banner #ed-940045818 Separador #ed-940045986 Separador #ed-940045989 H1 #ed-940…" at bounding box center [559, 197] width 198 height 250
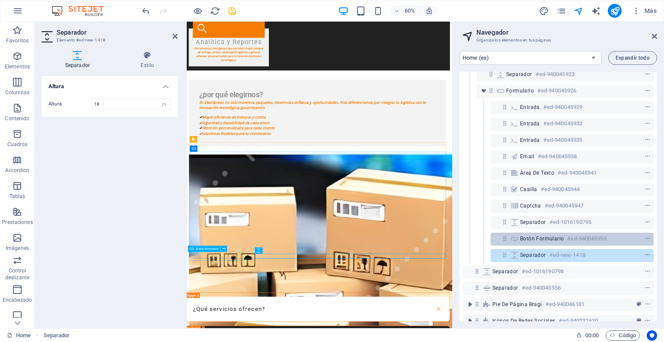
scroll to position [2119, 3]
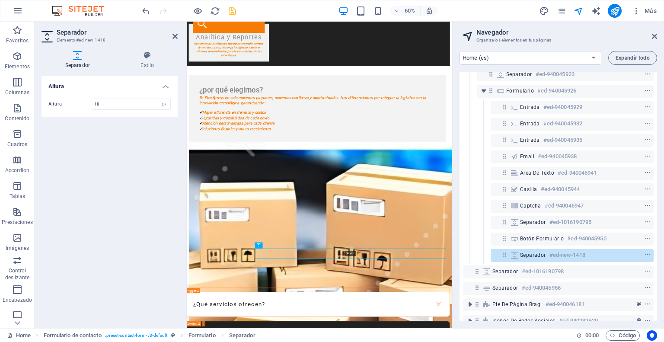
drag, startPoint x: 350, startPoint y: 258, endPoint x: 349, endPoint y: 265, distance: 7.0
type input "36"
click at [130, 171] on div "Altura Altura 36 px rem vh vw" at bounding box center [110, 198] width 136 height 245
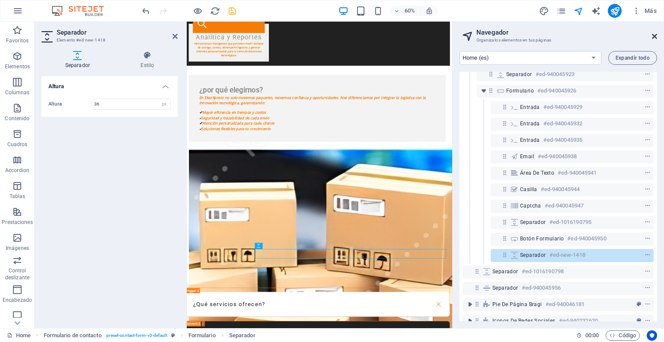
click at [653, 35] on icon at bounding box center [654, 36] width 5 height 7
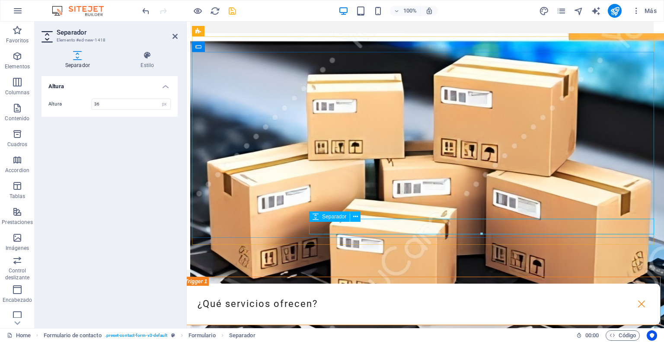
scroll to position [2085, 3]
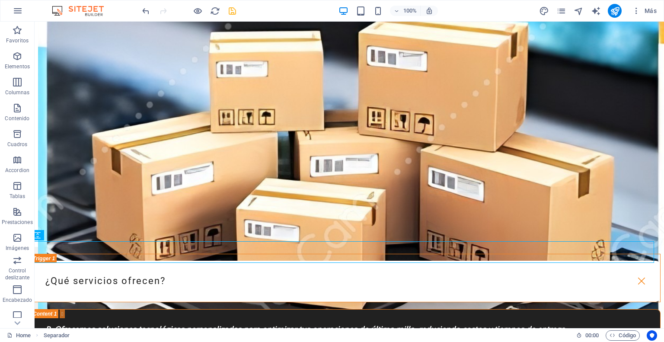
scroll to position [2024, 3]
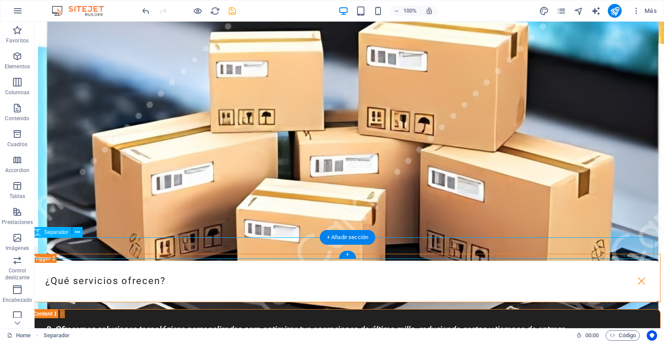
click at [54, 232] on span "Separador" at bounding box center [56, 232] width 24 height 5
click at [74, 232] on button at bounding box center [77, 232] width 10 height 10
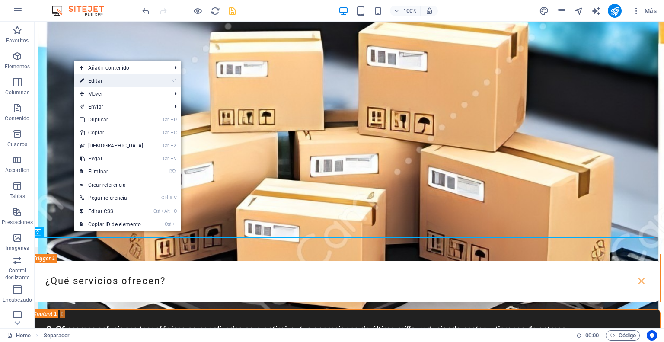
click at [145, 80] on link "⏎ Editar" at bounding box center [111, 80] width 74 height 13
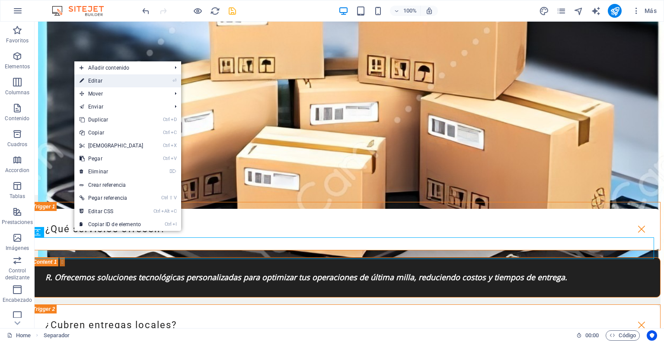
select select "px"
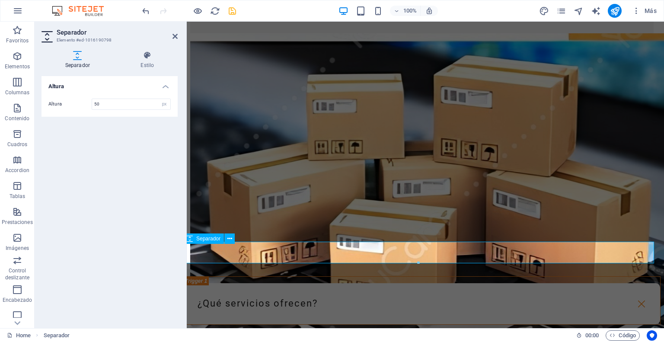
scroll to position [2085, 3]
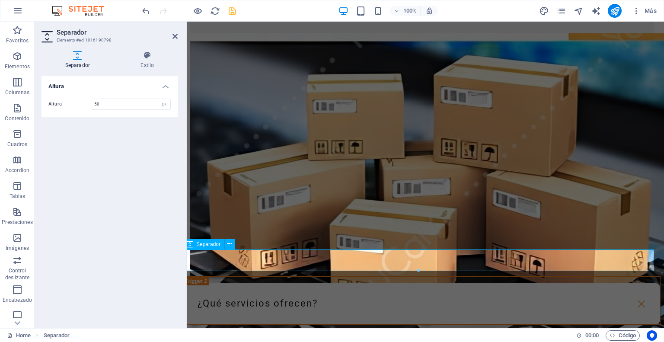
drag, startPoint x: 607, startPoint y: 292, endPoint x: 420, endPoint y: 262, distance: 189.2
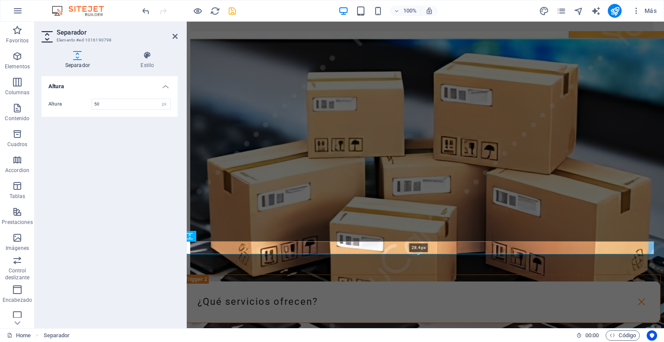
drag, startPoint x: 419, startPoint y: 270, endPoint x: 234, endPoint y: 239, distance: 187.6
type input "28"
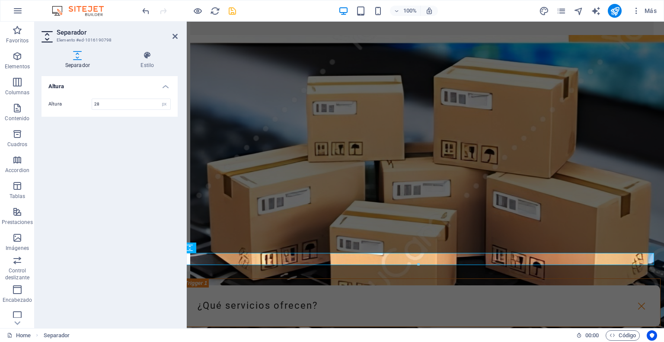
click at [113, 208] on div "Altura Altura 28 px rem vh vw" at bounding box center [110, 198] width 136 height 245
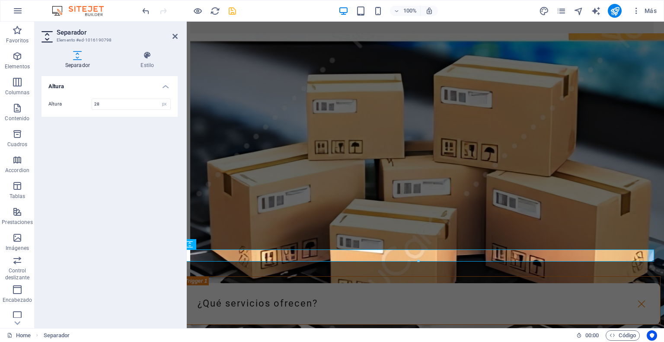
click at [173, 31] on h2 "Separador" at bounding box center [117, 33] width 121 height 8
click at [174, 35] on icon at bounding box center [175, 36] width 5 height 7
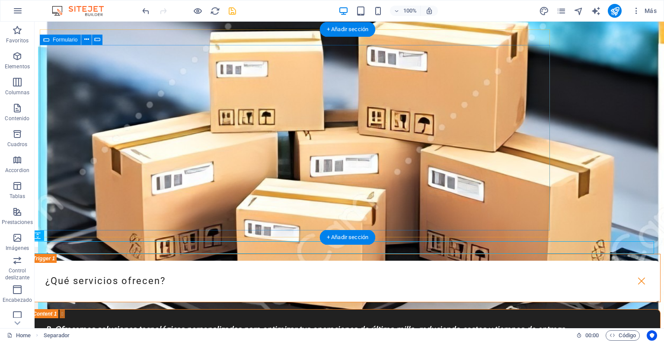
scroll to position [2024, 3]
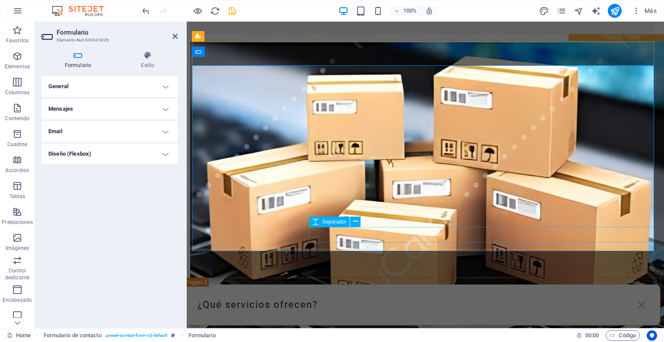
scroll to position [2076, 3]
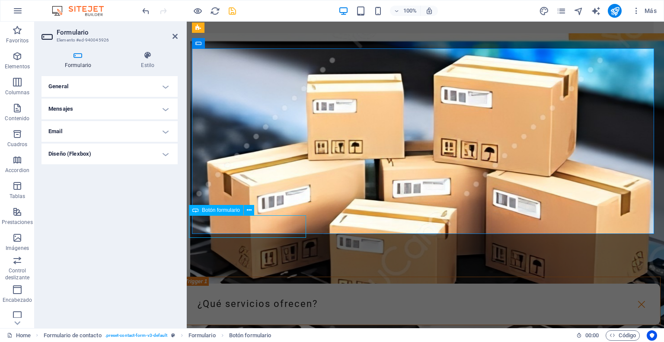
scroll to position [2085, 3]
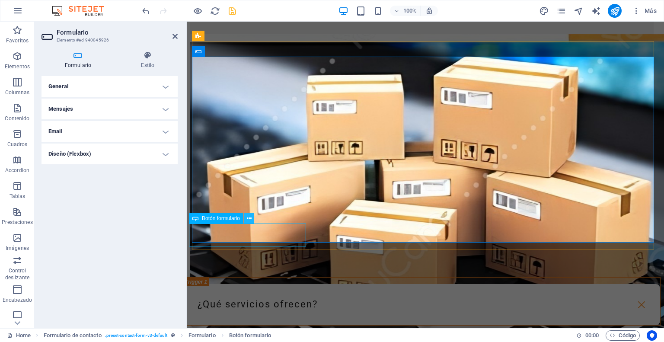
click at [249, 220] on icon at bounding box center [249, 218] width 5 height 9
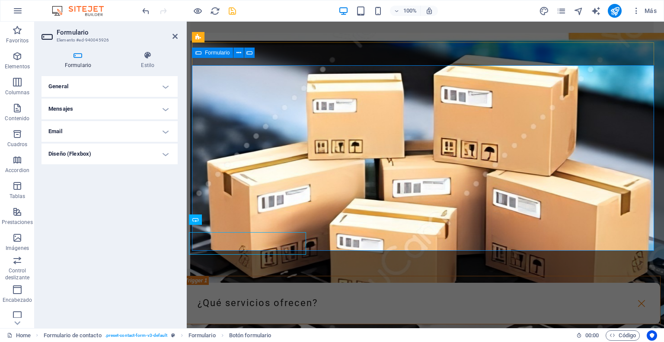
scroll to position [2076, 3]
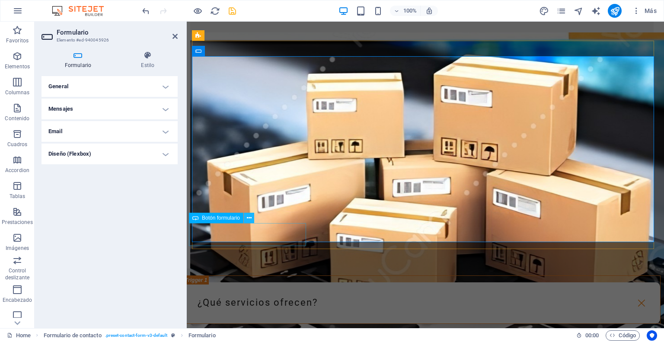
click at [252, 219] on button at bounding box center [249, 218] width 10 height 10
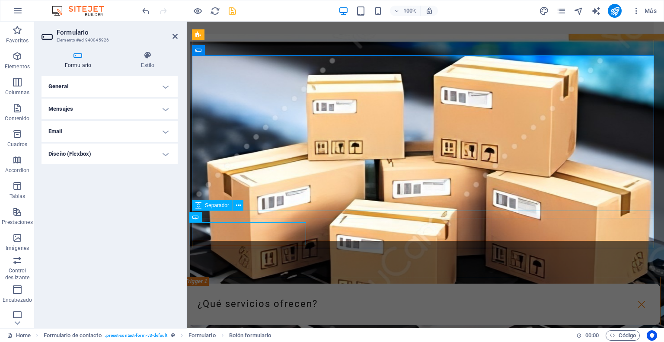
scroll to position [2085, 3]
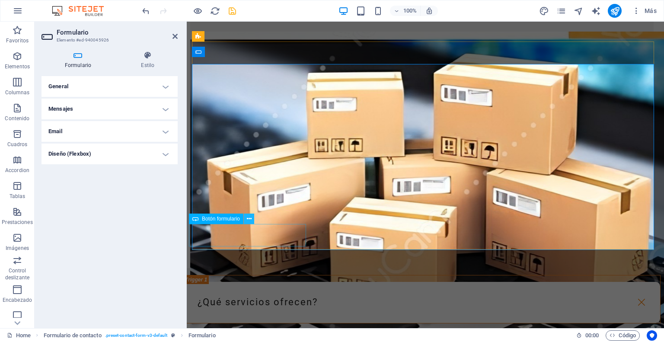
scroll to position [2076, 3]
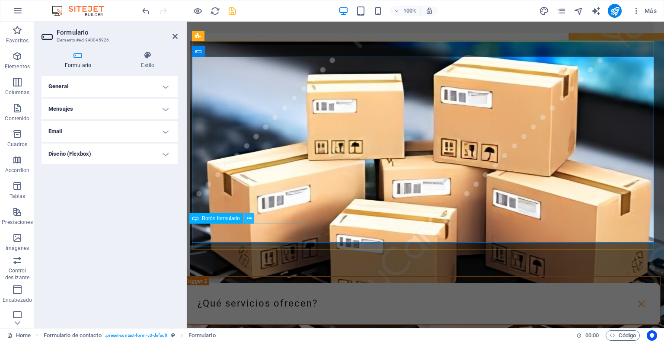
click at [246, 221] on button at bounding box center [249, 218] width 10 height 10
click at [247, 221] on icon at bounding box center [249, 218] width 5 height 9
click at [249, 221] on icon at bounding box center [249, 218] width 5 height 9
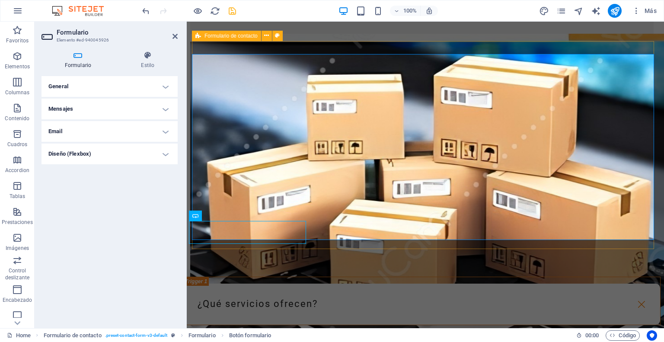
scroll to position [2085, 3]
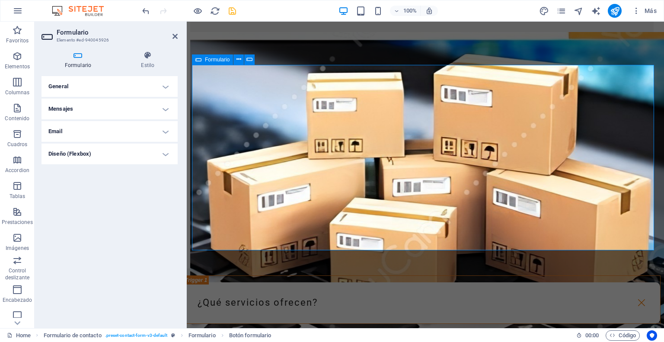
scroll to position [2076, 3]
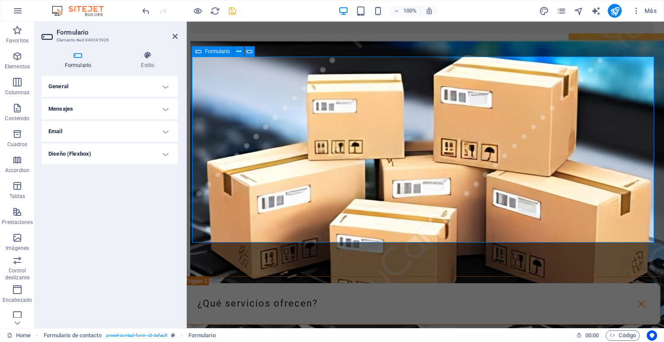
click at [176, 37] on icon at bounding box center [175, 36] width 5 height 7
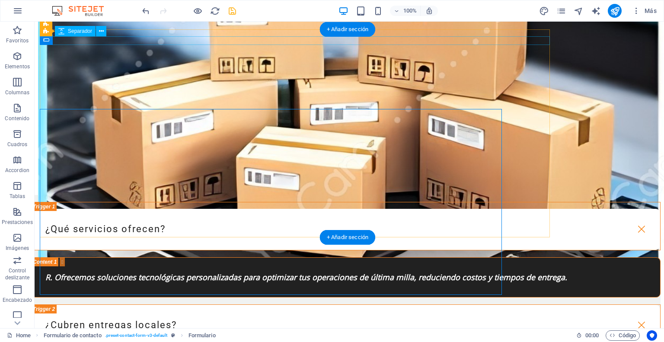
scroll to position [2024, 3]
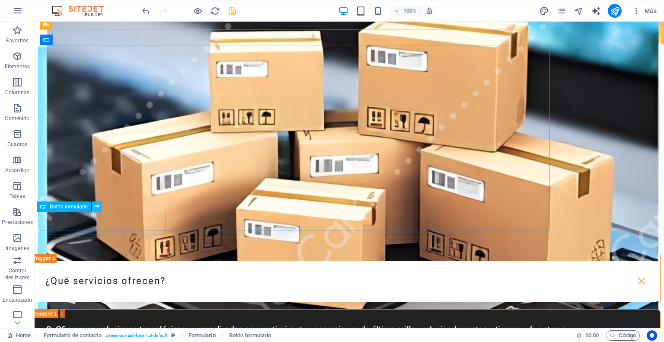
click at [95, 207] on icon at bounding box center [97, 206] width 5 height 9
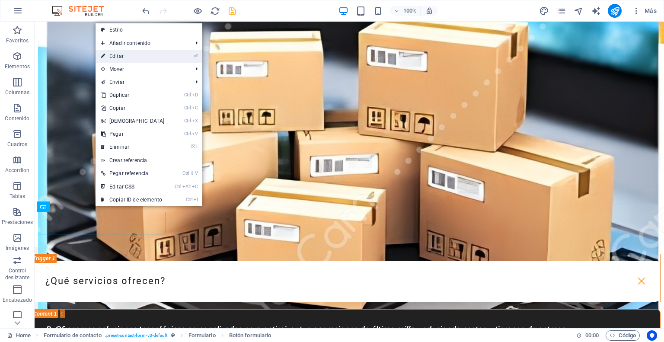
click at [128, 51] on link "⏎ Editar" at bounding box center [133, 56] width 74 height 13
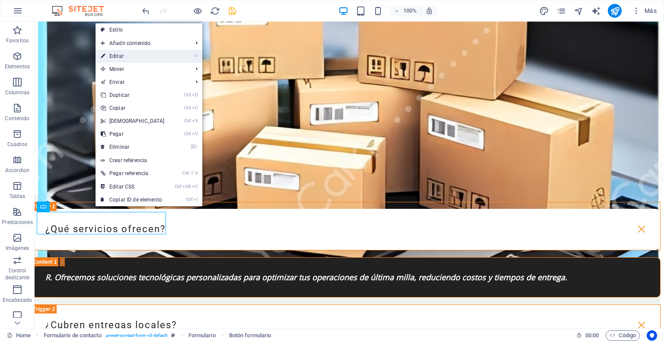
select select "px"
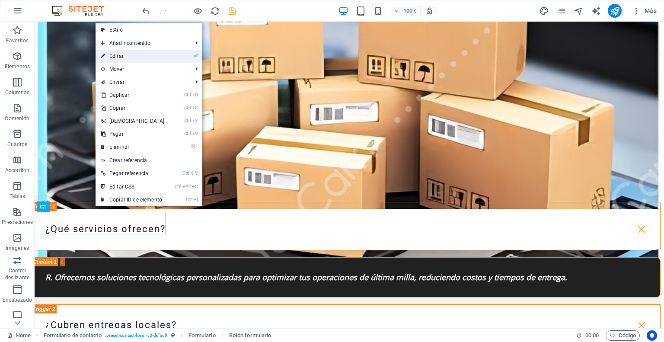
select select "px"
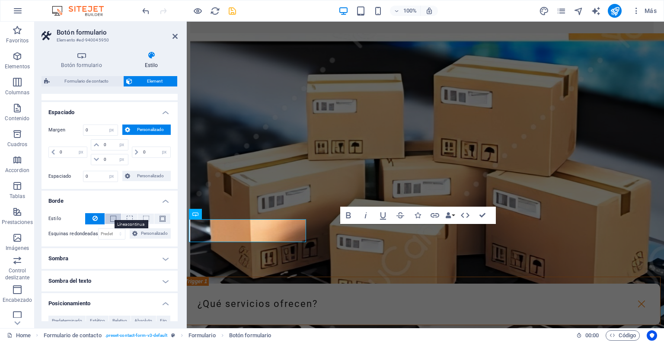
scroll to position [2085, 3]
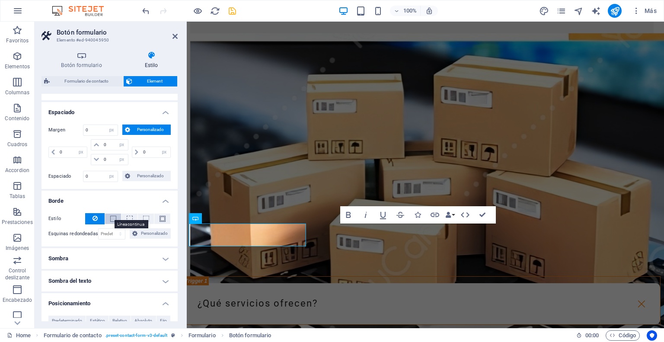
click at [112, 219] on span at bounding box center [113, 219] width 6 height 6
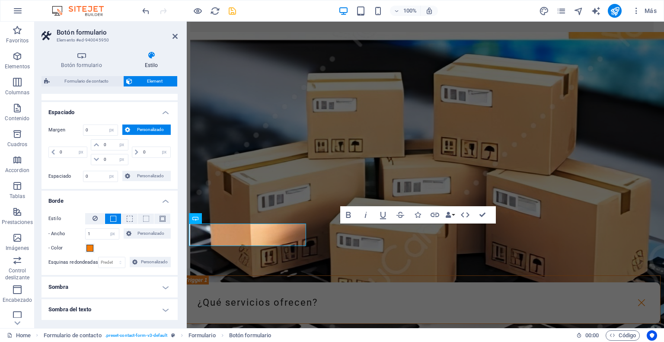
scroll to position [2076, 3]
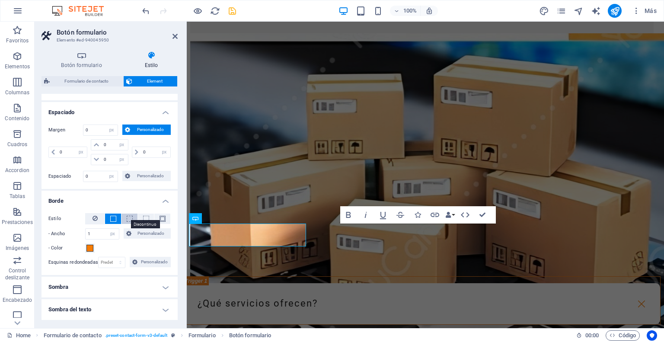
click at [127, 217] on span at bounding box center [130, 219] width 6 height 6
click at [143, 217] on span at bounding box center [146, 219] width 6 height 6
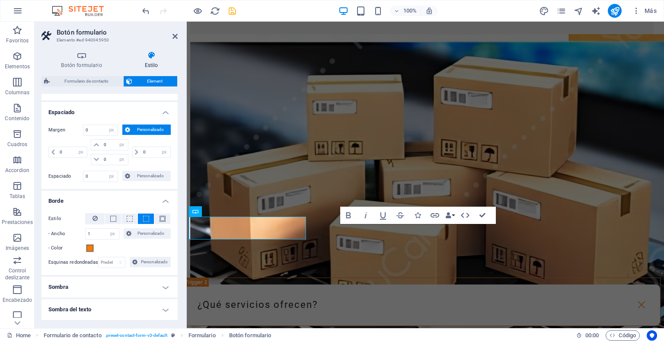
scroll to position [2085, 3]
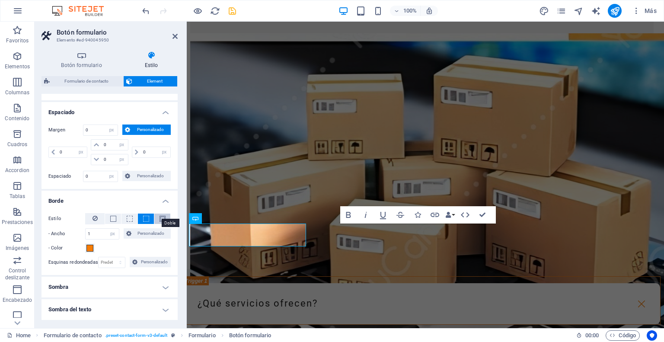
click at [163, 217] on span at bounding box center [163, 219] width 6 height 6
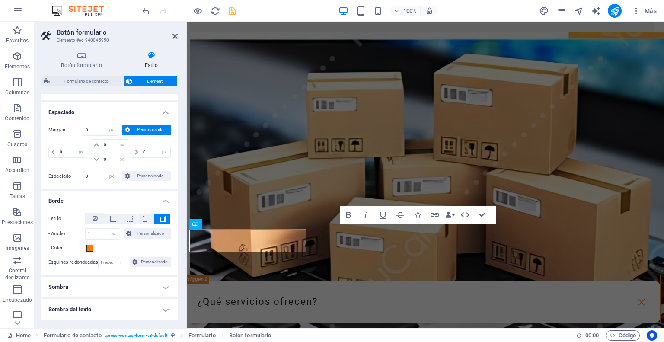
scroll to position [2076, 3]
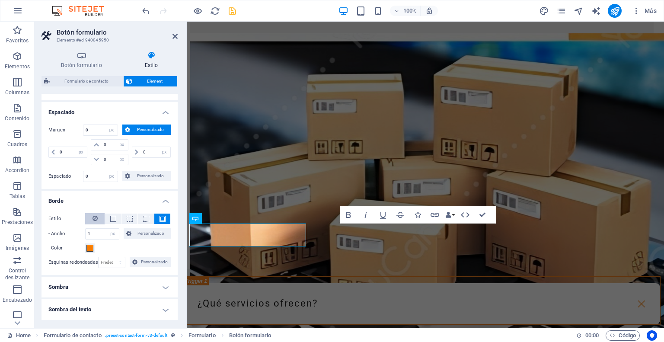
click at [99, 218] on button at bounding box center [94, 218] width 19 height 11
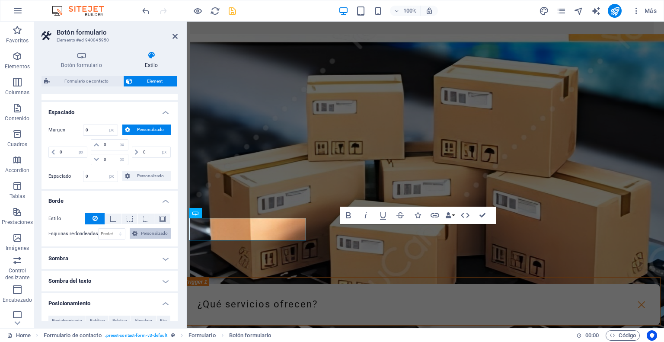
scroll to position [2085, 3]
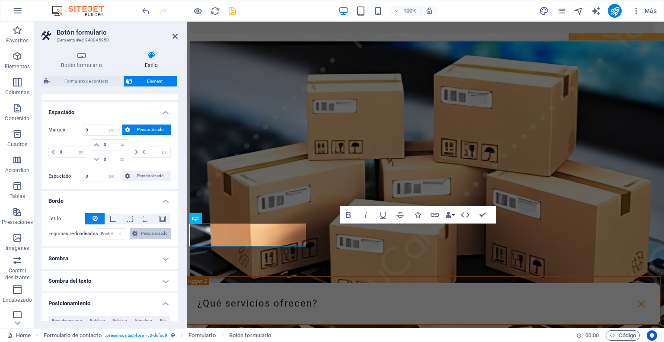
click at [143, 235] on span "Personalizado" at bounding box center [154, 233] width 28 height 10
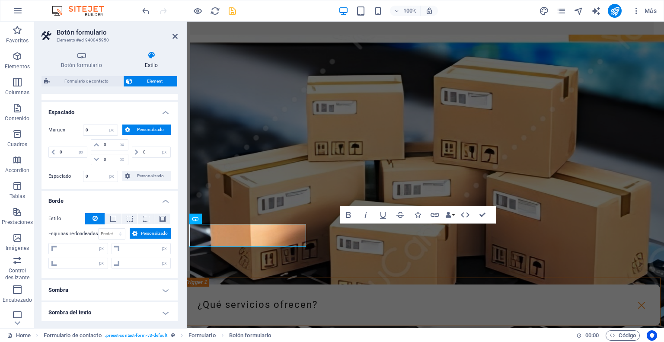
click at [143, 235] on span "Personalizado" at bounding box center [154, 233] width 28 height 10
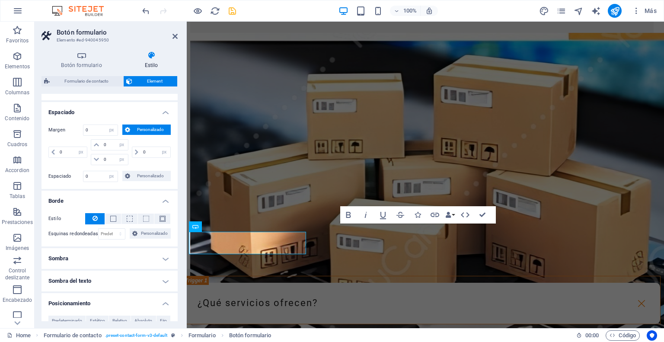
scroll to position [2076, 3]
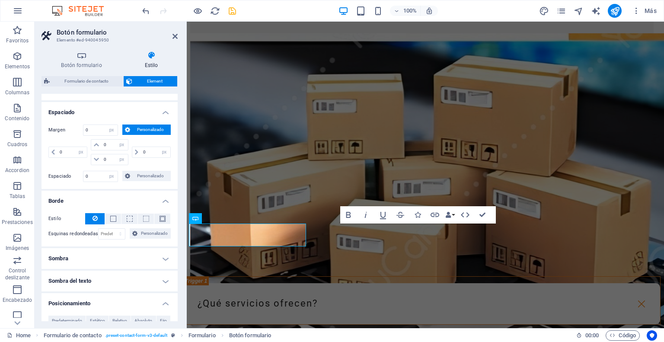
click at [166, 257] on h4 "Sombra" at bounding box center [110, 258] width 136 height 21
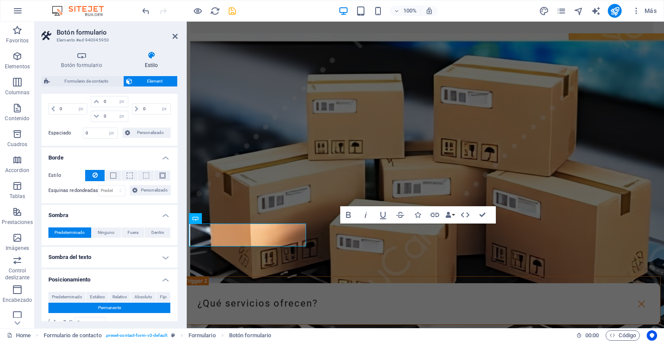
scroll to position [0, 0]
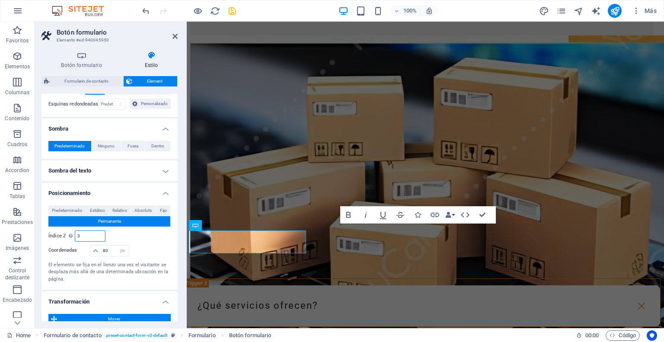
drag, startPoint x: 90, startPoint y: 235, endPoint x: 64, endPoint y: 231, distance: 26.6
click at [64, 231] on div "Índice Z Define el orden del elemento de atrás hacia adelante. Cuando más eleva…" at bounding box center [76, 235] width 57 height 11
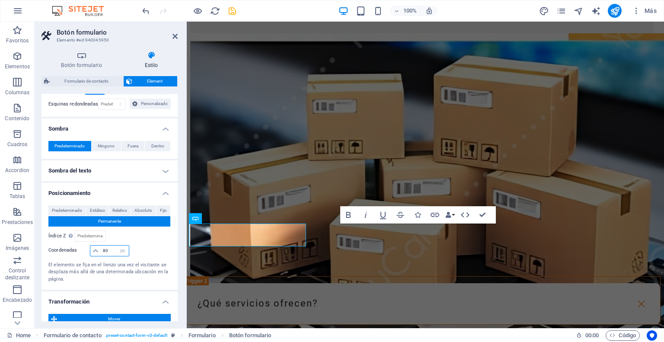
drag, startPoint x: 106, startPoint y: 250, endPoint x: 92, endPoint y: 249, distance: 14.7
click at [92, 249] on div "80 automático px rem % em" at bounding box center [109, 250] width 39 height 11
click at [143, 249] on div at bounding box center [150, 251] width 41 height 12
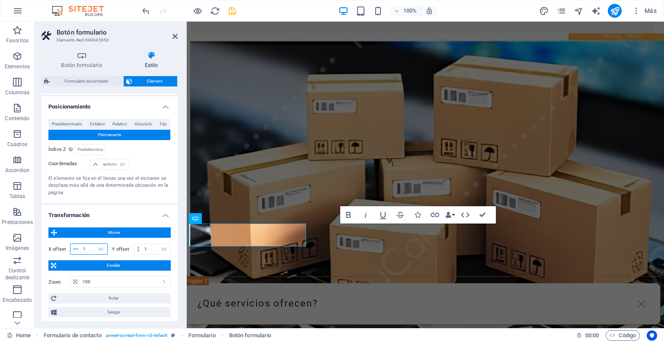
drag, startPoint x: 85, startPoint y: 247, endPoint x: 73, endPoint y: 249, distance: 12.6
click at [73, 249] on div "1 px rem % em vh vw" at bounding box center [89, 248] width 38 height 11
drag, startPoint x: 152, startPoint y: 247, endPoint x: 125, endPoint y: 247, distance: 26.8
click at [125, 247] on div "Y offset 1 px rem % em vh vw" at bounding box center [141, 248] width 59 height 11
click at [124, 252] on div "Y offset px rem % em vh vw" at bounding box center [141, 248] width 59 height 11
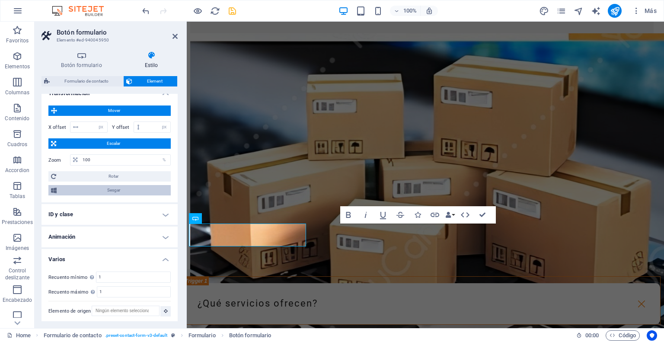
click at [130, 190] on span "Sesgar" at bounding box center [113, 190] width 109 height 10
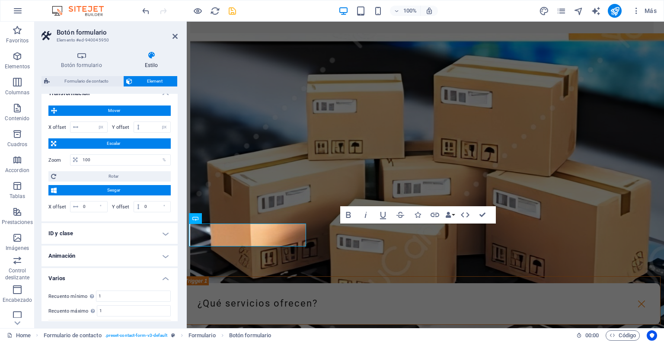
click at [130, 190] on span "Sesgar" at bounding box center [113, 190] width 109 height 10
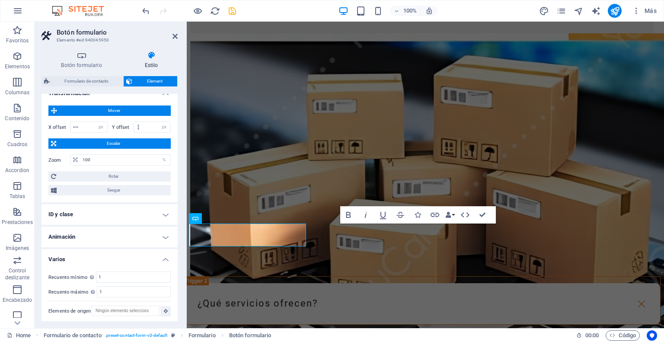
click at [137, 141] on span "Escalar" at bounding box center [113, 143] width 109 height 10
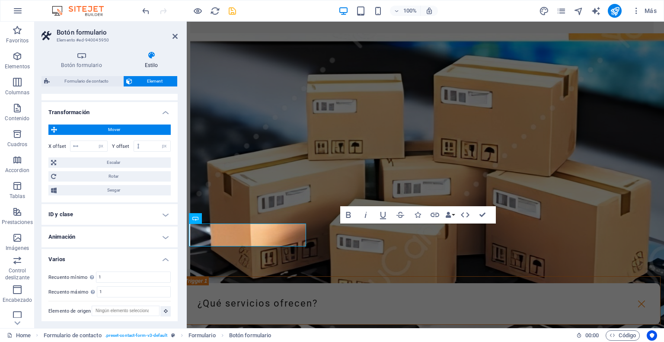
click at [137, 130] on span "Mover" at bounding box center [114, 130] width 109 height 10
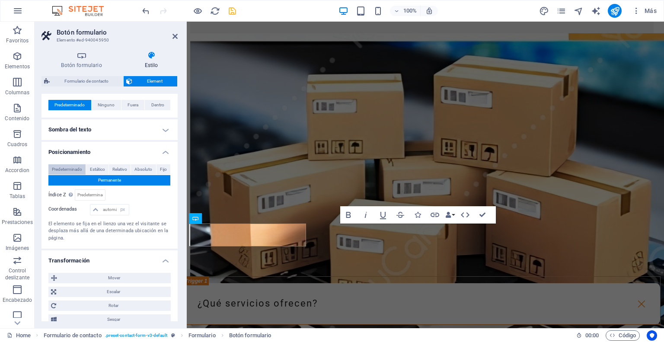
click at [76, 170] on span "Predeterminado" at bounding box center [67, 169] width 30 height 10
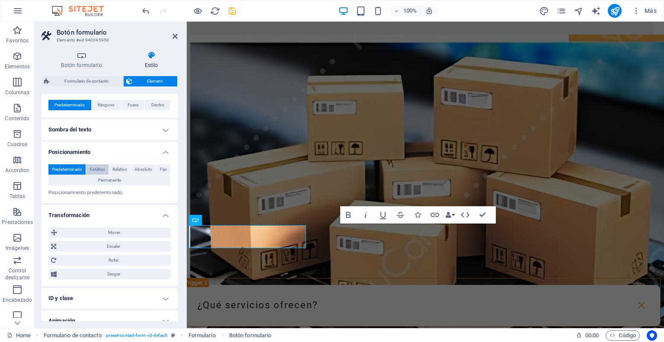
click at [98, 166] on span "Estático" at bounding box center [97, 169] width 15 height 10
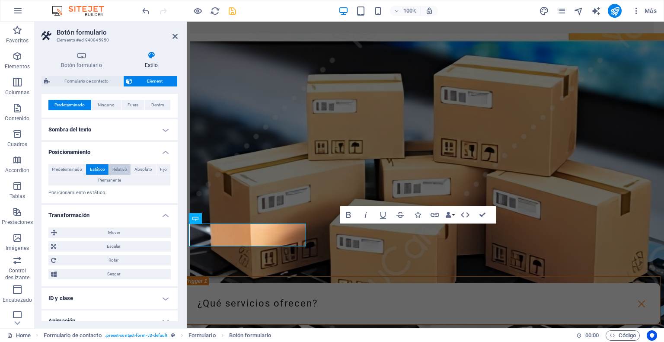
click at [115, 166] on span "Relativo" at bounding box center [119, 169] width 15 height 10
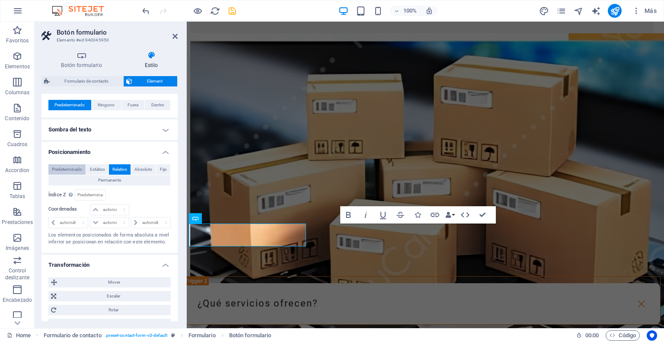
click at [74, 164] on span "Predeterminado" at bounding box center [67, 169] width 30 height 10
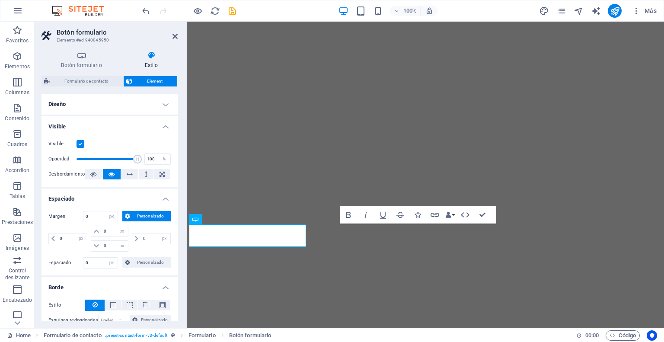
select select "px"
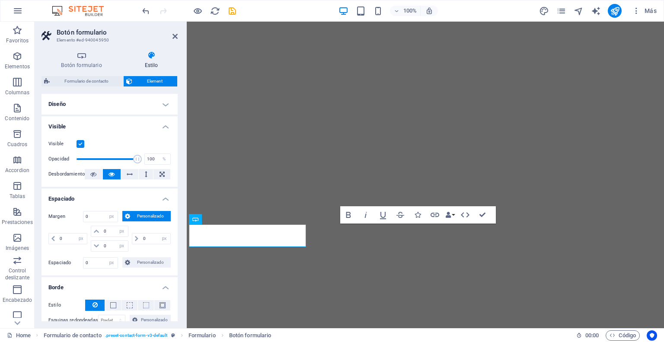
select select "px"
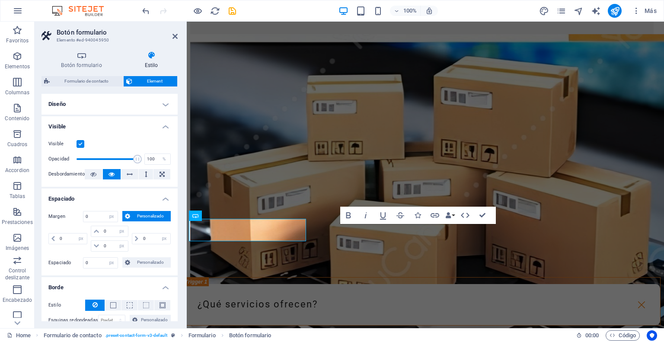
scroll to position [2085, 3]
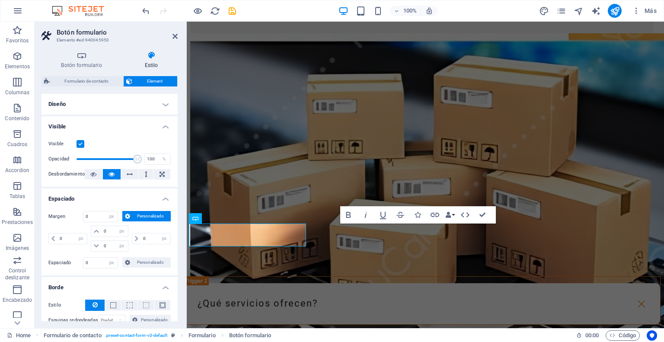
click at [167, 100] on h4 "Diseño" at bounding box center [110, 104] width 136 height 21
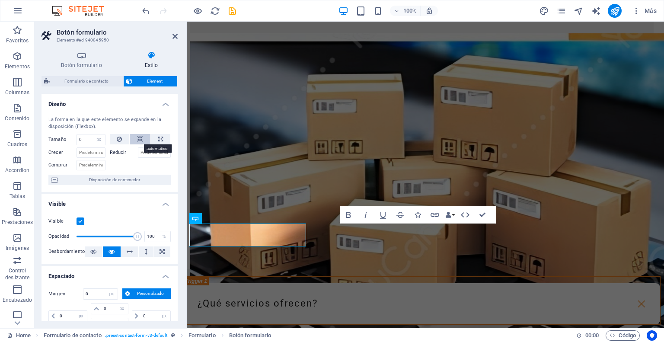
click at [140, 141] on icon at bounding box center [140, 139] width 6 height 10
select select "DISABLED_OPTION_VALUE"
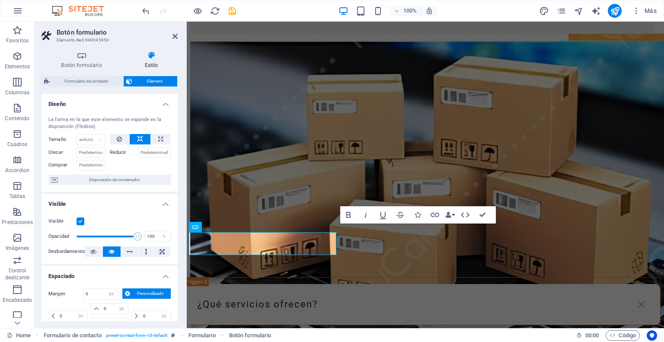
scroll to position [2076, 3]
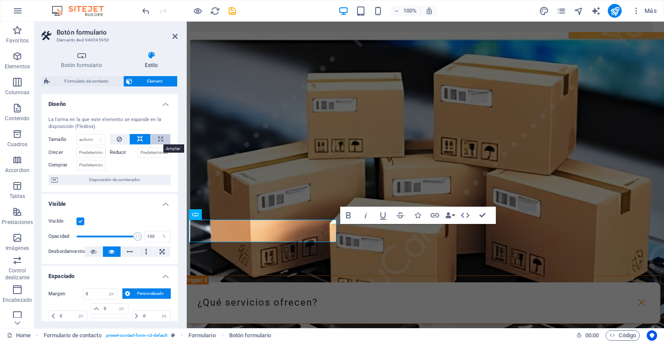
click at [156, 140] on button at bounding box center [160, 139] width 19 height 10
type input "100"
select select "%"
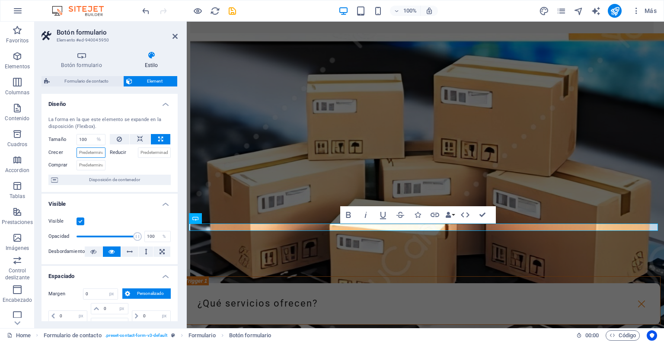
click at [94, 151] on input "Crecer" at bounding box center [91, 152] width 29 height 10
click at [150, 155] on input "Reducir" at bounding box center [154, 152] width 33 height 10
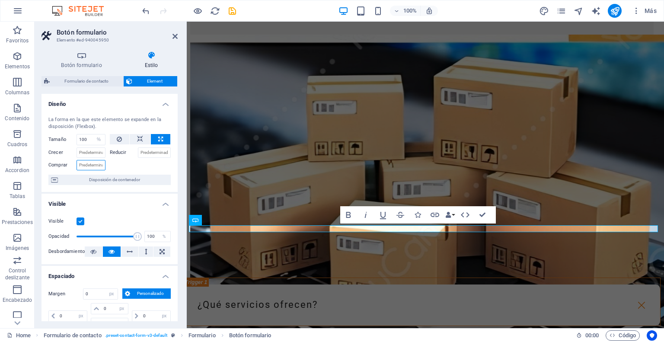
click at [100, 161] on input "Comprar" at bounding box center [91, 165] width 29 height 10
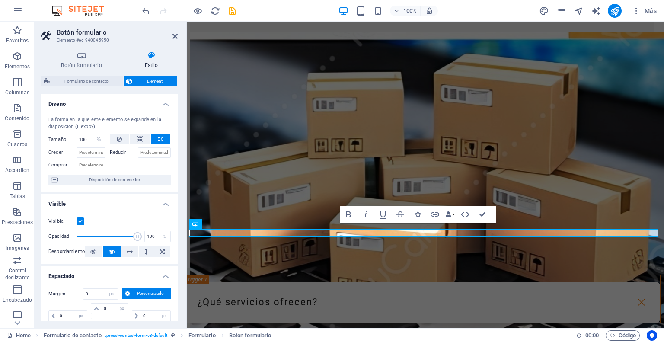
scroll to position [2076, 3]
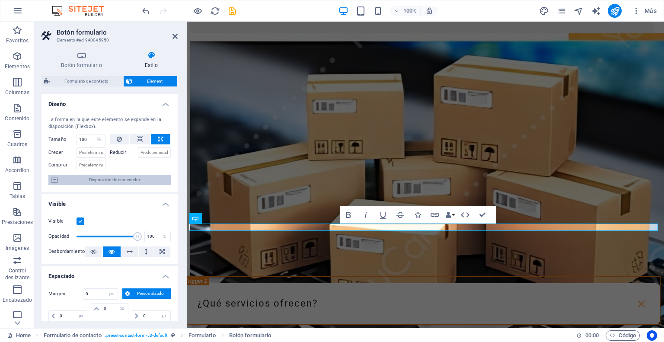
click at [97, 178] on span "Disposición de contenedor" at bounding box center [115, 180] width 108 height 10
select select "px"
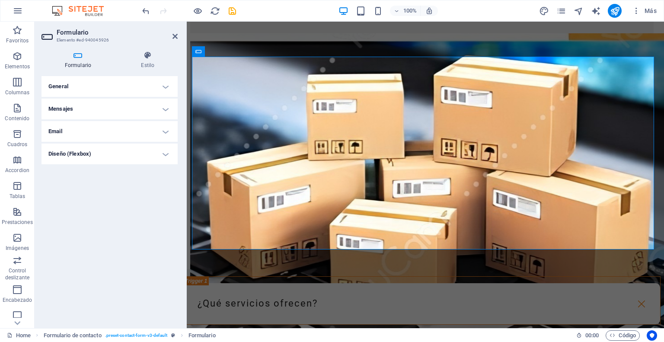
click at [163, 86] on h4 "General" at bounding box center [110, 86] width 136 height 21
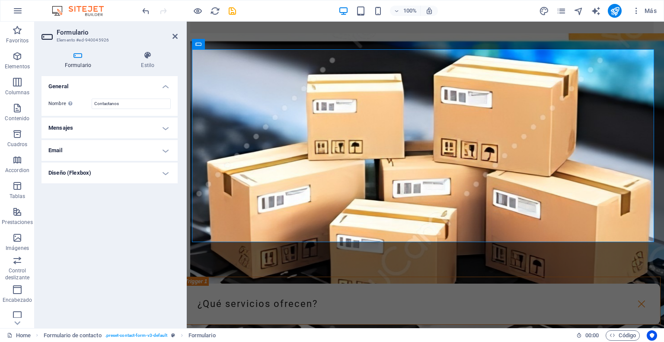
scroll to position [2085, 3]
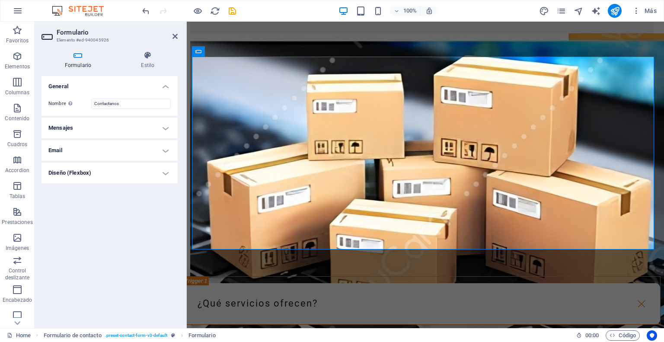
click at [163, 86] on h4 "General" at bounding box center [110, 84] width 136 height 16
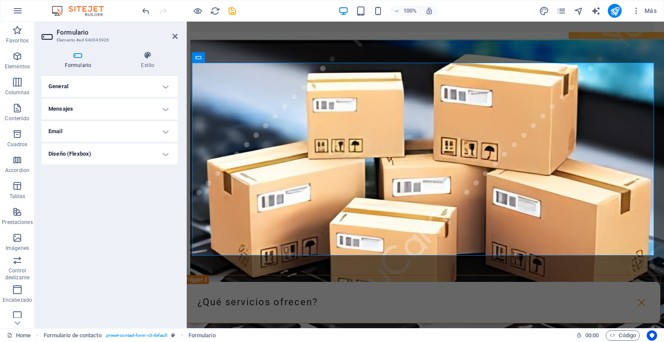
scroll to position [2076, 3]
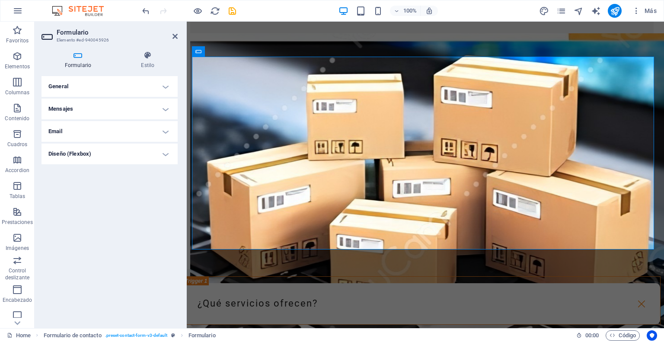
click at [167, 109] on h4 "Mensajes" at bounding box center [110, 109] width 136 height 21
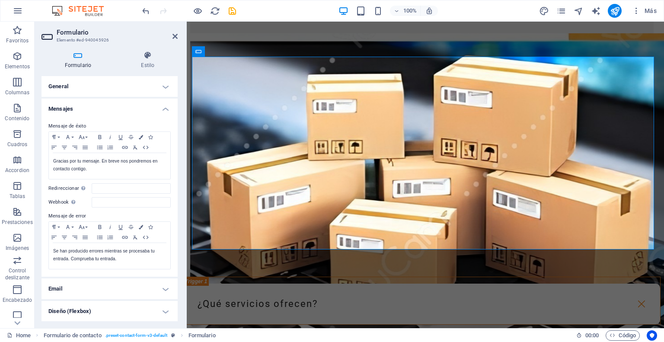
click at [167, 109] on h4 "Mensajes" at bounding box center [110, 107] width 136 height 16
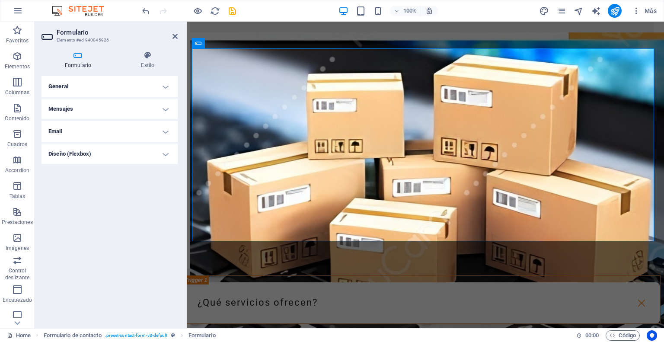
scroll to position [2085, 3]
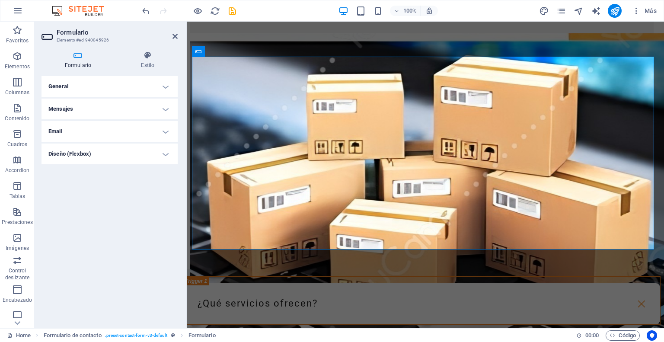
click at [166, 128] on h4 "Email" at bounding box center [110, 131] width 136 height 21
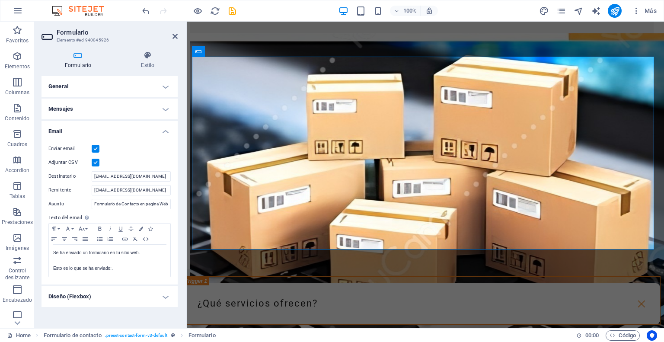
click at [166, 128] on h4 "Email" at bounding box center [110, 129] width 136 height 16
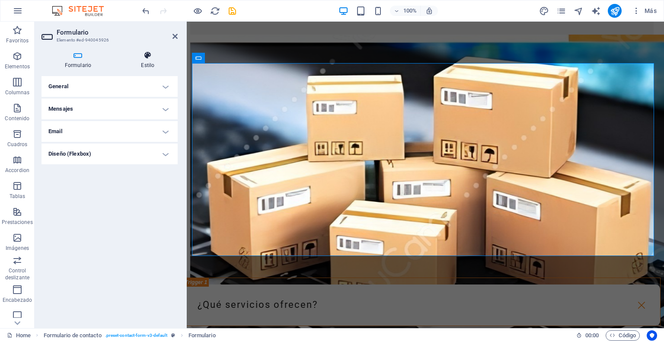
scroll to position [2076, 3]
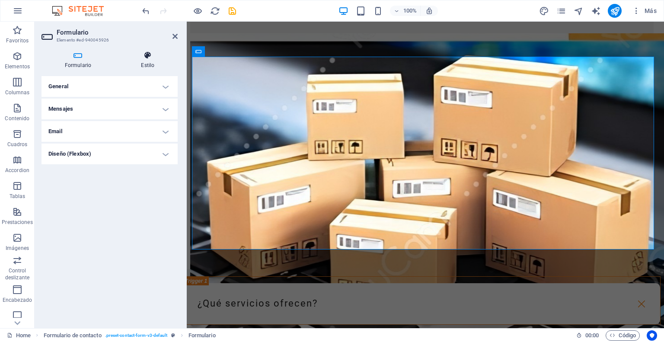
click at [148, 62] on h4 "Estilo" at bounding box center [148, 60] width 60 height 18
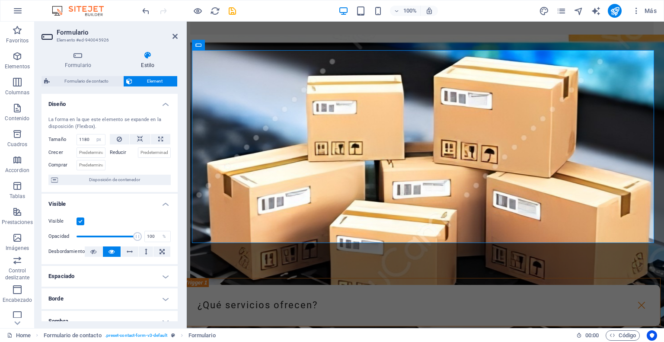
scroll to position [0, 0]
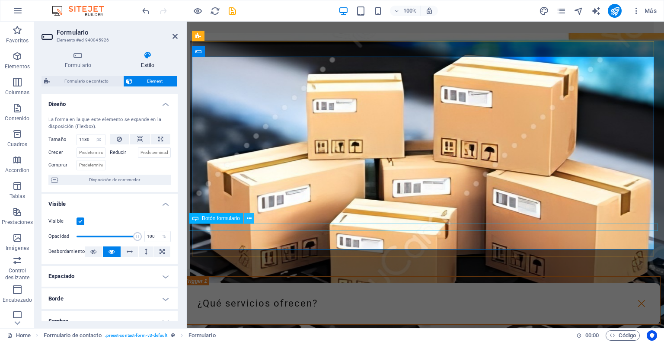
click at [247, 217] on icon at bounding box center [249, 218] width 5 height 9
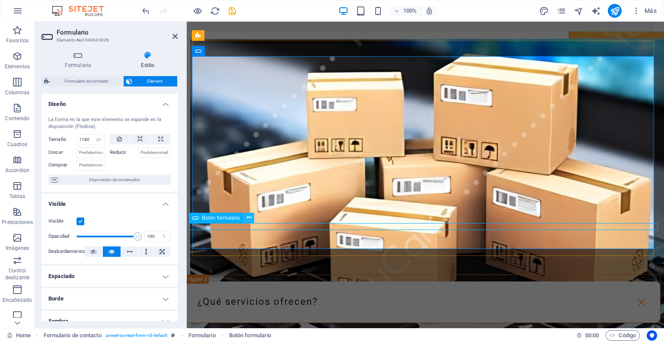
click at [248, 219] on icon at bounding box center [249, 217] width 5 height 9
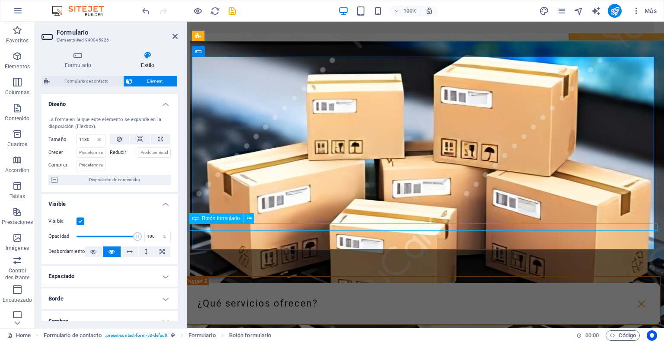
click at [582, 14] on icon "navigator" at bounding box center [579, 11] width 10 height 10
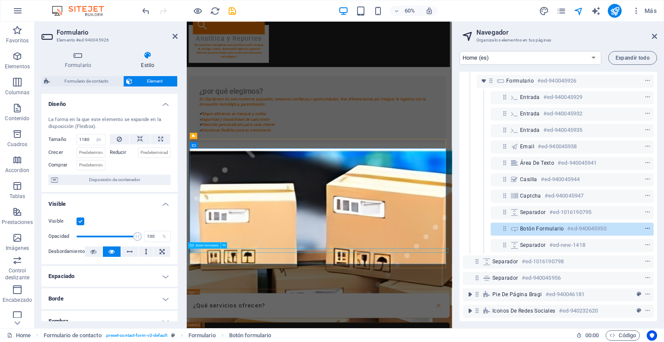
click at [645, 226] on icon "context-menu" at bounding box center [648, 229] width 6 height 6
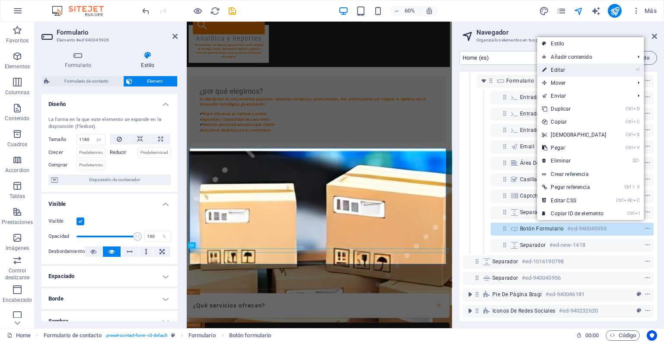
click at [554, 72] on link "⏎ Editar" at bounding box center [574, 70] width 74 height 13
select select "%"
select select "px"
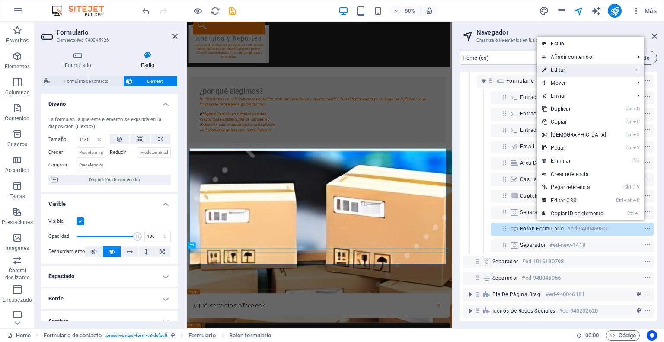
select select "px"
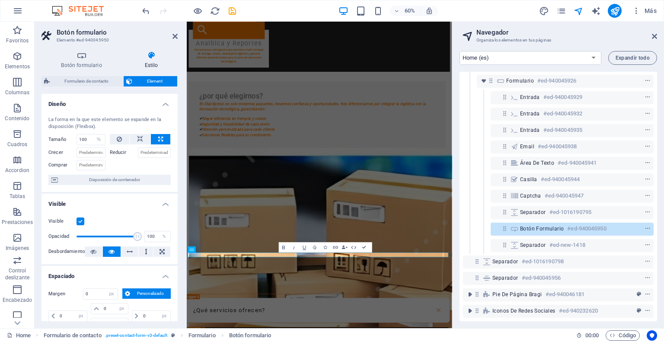
type input "1"
click at [346, 248] on button "Data Bindings" at bounding box center [344, 247] width 7 height 10
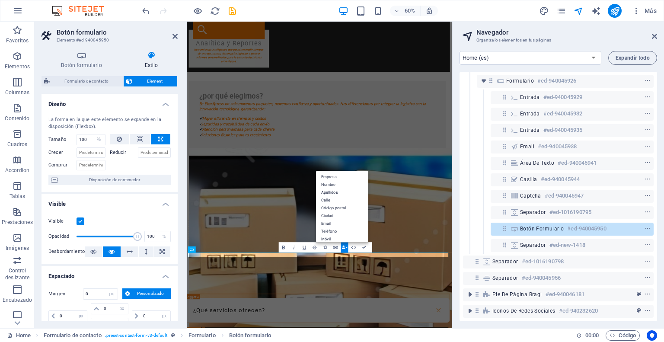
click at [346, 248] on button "Data Bindings" at bounding box center [344, 247] width 7 height 10
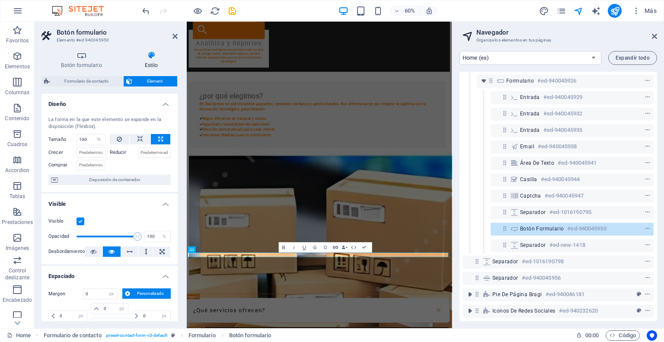
click at [333, 249] on icon "button" at bounding box center [336, 247] width 6 height 6
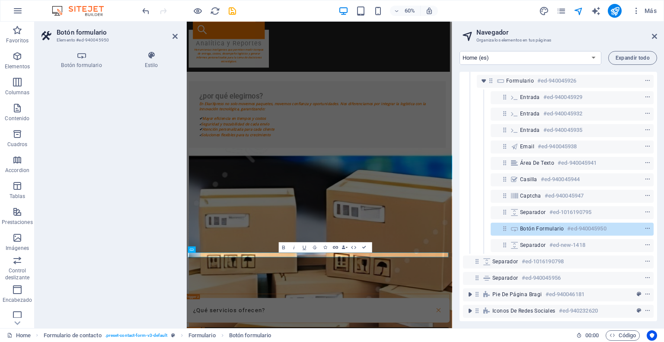
click at [333, 249] on icon "button" at bounding box center [336, 247] width 6 height 6
click at [151, 67] on h4 "Estilo" at bounding box center [151, 60] width 53 height 18
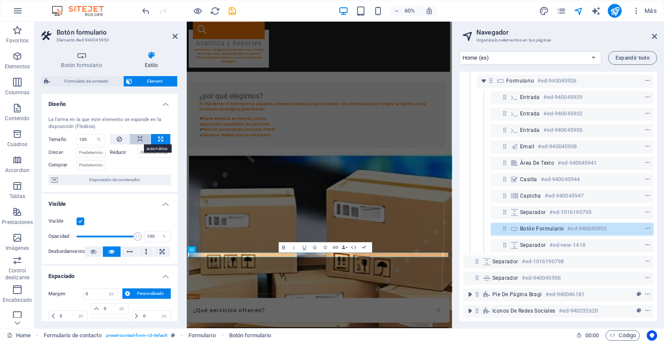
click at [138, 137] on icon at bounding box center [140, 139] width 6 height 10
select select "DISABLED_OPTION_VALUE"
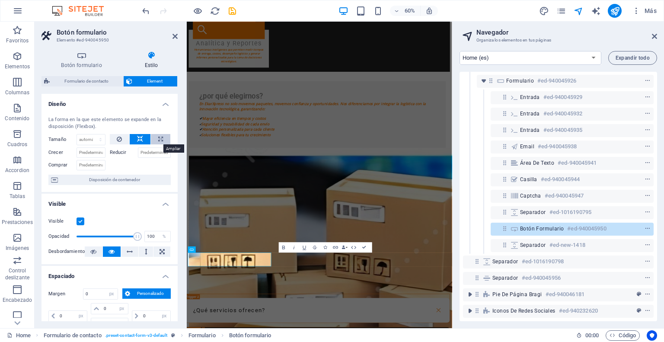
click at [161, 136] on icon at bounding box center [160, 139] width 5 height 10
type input "100"
select select "%"
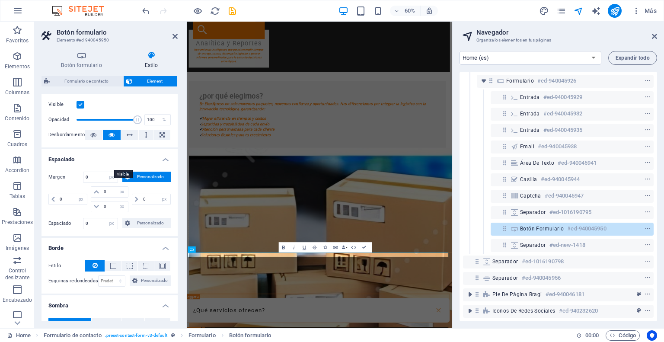
scroll to position [130, 0]
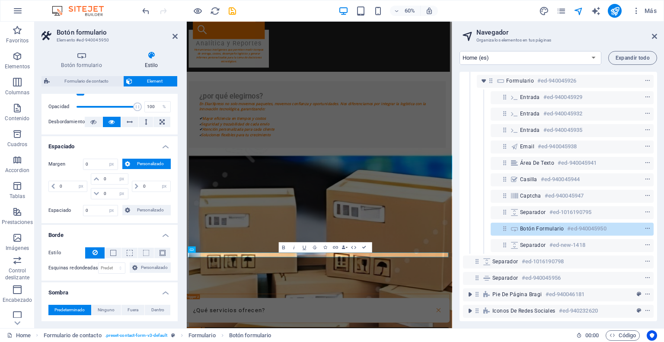
click at [147, 164] on span "Personalizado" at bounding box center [150, 164] width 35 height 10
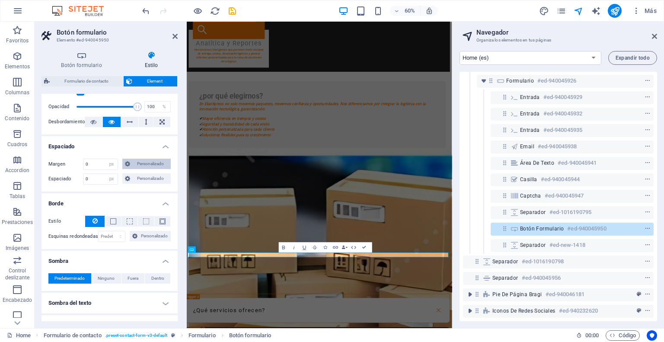
click at [147, 164] on span "Personalizado" at bounding box center [150, 164] width 35 height 10
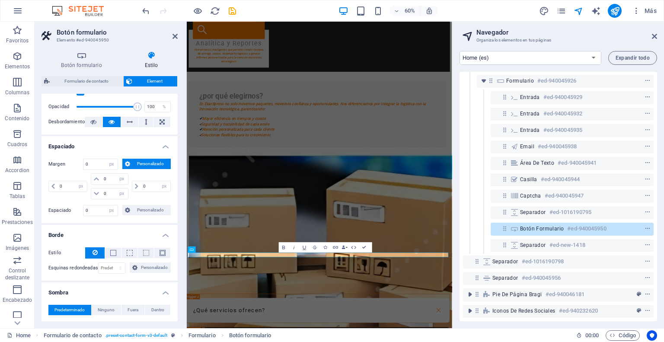
click at [147, 164] on span "Personalizado" at bounding box center [150, 164] width 35 height 10
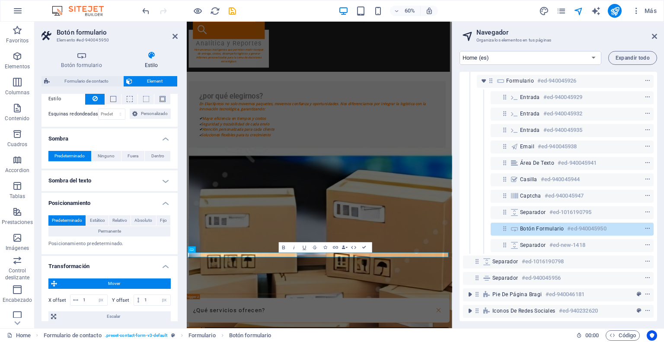
scroll to position [259, 0]
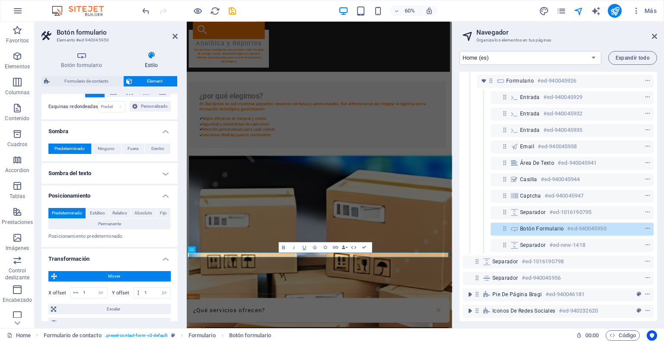
click at [76, 209] on span "Predeterminado" at bounding box center [67, 213] width 30 height 10
click at [93, 211] on span "Estático" at bounding box center [97, 213] width 15 height 10
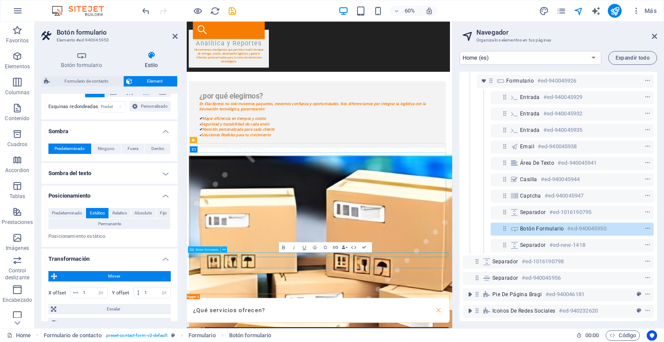
click at [192, 252] on icon at bounding box center [191, 249] width 3 height 6
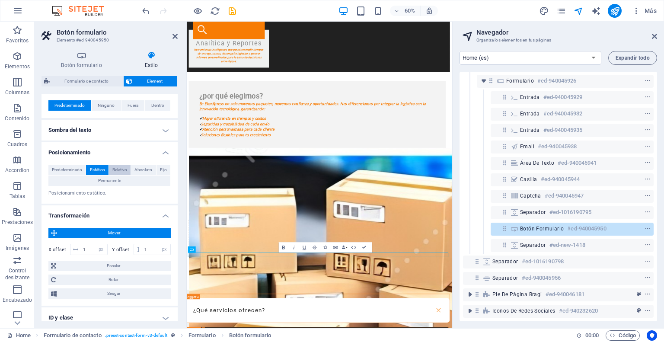
click at [122, 171] on span "Relativo" at bounding box center [119, 170] width 15 height 10
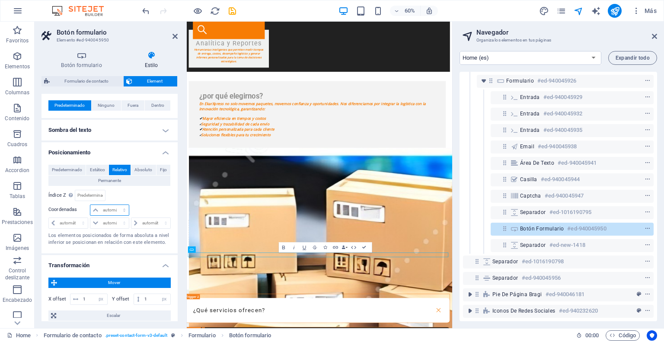
click at [116, 214] on select "automático px rem % em" at bounding box center [109, 210] width 38 height 10
select select "px"
click at [115, 205] on select "automático px rem % em" at bounding box center [109, 210] width 38 height 10
type input "2"
click at [74, 219] on select "automático px rem % em" at bounding box center [68, 223] width 39 height 10
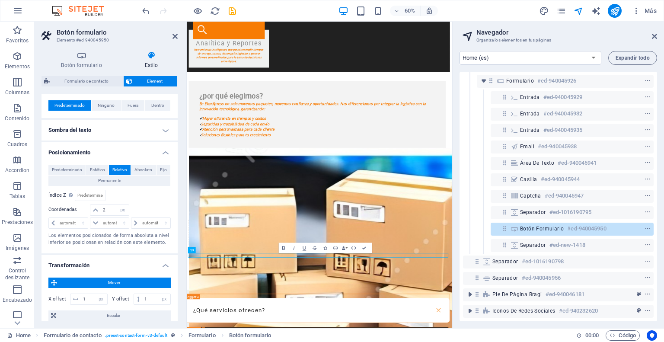
click at [155, 203] on div "Predeterminado Estático Relativo Absoluto Fijo Permanente Índice Z Define el or…" at bounding box center [109, 206] width 122 height 82
click at [72, 221] on select "automático px rem % em" at bounding box center [68, 223] width 39 height 10
select select "px"
click at [75, 218] on select "automático px rem % em" at bounding box center [68, 223] width 39 height 10
type input "2"
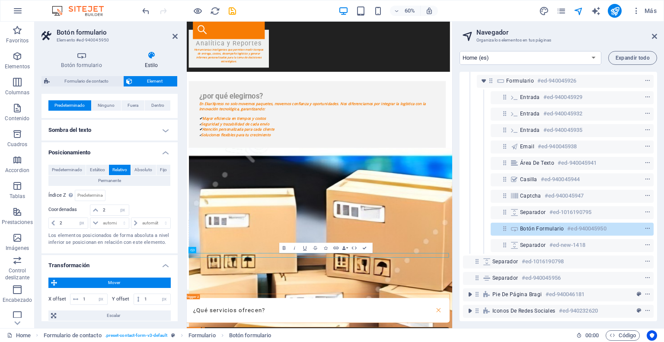
click at [143, 202] on div "Predeterminado Estático Relativo Absoluto Fijo Permanente Índice Z Define el or…" at bounding box center [109, 206] width 122 height 82
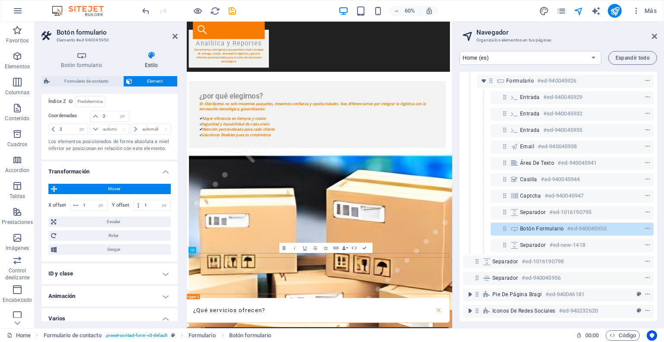
scroll to position [432, 0]
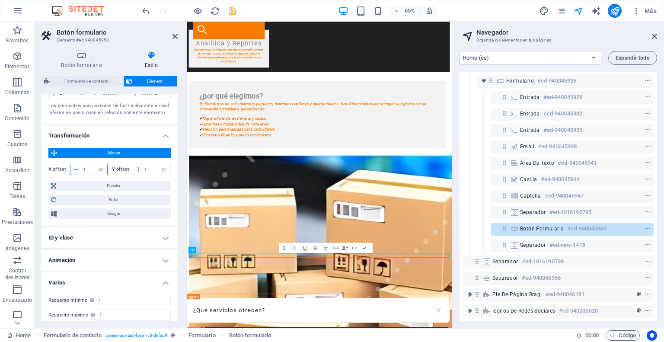
click at [83, 166] on input "1" at bounding box center [94, 169] width 26 height 10
type input "1"
click at [146, 165] on input "1" at bounding box center [156, 169] width 28 height 10
type input "0"
click at [149, 178] on div "Mover X offset 1 px rem % em vh vw Y offset 0 px rem % em vh vw Escalar Zoom 10…" at bounding box center [109, 183] width 122 height 71
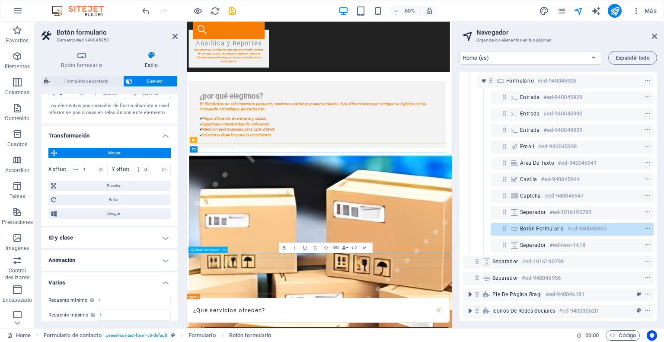
drag, startPoint x: 181, startPoint y: 386, endPoint x: 166, endPoint y: 134, distance: 252.1
click at [166, 134] on h4 "Transformación" at bounding box center [110, 133] width 136 height 16
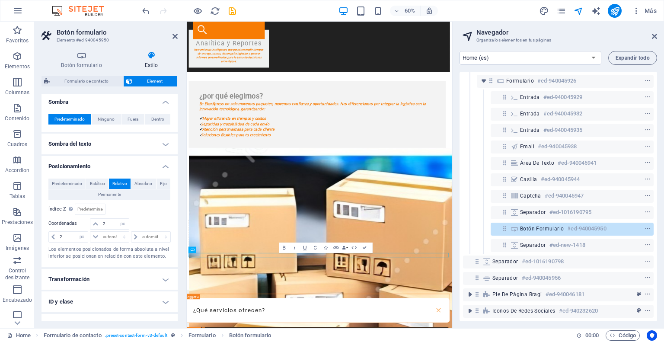
scroll to position [290, 0]
drag, startPoint x: 105, startPoint y: 225, endPoint x: 99, endPoint y: 225, distance: 5.2
click at [99, 225] on div "2 automático px rem % em" at bounding box center [109, 223] width 39 height 11
type input "0"
click at [59, 234] on input "2" at bounding box center [73, 236] width 30 height 10
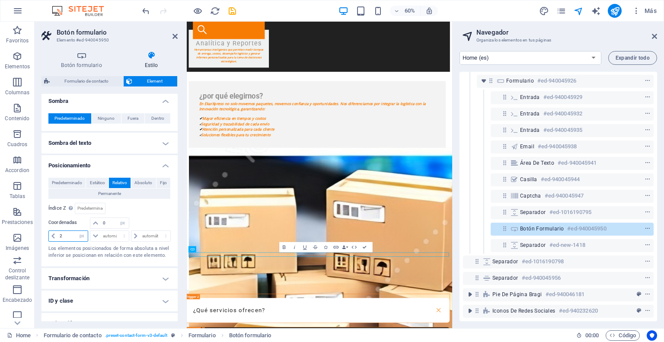
drag, startPoint x: 67, startPoint y: 236, endPoint x: 52, endPoint y: 235, distance: 14.7
click at [52, 235] on div "2 automático px rem % em" at bounding box center [68, 235] width 40 height 11
type input "0"
click at [152, 218] on div at bounding box center [150, 224] width 41 height 12
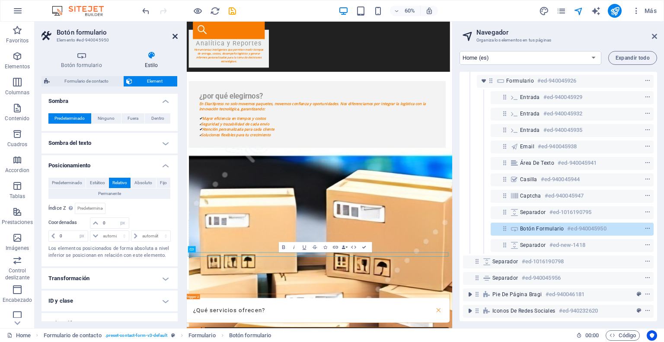
click at [175, 34] on icon at bounding box center [175, 36] width 5 height 7
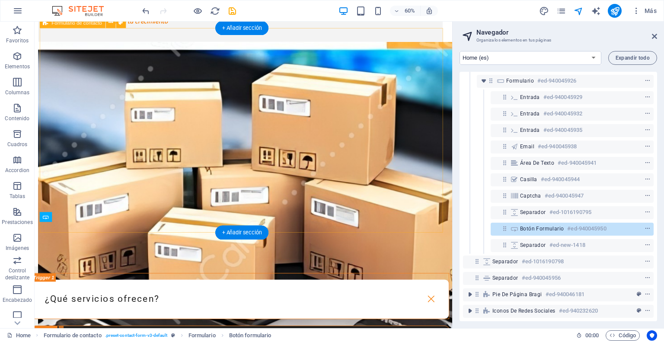
scroll to position [2125, 3]
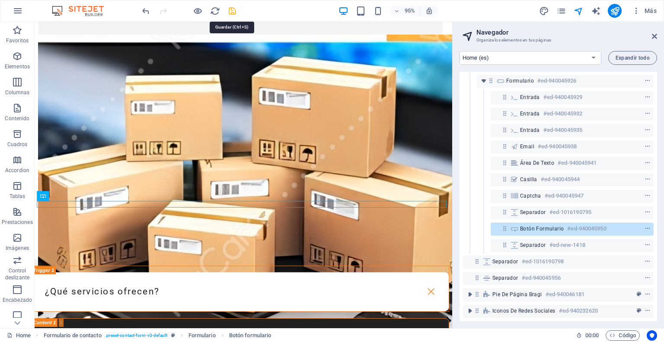
click at [232, 13] on icon "save" at bounding box center [232, 11] width 10 height 10
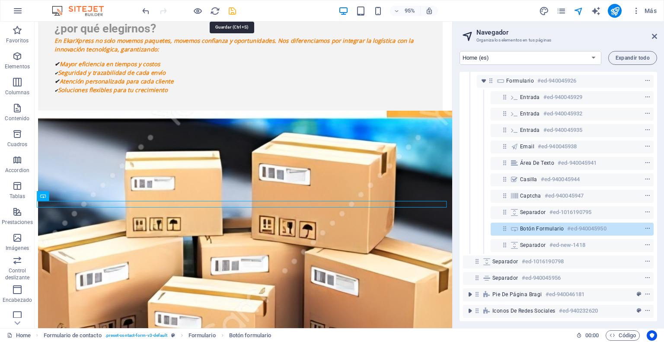
checkbox input "false"
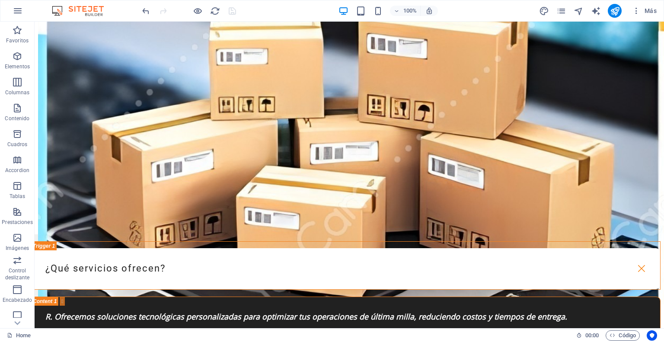
scroll to position [2036, 3]
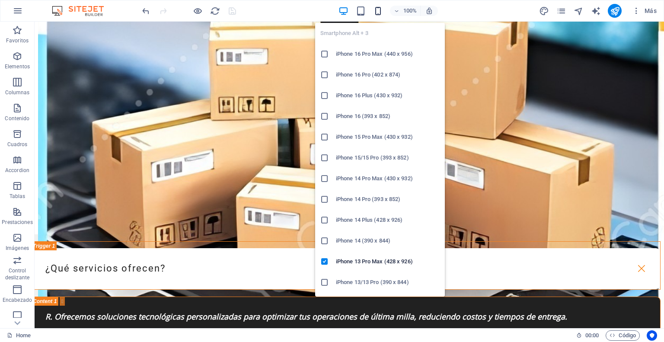
click at [375, 12] on icon "button" at bounding box center [378, 11] width 10 height 10
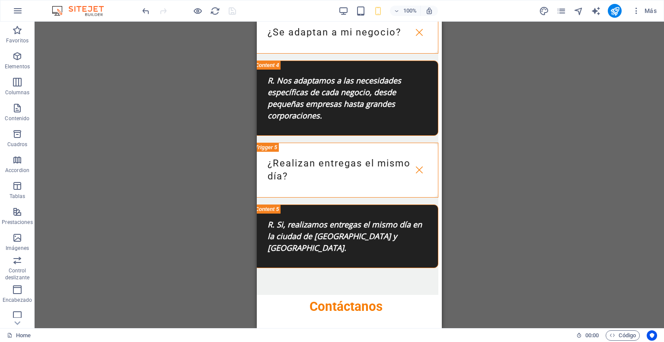
scroll to position [2754, 3]
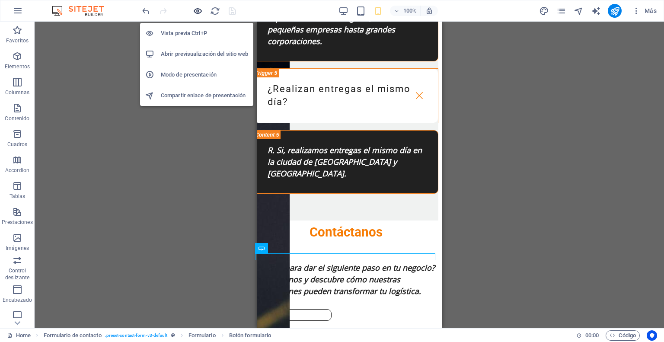
click at [201, 11] on icon "button" at bounding box center [198, 11] width 10 height 10
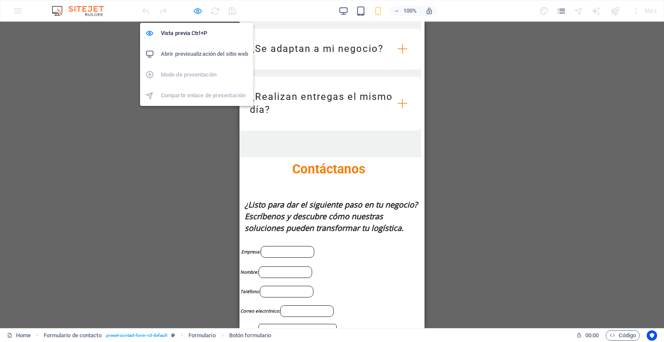
click at [202, 11] on icon "button" at bounding box center [198, 11] width 10 height 10
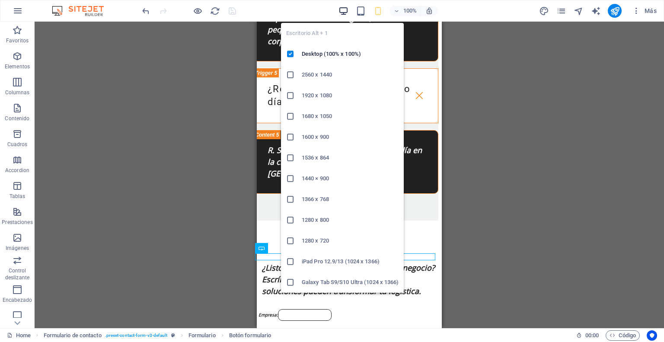
click at [344, 13] on icon "button" at bounding box center [344, 11] width 10 height 10
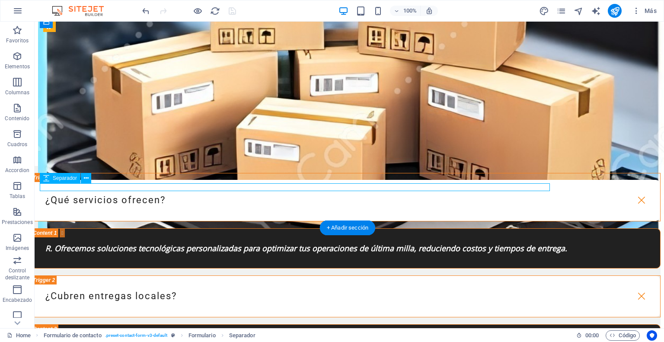
select select "%"
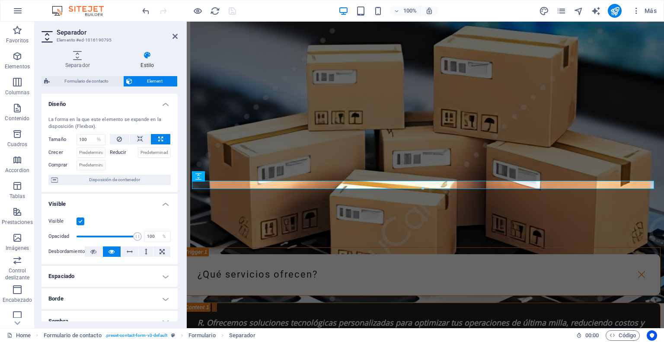
scroll to position [2114, 3]
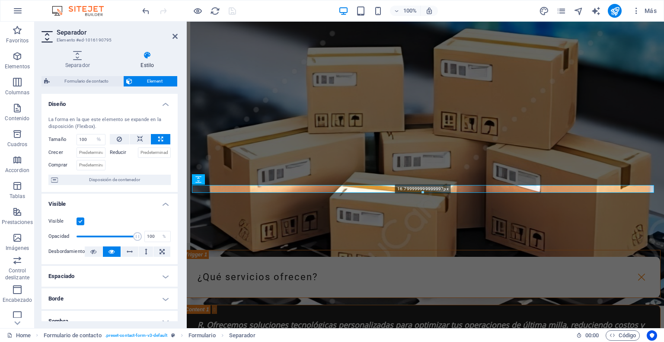
drag, startPoint x: 422, startPoint y: 190, endPoint x: 424, endPoint y: 173, distance: 17.3
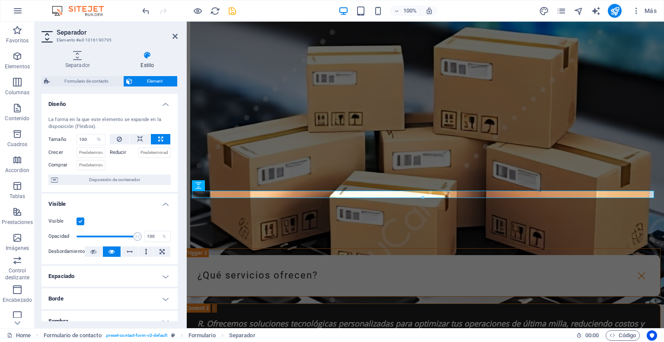
scroll to position [2104, 3]
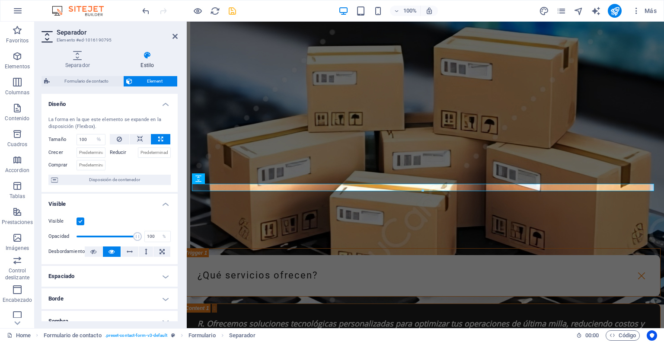
click at [182, 216] on div "Separador Estilo Altura Altura 16 px rem vh vw Formulario de contacto Element D…" at bounding box center [110, 186] width 150 height 284
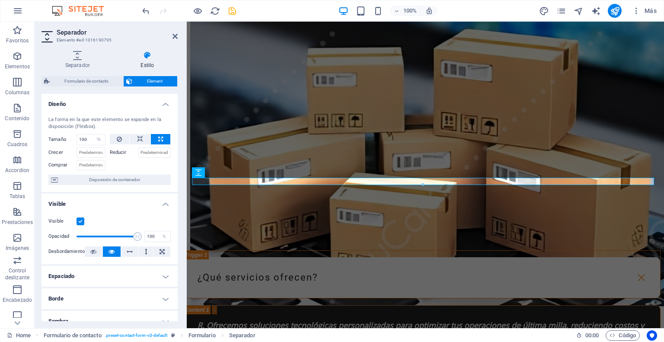
scroll to position [2113, 3]
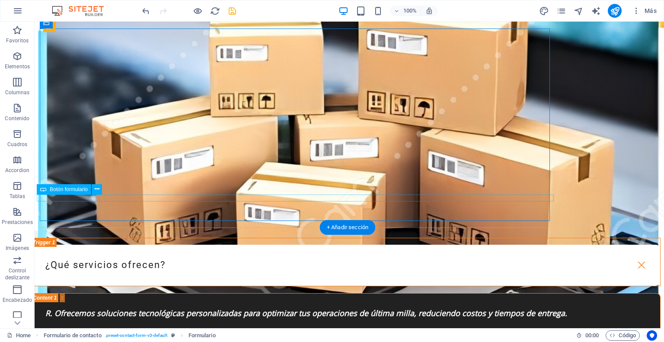
click at [93, 189] on button at bounding box center [97, 189] width 10 height 10
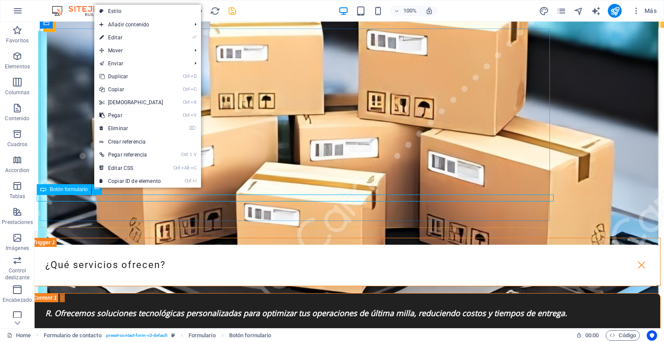
click at [87, 188] on span "Botón formulario" at bounding box center [69, 189] width 38 height 5
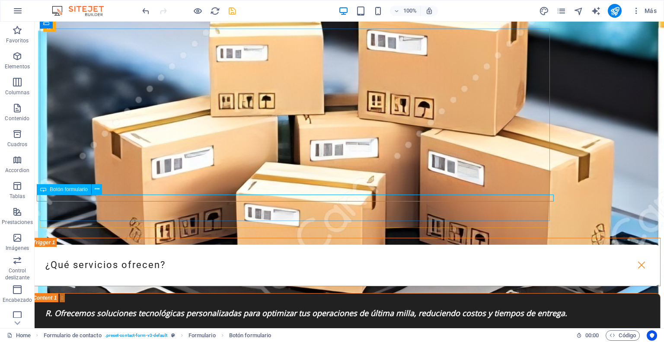
click at [87, 188] on span "Botón formulario" at bounding box center [69, 189] width 38 height 5
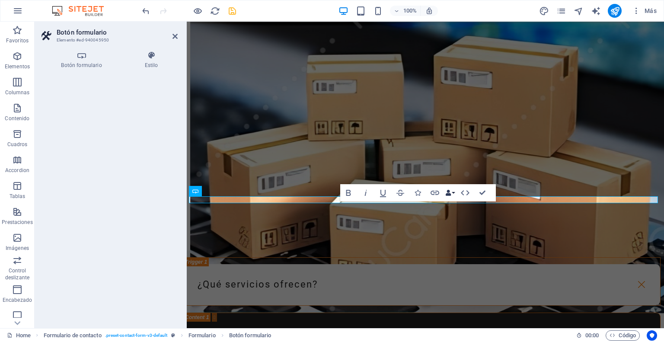
scroll to position [2105, 3]
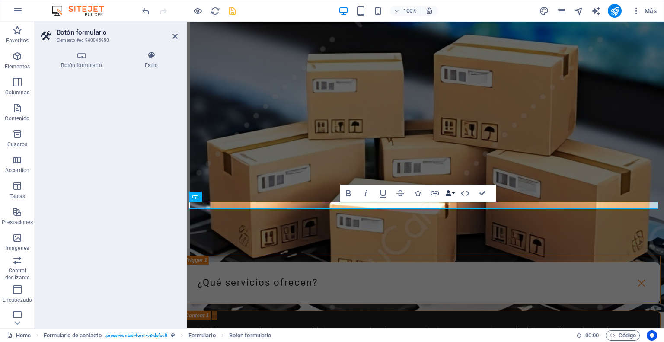
click at [452, 193] on button "Data Bindings" at bounding box center [450, 193] width 12 height 17
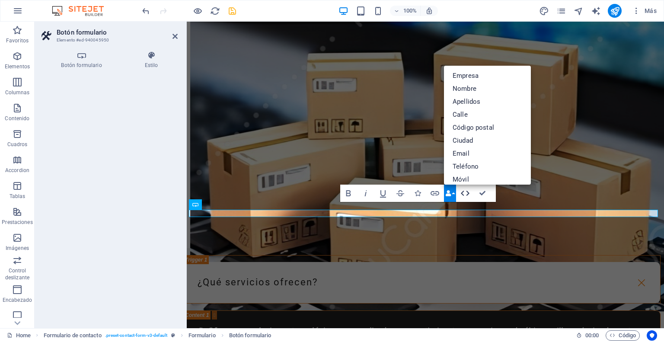
scroll to position [2096, 3]
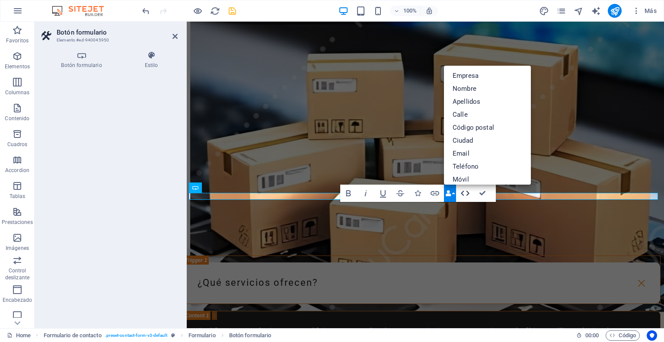
click at [465, 193] on icon "button" at bounding box center [465, 193] width 10 height 10
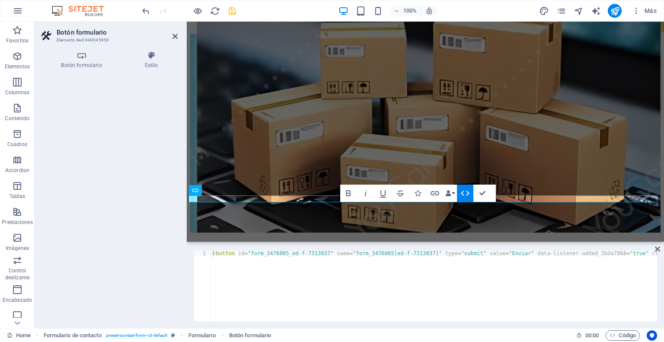
scroll to position [2019, 3]
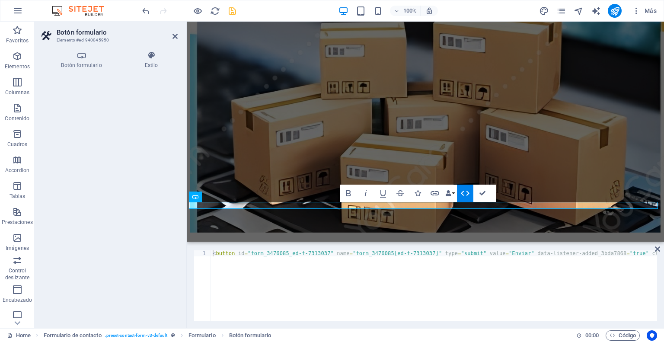
drag, startPoint x: 298, startPoint y: 321, endPoint x: 308, endPoint y: 321, distance: 10.4
click at [308, 321] on div "1 < button id = "form_3476085_ed-f-7313037" name = "form_3476085[ed-f-7313037]"…" at bounding box center [425, 285] width 477 height 85
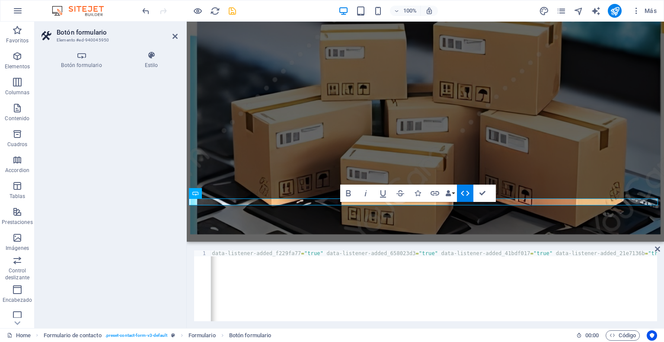
scroll to position [2018, 3]
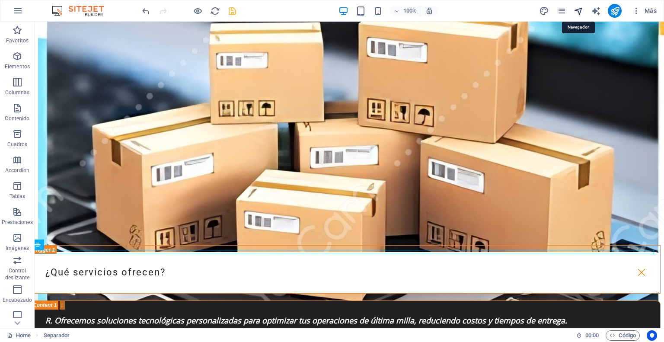
click at [577, 12] on icon "navigator" at bounding box center [579, 11] width 10 height 10
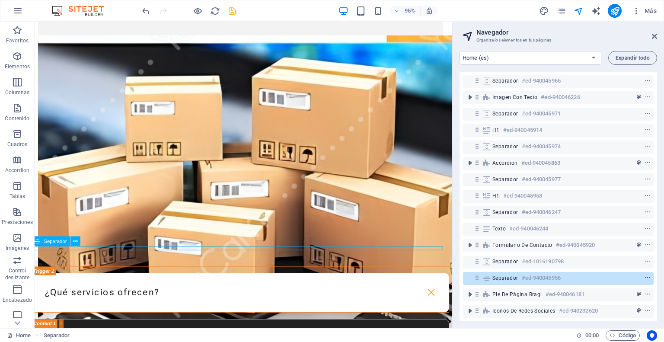
click at [649, 275] on span "context-menu" at bounding box center [647, 278] width 9 height 6
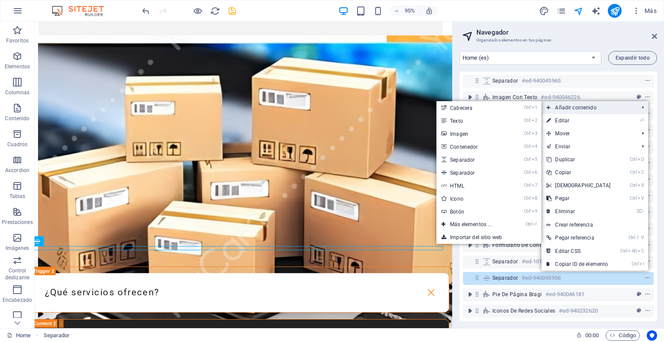
click at [592, 107] on span "Añadir contenido" at bounding box center [588, 107] width 94 height 13
click at [464, 161] on link "Ctrl 5 Separador" at bounding box center [472, 159] width 73 height 13
select select "px"
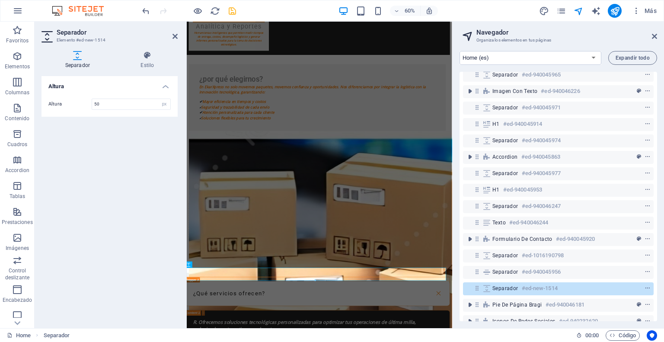
click at [113, 249] on div "Altura Altura 50 px rem vh vw" at bounding box center [110, 198] width 136 height 245
drag, startPoint x: 502, startPoint y: 301, endPoint x: 400, endPoint y: 441, distance: 172.6
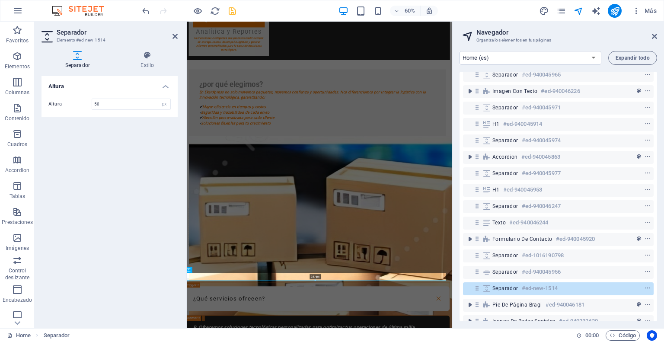
drag, startPoint x: 315, startPoint y: 280, endPoint x: 317, endPoint y: 268, distance: 11.8
type input "18"
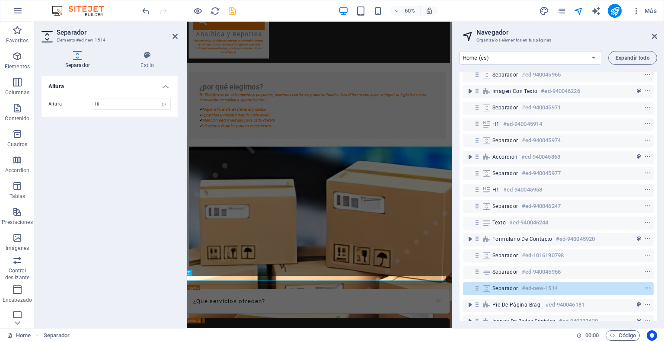
click at [97, 198] on div "Altura Altura 18 px rem vh vw" at bounding box center [110, 198] width 136 height 245
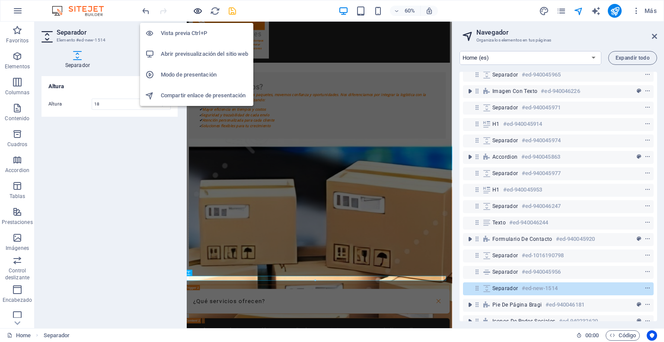
click at [200, 14] on icon "button" at bounding box center [198, 11] width 10 height 10
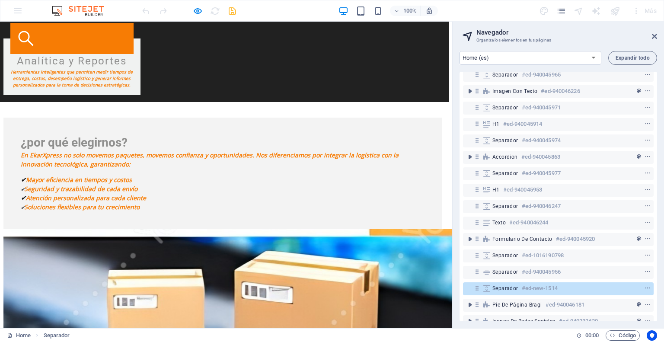
scroll to position [1893, 3]
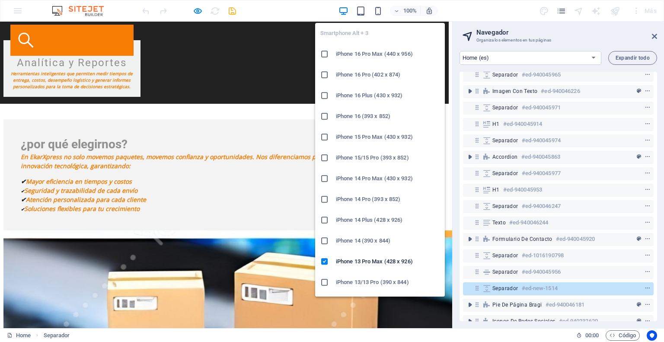
click at [383, 6] on div "100%" at bounding box center [388, 11] width 100 height 14
click at [380, 9] on icon "button" at bounding box center [378, 11] width 10 height 10
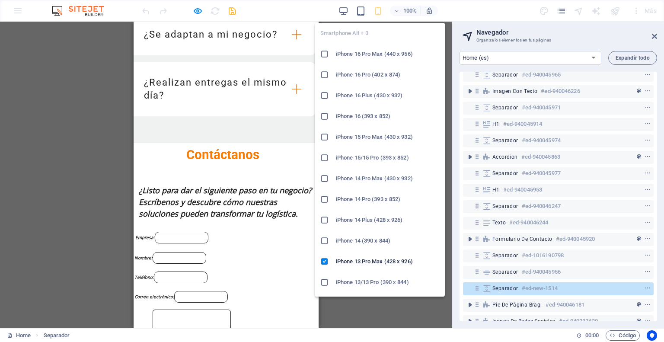
click at [365, 57] on h6 "iPhone 16 Pro Max (440 x 956)" at bounding box center [388, 54] width 104 height 10
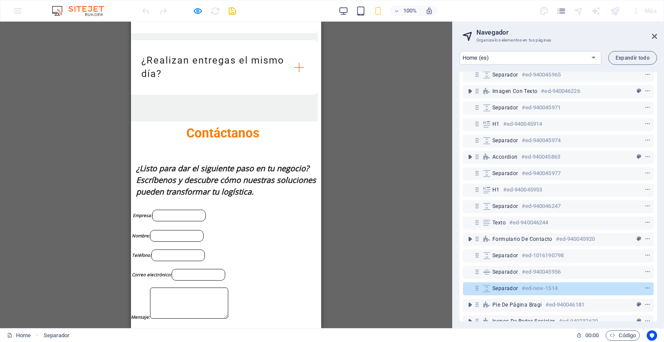
scroll to position [2419, 3]
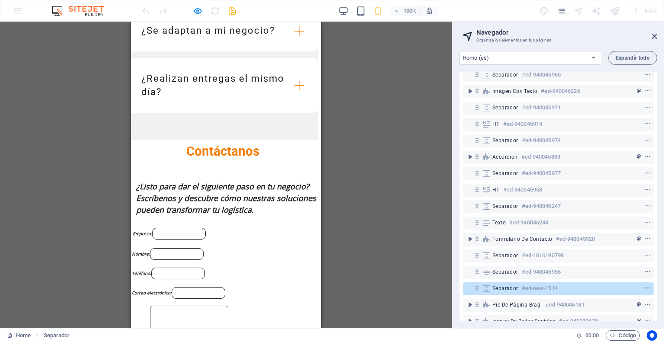
drag, startPoint x: 291, startPoint y: 244, endPoint x: 166, endPoint y: 240, distance: 125.0
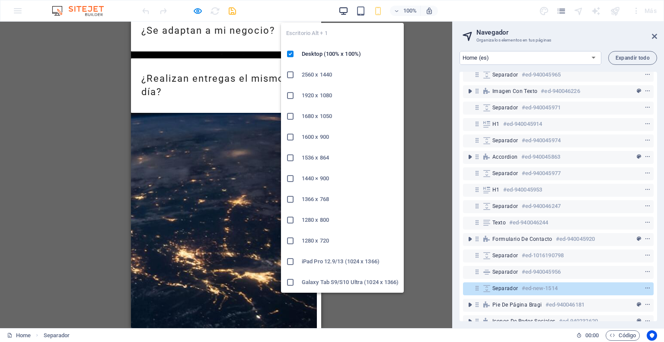
click at [348, 11] on icon "button" at bounding box center [344, 11] width 10 height 10
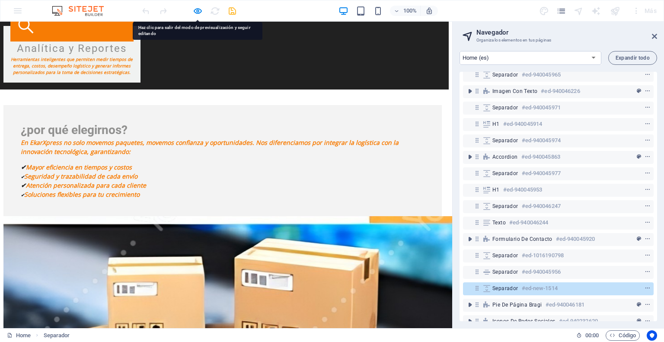
scroll to position [1917, 3]
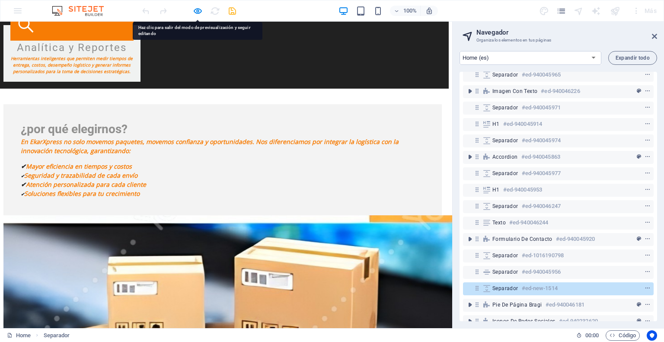
drag, startPoint x: 202, startPoint y: 188, endPoint x: 195, endPoint y: 190, distance: 6.8
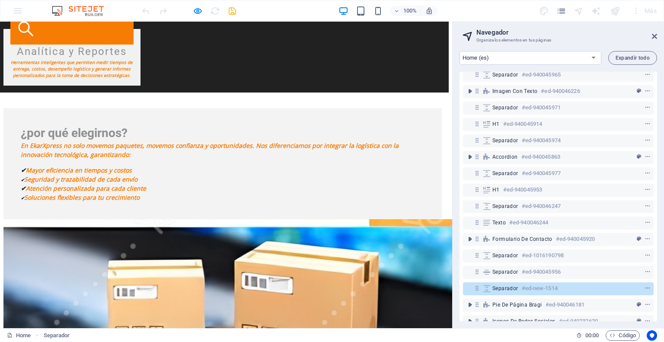
drag, startPoint x: 195, startPoint y: 190, endPoint x: 189, endPoint y: 190, distance: 6.1
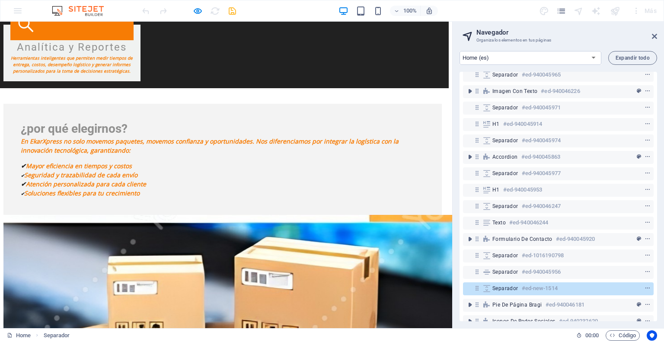
scroll to position [1908, 3]
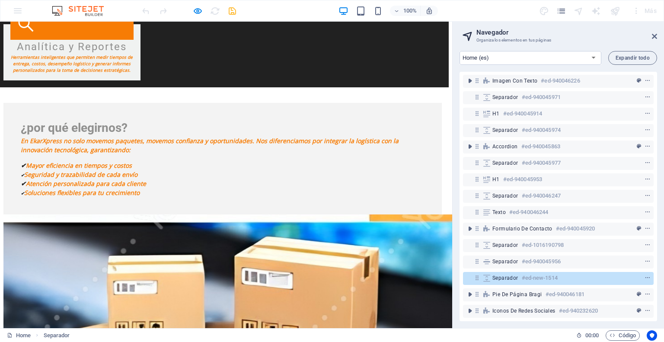
scroll to position [1917, 3]
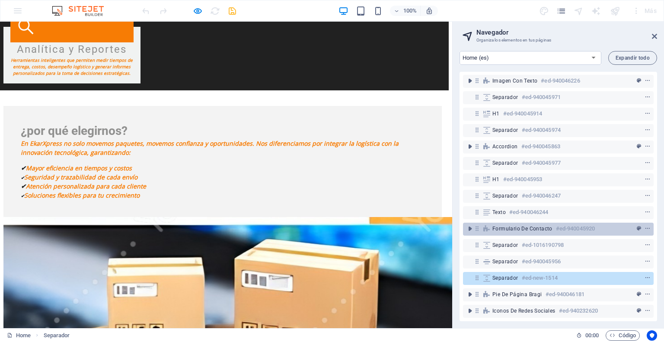
click at [553, 224] on div "Formulario de contacto #ed-940045920" at bounding box center [552, 229] width 118 height 10
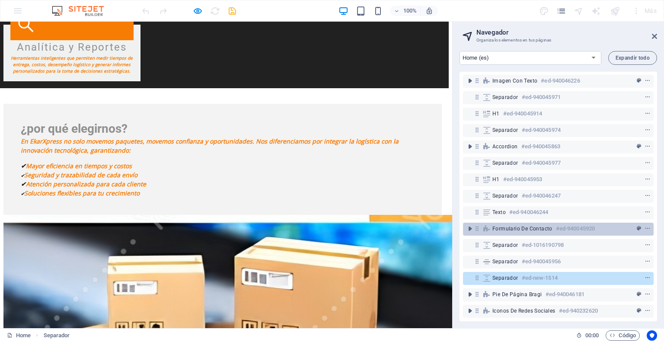
scroll to position [1849, 3]
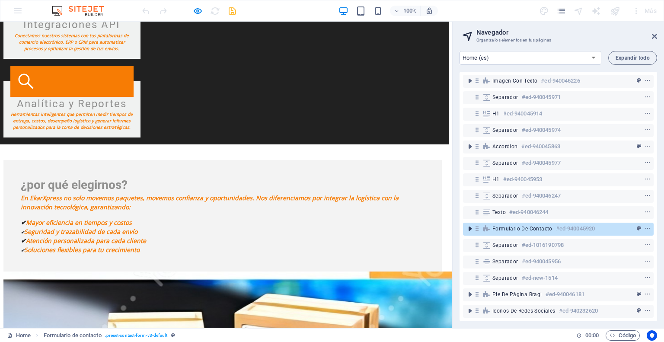
click at [467, 224] on icon "toggle-expand" at bounding box center [470, 228] width 9 height 9
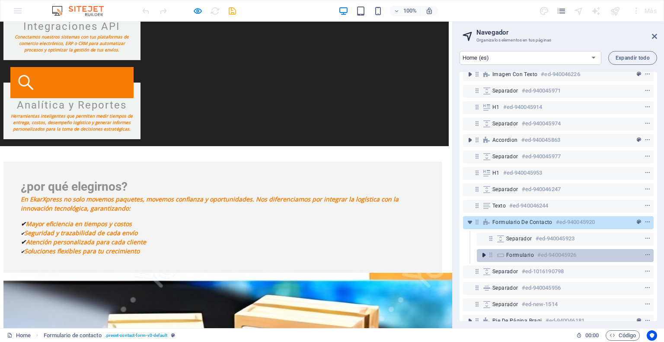
click at [486, 257] on icon "toggle-expand" at bounding box center [484, 255] width 9 height 9
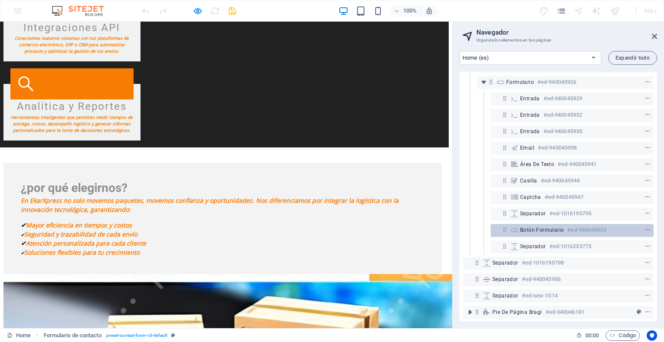
click at [544, 225] on div "Botón formulario #ed-940045950" at bounding box center [565, 230] width 90 height 10
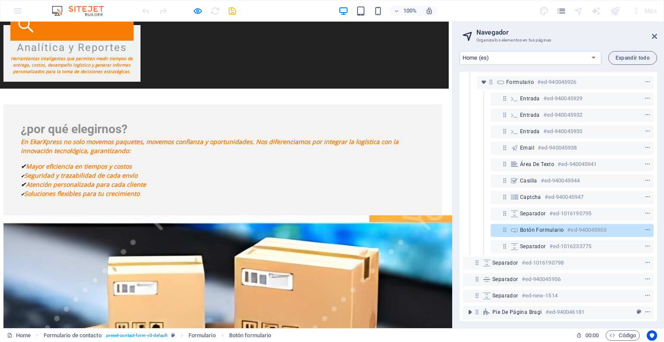
click at [507, 231] on icon at bounding box center [504, 229] width 7 height 7
click at [648, 231] on icon "context-menu" at bounding box center [648, 230] width 6 height 6
click at [649, 231] on icon "context-menu" at bounding box center [648, 230] width 6 height 6
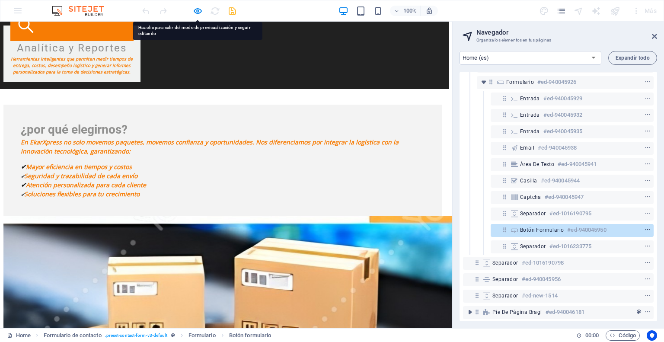
click at [649, 231] on icon "context-menu" at bounding box center [648, 230] width 6 height 6
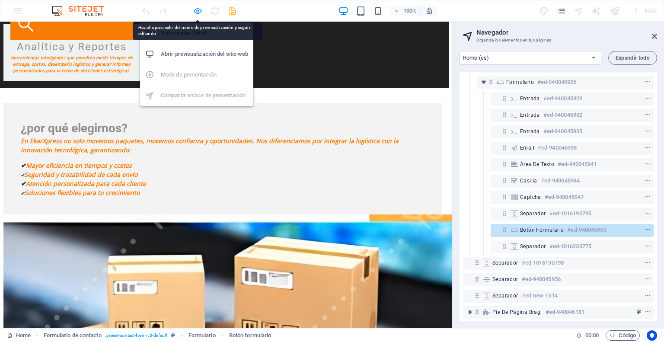
click at [197, 12] on icon "button" at bounding box center [198, 11] width 10 height 10
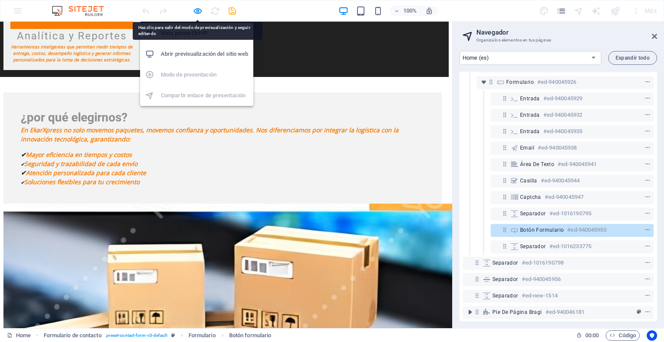
select select "px"
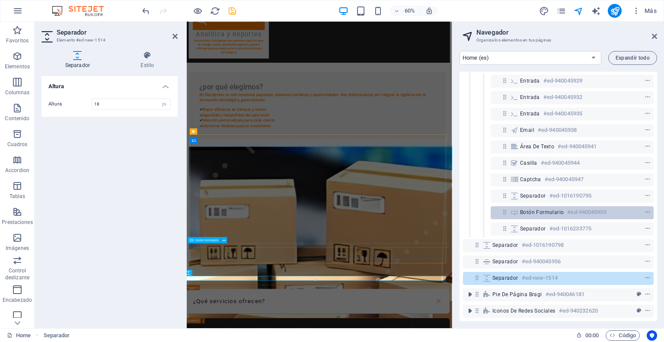
click at [625, 207] on div at bounding box center [631, 212] width 41 height 10
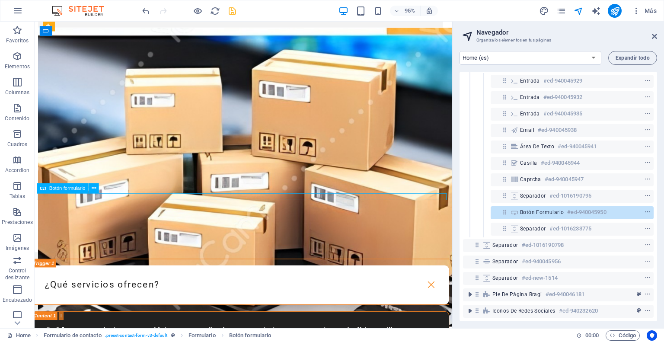
click at [649, 209] on span "context-menu" at bounding box center [647, 212] width 9 height 6
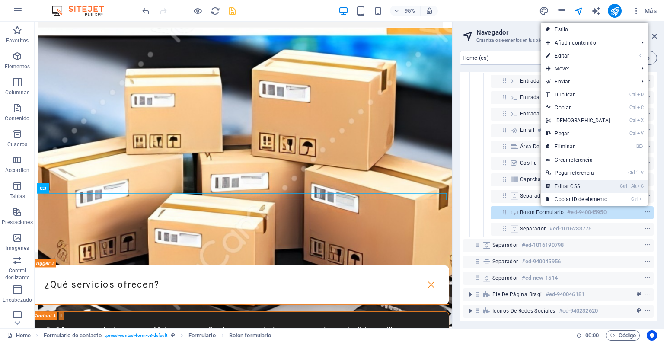
click at [572, 183] on link "Ctrl Alt C Editar CSS" at bounding box center [578, 186] width 74 height 13
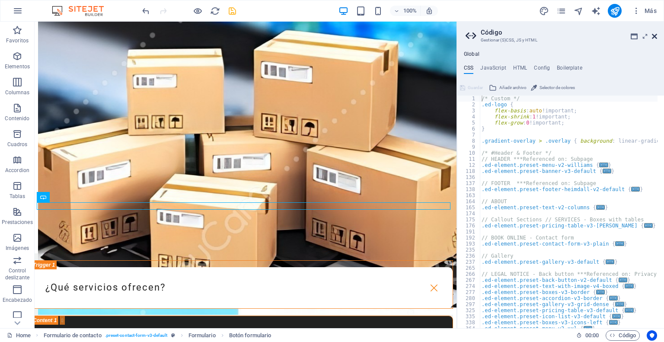
click at [654, 35] on icon at bounding box center [654, 36] width 5 height 7
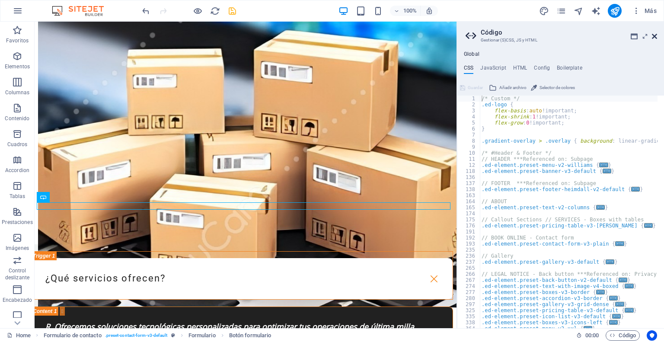
scroll to position [2032, 3]
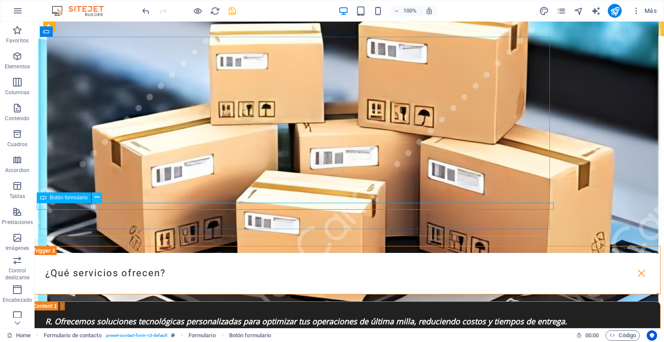
click at [98, 198] on icon at bounding box center [97, 197] width 5 height 9
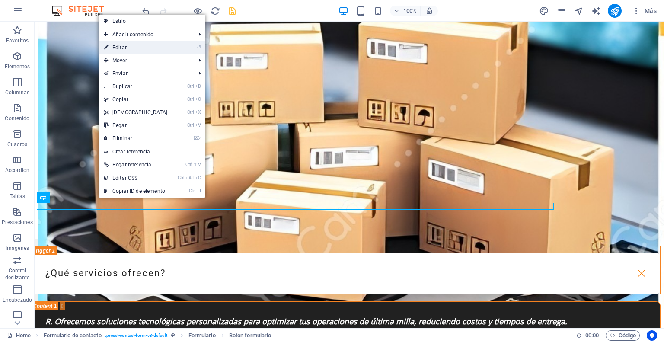
click at [144, 50] on link "⏎ Editar" at bounding box center [136, 47] width 74 height 13
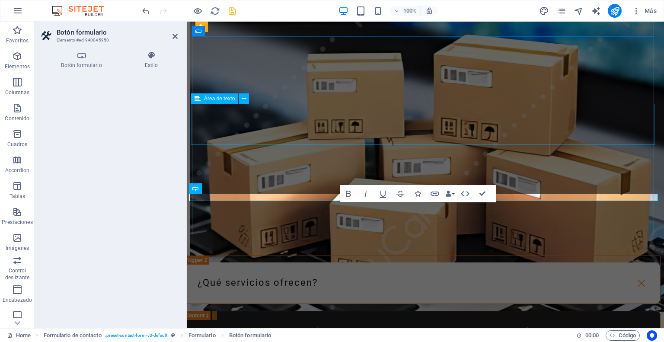
scroll to position [2105, 3]
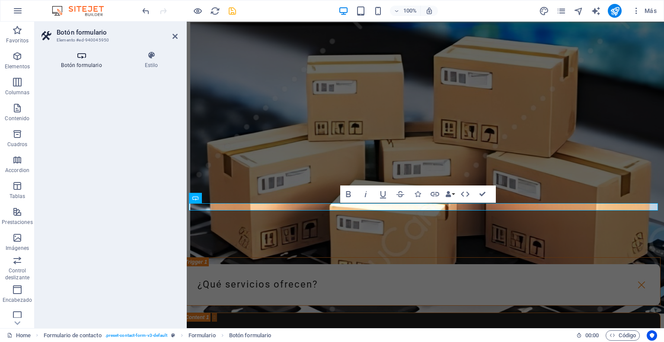
click at [86, 54] on icon at bounding box center [82, 55] width 80 height 9
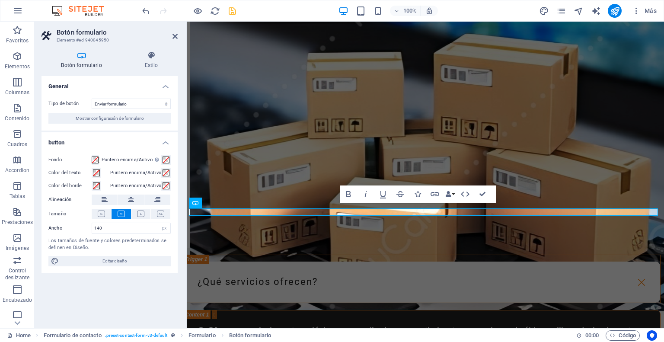
scroll to position [2096, 3]
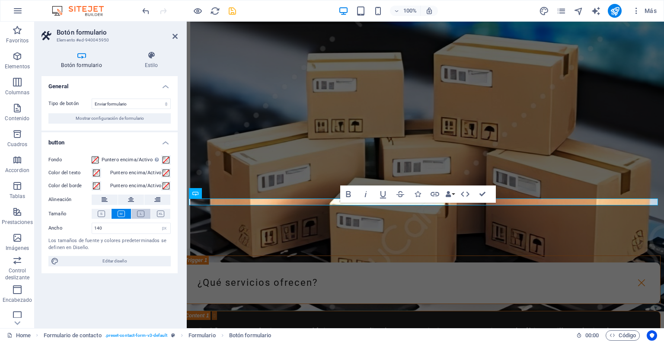
click at [141, 214] on icon at bounding box center [140, 214] width 7 height 6
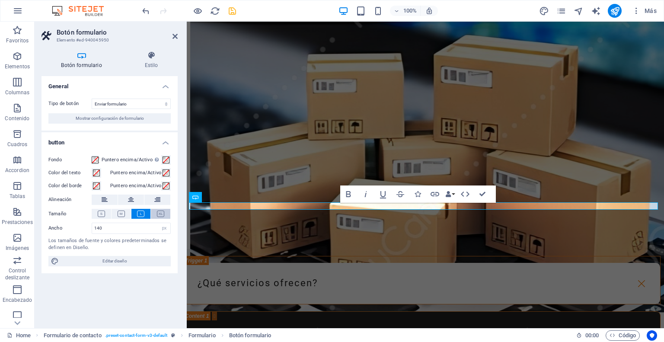
click at [159, 216] on icon at bounding box center [160, 214] width 7 height 6
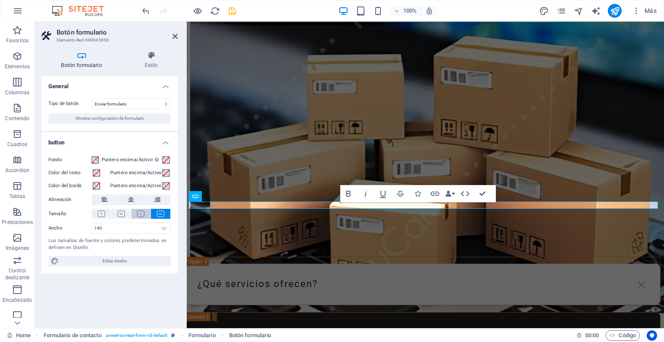
scroll to position [2105, 3]
click at [141, 211] on icon at bounding box center [140, 214] width 7 height 6
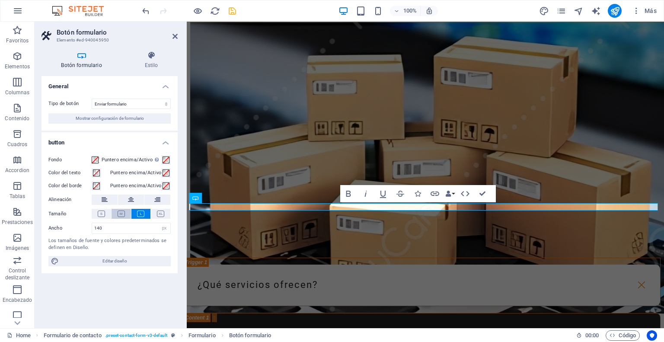
scroll to position [2096, 3]
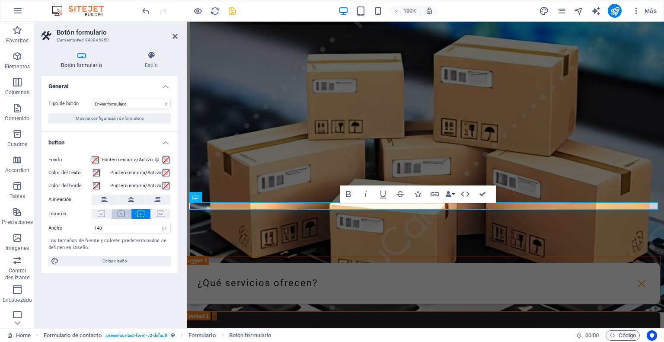
click at [116, 209] on button at bounding box center [121, 214] width 19 height 10
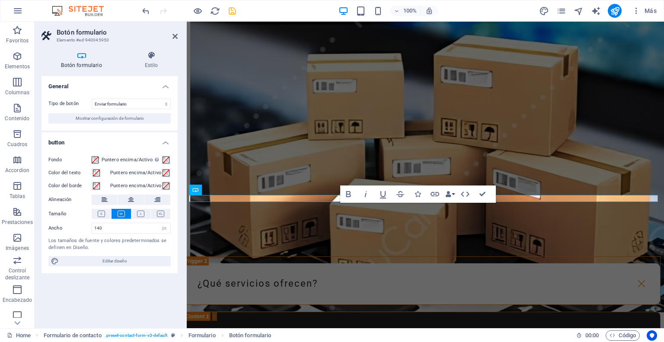
scroll to position [2105, 3]
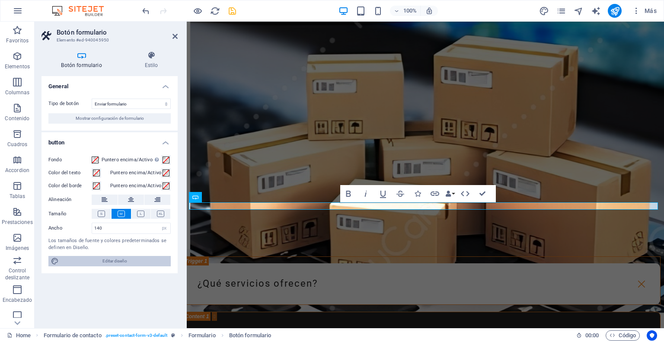
click at [114, 263] on span "Editar diseño" at bounding box center [114, 261] width 107 height 10
select select "px"
select select "800"
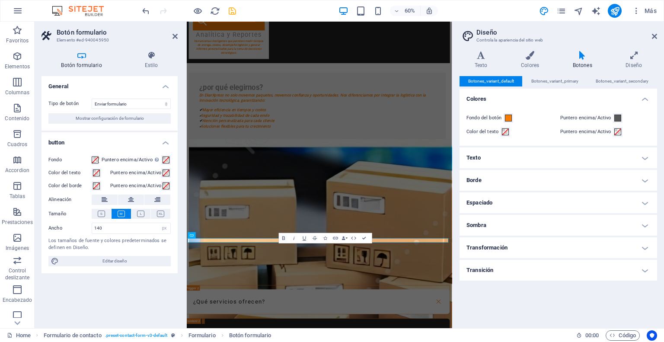
scroll to position [2133, 3]
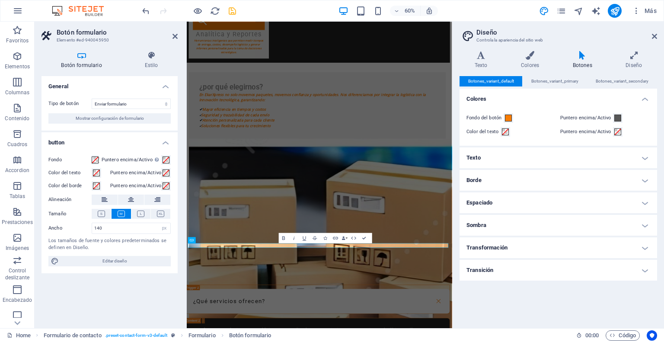
click at [646, 158] on h4 "Texto" at bounding box center [559, 157] width 198 height 21
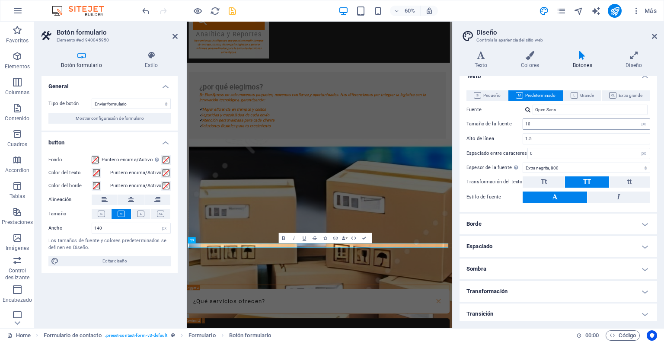
scroll to position [83, 0]
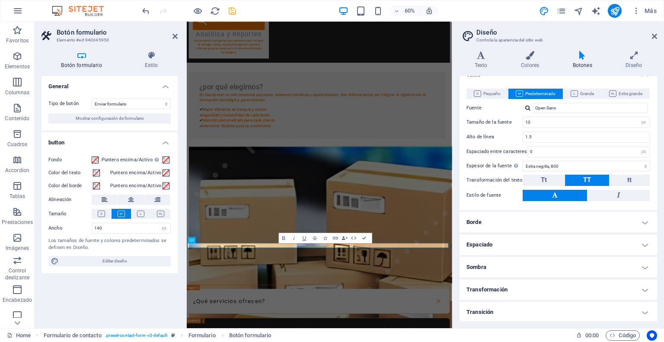
click at [640, 221] on h4 "Borde" at bounding box center [559, 222] width 198 height 21
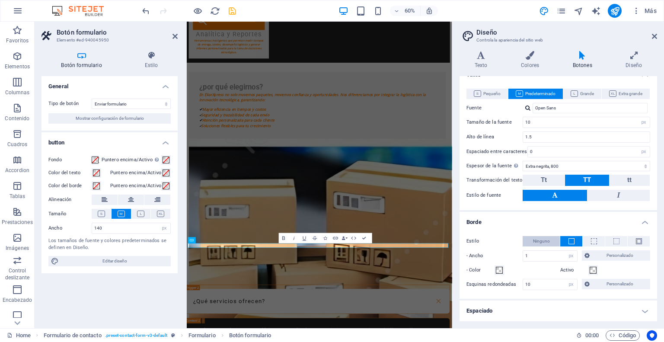
scroll to position [126, 0]
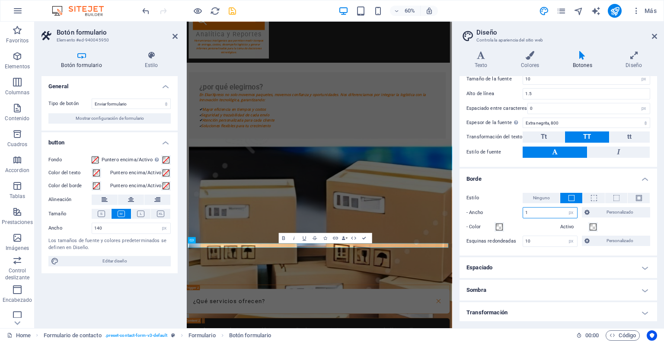
click at [536, 214] on input "1" at bounding box center [550, 213] width 54 height 10
type input "0"
click at [503, 210] on label "- Ancho" at bounding box center [495, 213] width 56 height 10
click at [602, 214] on span "Personalizado" at bounding box center [619, 212] width 55 height 10
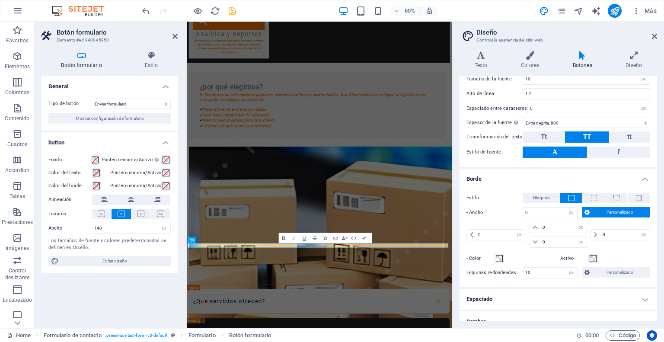
scroll to position [2132, 3]
click at [602, 214] on span "Personalizado" at bounding box center [619, 212] width 55 height 10
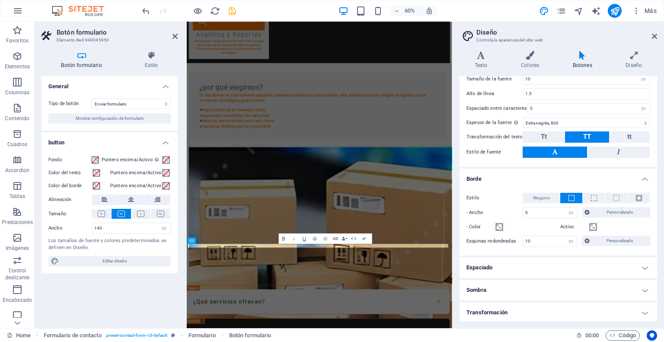
click at [550, 267] on h4 "Espaciado" at bounding box center [559, 267] width 198 height 21
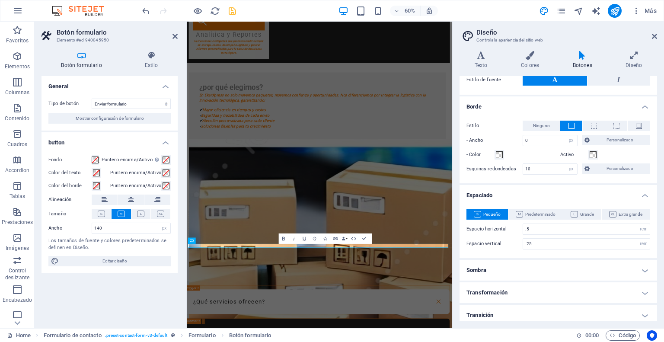
scroll to position [201, 0]
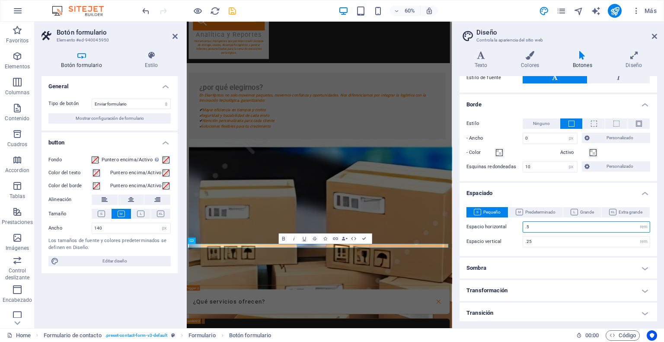
click at [533, 227] on input ".5" at bounding box center [586, 227] width 127 height 10
type input ".1"
click at [538, 238] on input ".25" at bounding box center [586, 242] width 127 height 10
click at [538, 240] on input ".25" at bounding box center [586, 242] width 127 height 10
type input ".2"
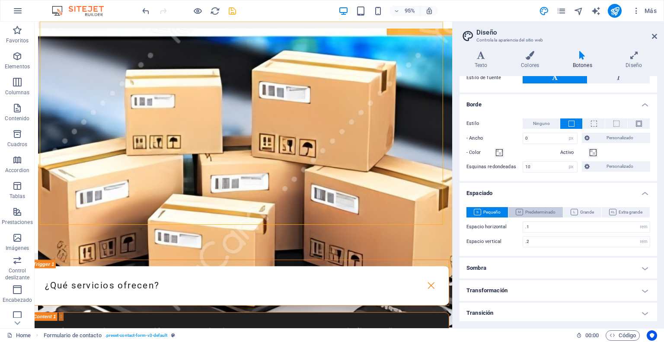
click at [556, 211] on button "Predeterminado" at bounding box center [536, 212] width 54 height 10
click at [575, 209] on icon at bounding box center [574, 212] width 7 height 6
click at [614, 210] on icon at bounding box center [612, 212] width 7 height 6
click at [586, 210] on span "Grande" at bounding box center [582, 212] width 23 height 10
click at [549, 210] on span "Predeterminado" at bounding box center [536, 212] width 40 height 10
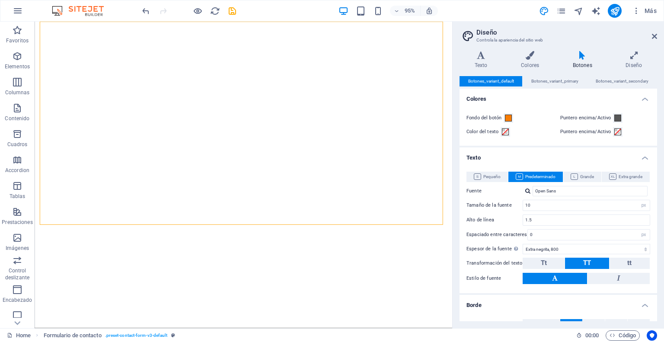
select select "px"
select select "800"
select select "px"
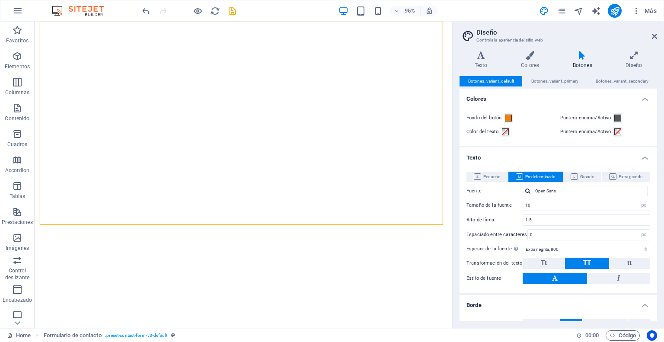
select select "px"
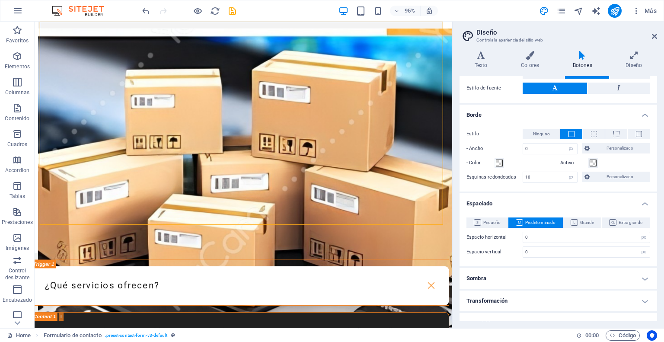
scroll to position [201, 0]
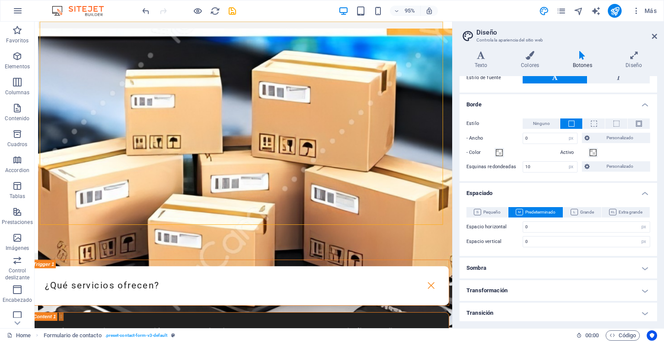
click at [635, 267] on h4 "Sombra" at bounding box center [559, 268] width 198 height 21
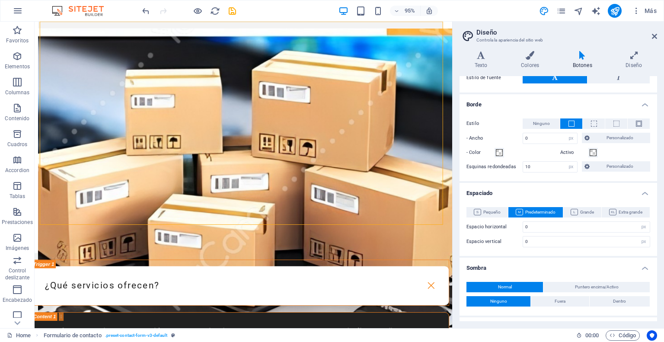
click at [635, 267] on h4 "Sombra" at bounding box center [559, 266] width 198 height 16
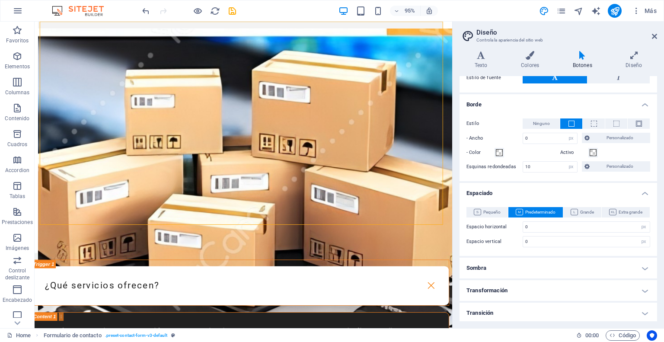
click at [632, 290] on h4 "Transformación" at bounding box center [559, 290] width 198 height 21
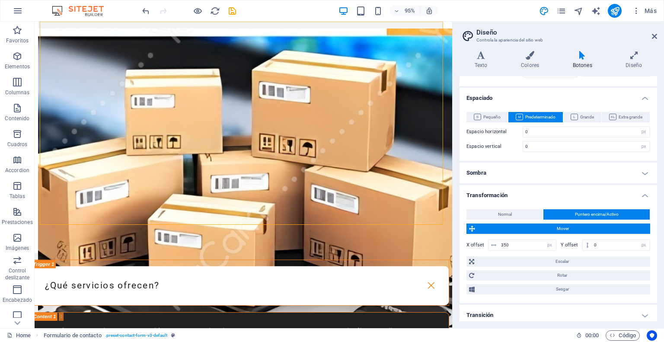
scroll to position [298, 0]
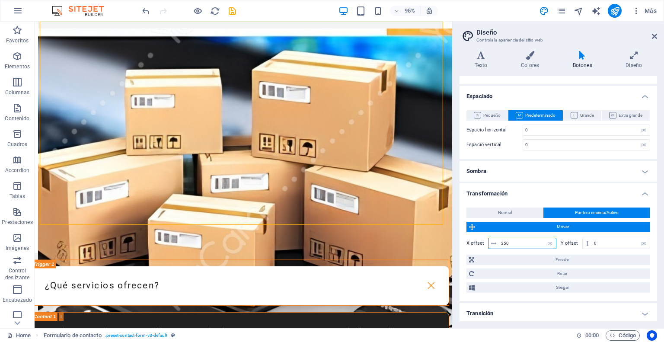
click at [523, 241] on input "350" at bounding box center [527, 243] width 57 height 10
click at [605, 242] on input "0" at bounding box center [621, 243] width 58 height 10
drag, startPoint x: 520, startPoint y: 240, endPoint x: 498, endPoint y: 240, distance: 22.1
click at [498, 240] on div "35 px rem % em vh vw" at bounding box center [522, 243] width 68 height 11
type input "0"
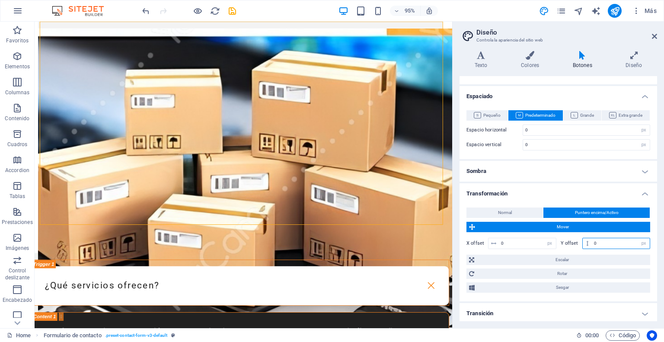
click at [628, 245] on input "0" at bounding box center [621, 243] width 58 height 10
click at [623, 311] on h4 "Transición" at bounding box center [559, 313] width 198 height 21
click at [641, 312] on h4 "Transición" at bounding box center [559, 311] width 198 height 16
drag, startPoint x: 597, startPoint y: 242, endPoint x: 589, endPoint y: 242, distance: 8.2
click at [589, 242] on div "-2 px rem % em vh vw" at bounding box center [616, 243] width 68 height 11
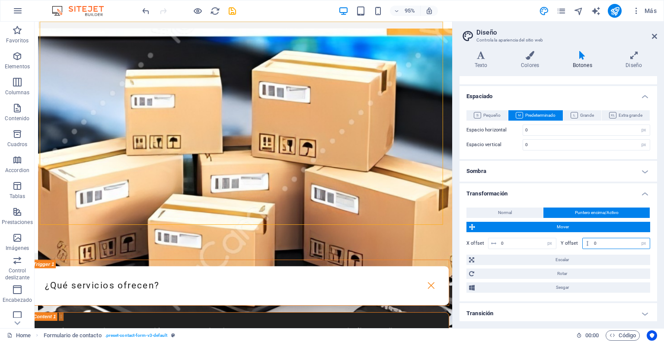
type input "0"
click at [534, 309] on h4 "Transición" at bounding box center [559, 313] width 198 height 21
click at [537, 259] on span "Escalar" at bounding box center [562, 260] width 171 height 10
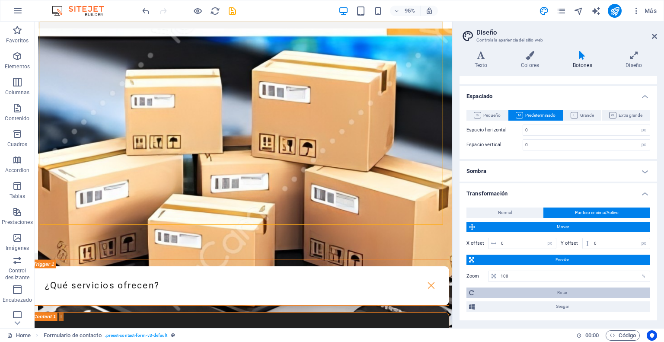
click at [535, 292] on span "Rotar" at bounding box center [562, 293] width 171 height 10
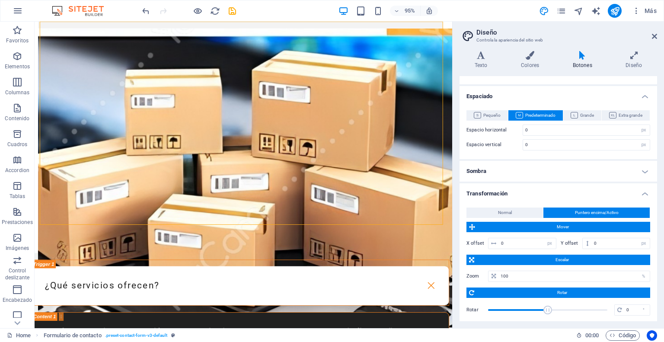
scroll to position [374, 0]
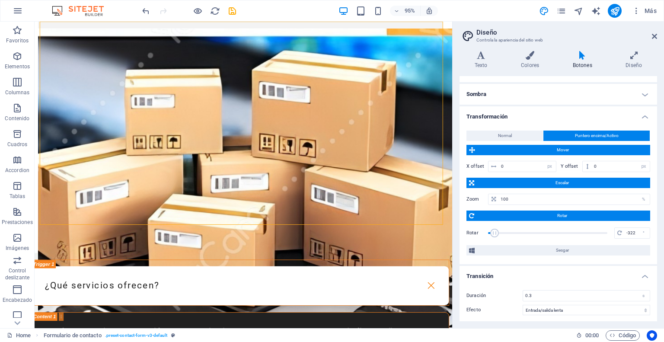
drag, startPoint x: 547, startPoint y: 228, endPoint x: 494, endPoint y: 230, distance: 52.4
click at [494, 230] on span at bounding box center [494, 233] width 9 height 9
drag, startPoint x: 494, startPoint y: 230, endPoint x: 547, endPoint y: 232, distance: 52.3
click at [547, 232] on span at bounding box center [549, 233] width 9 height 9
click at [635, 230] on input "0" at bounding box center [637, 233] width 26 height 10
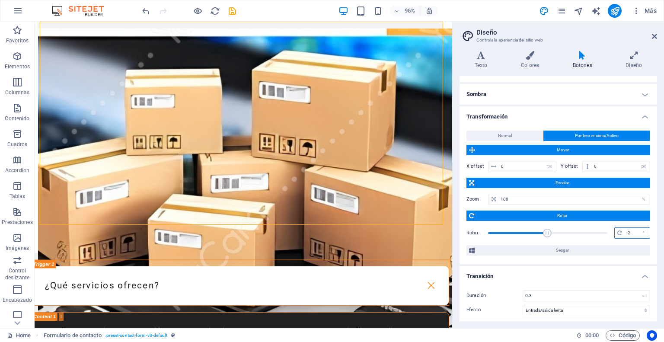
drag, startPoint x: 635, startPoint y: 230, endPoint x: 616, endPoint y: 230, distance: 19.0
click at [616, 230] on div "0 °" at bounding box center [632, 232] width 36 height 11
type input "0"
click at [575, 248] on span "Sesgar" at bounding box center [562, 250] width 170 height 10
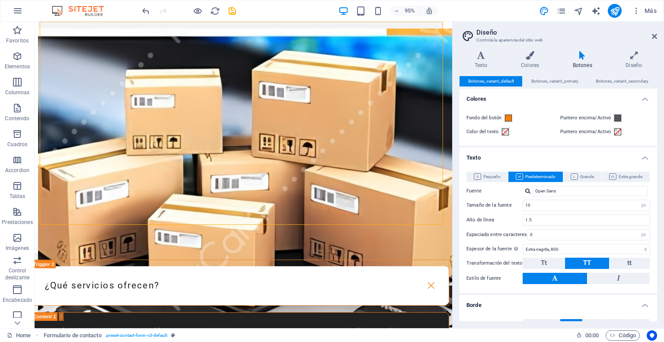
scroll to position [0, 0]
click at [535, 77] on span "Botones_variant_primary" at bounding box center [554, 81] width 47 height 10
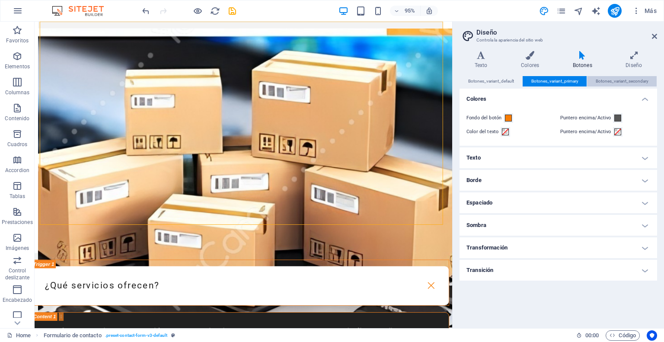
click at [615, 83] on span "Botones_variant_secondary" at bounding box center [622, 81] width 53 height 10
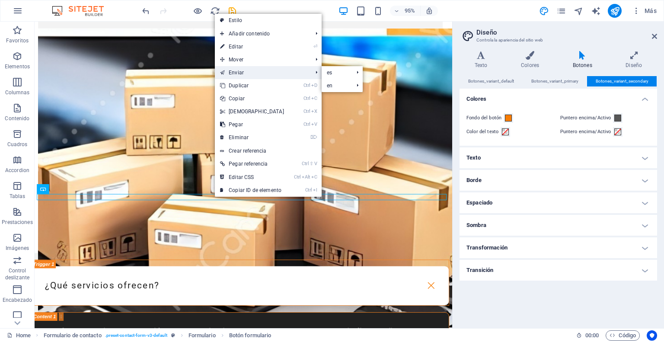
drag, startPoint x: 253, startPoint y: 62, endPoint x: 284, endPoint y: 67, distance: 31.6
click at [284, 68] on ul "Estilo Añadir contenido Ctrl 1 Cabecera Ctrl 2 Texto Ctrl 3 Imagen Ctrl 4 Conte…" at bounding box center [268, 105] width 107 height 183
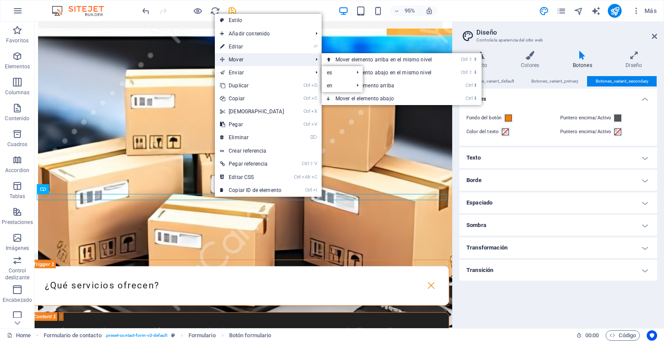
click at [284, 65] on span "Mover" at bounding box center [262, 59] width 94 height 13
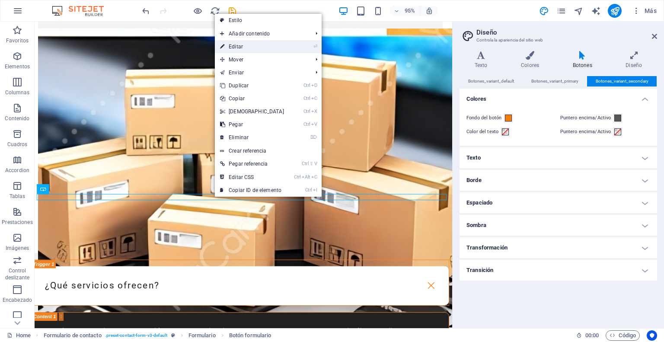
click at [288, 51] on li "⏎ Editar" at bounding box center [268, 46] width 107 height 13
click at [243, 20] on link "Estilo" at bounding box center [268, 20] width 107 height 13
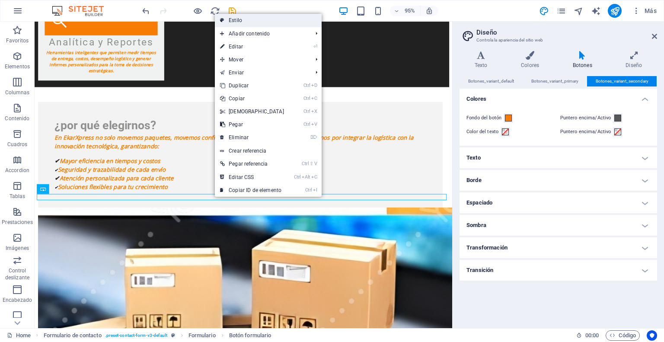
select select "rem"
select select "preset-contact-form-v3-default"
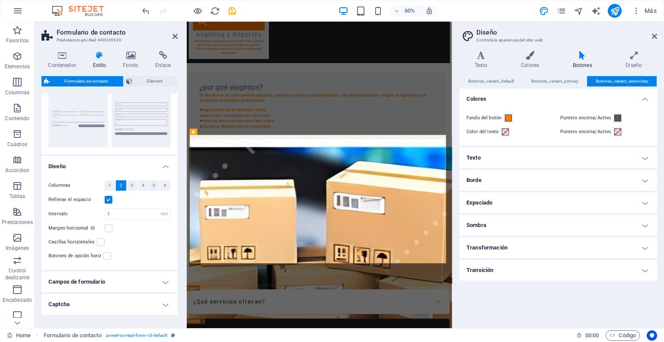
scroll to position [114, 0]
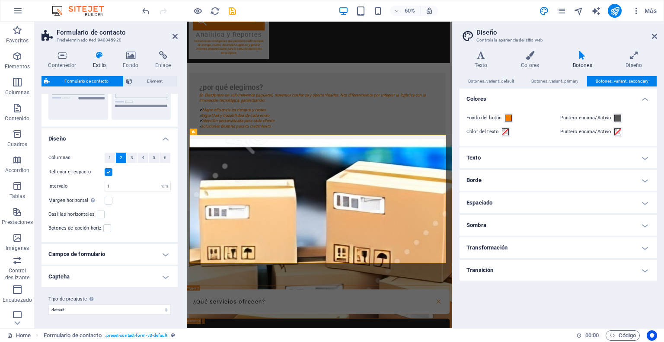
click at [156, 250] on h4 "Campos de formulario" at bounding box center [110, 254] width 136 height 21
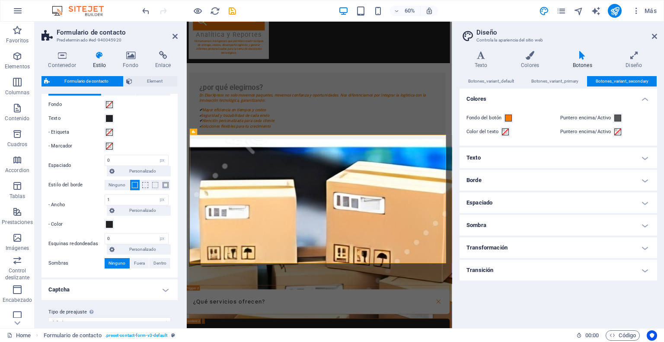
scroll to position [327, 0]
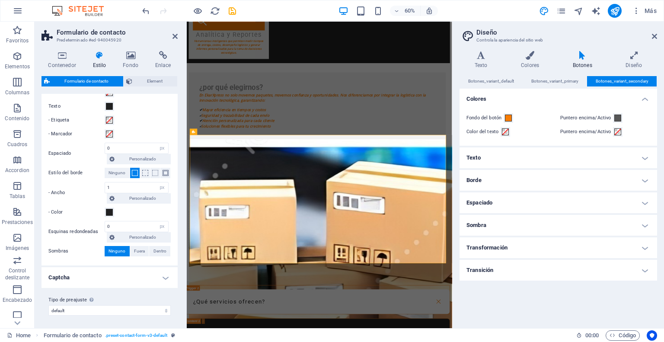
click at [163, 273] on h4 "Captcha" at bounding box center [110, 277] width 136 height 21
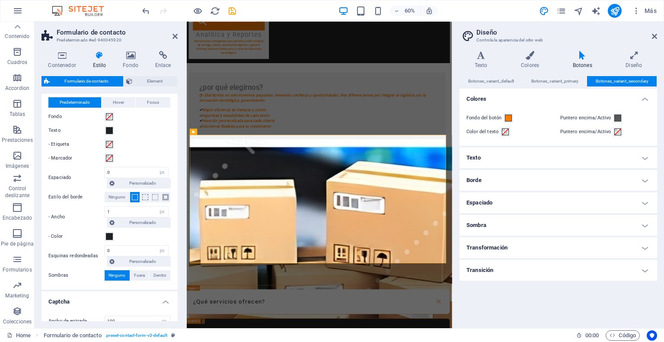
scroll to position [379, 0]
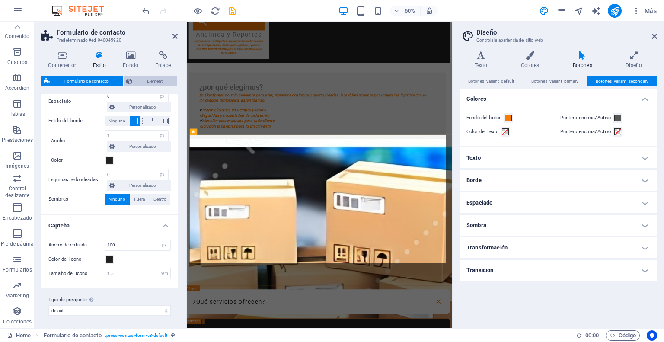
click at [138, 83] on span "Element" at bounding box center [155, 81] width 40 height 10
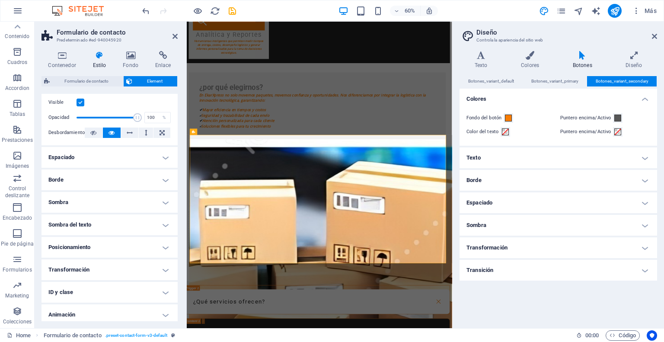
scroll to position [0, 0]
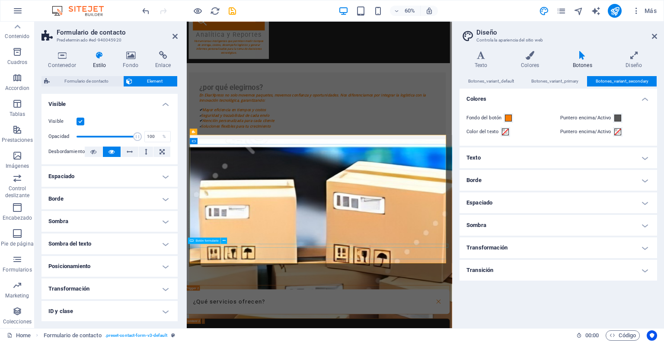
click at [162, 180] on h4 "Espaciado" at bounding box center [110, 176] width 136 height 21
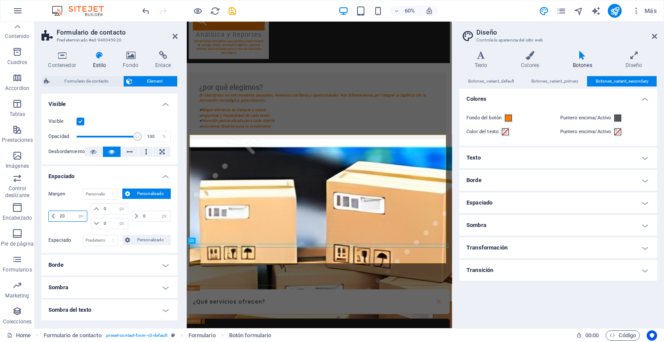
drag, startPoint x: 69, startPoint y: 215, endPoint x: 51, endPoint y: 216, distance: 18.6
click at [51, 216] on div "20 automático px % rem vw vh" at bounding box center [67, 216] width 39 height 11
type input "5"
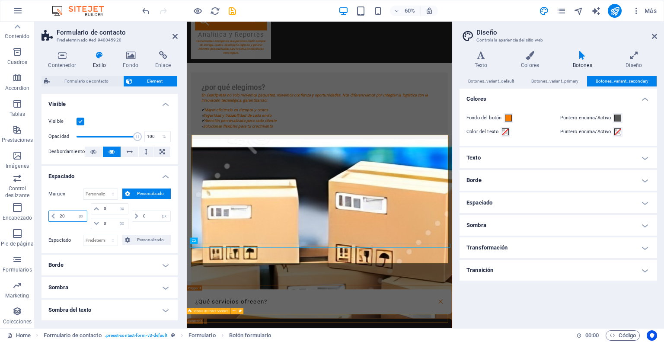
type input "2"
type input "0"
select select "px"
type input "1"
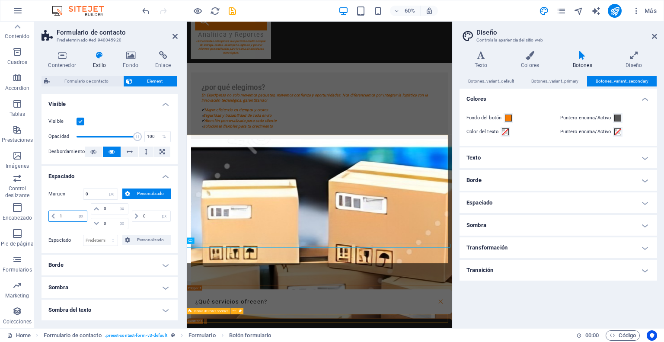
select select "DISABLED_OPTION_VALUE"
type input "1"
click at [100, 246] on div "Margen Predeterminado automático px % rem vw vh Personalizado Personalizado 1 a…" at bounding box center [110, 217] width 136 height 71
click at [102, 242] on select "Predeterminado px rem % vh vw Personalizado" at bounding box center [100, 240] width 34 height 10
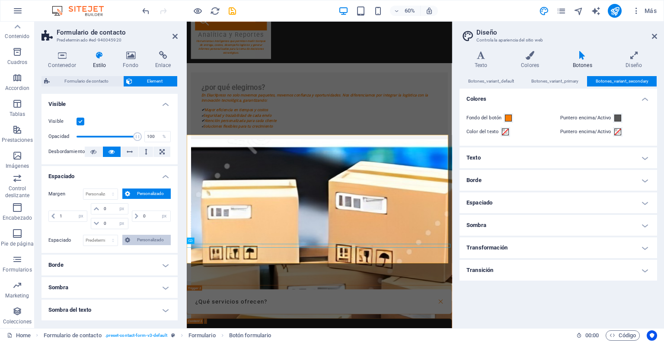
click at [150, 238] on span "Personalizado" at bounding box center [150, 240] width 35 height 10
click at [109, 256] on input "number" at bounding box center [115, 255] width 26 height 10
click at [63, 260] on input "number" at bounding box center [72, 262] width 29 height 10
type input "0"
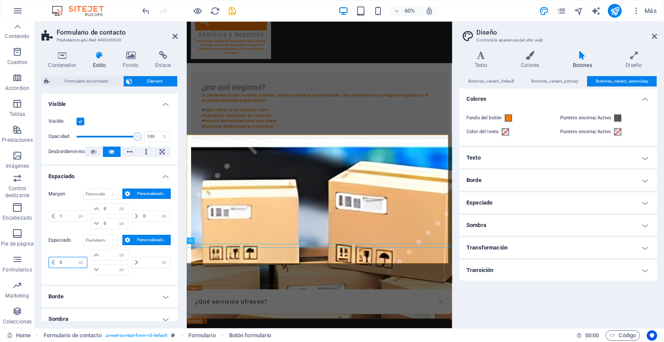
select select "px"
type input "0"
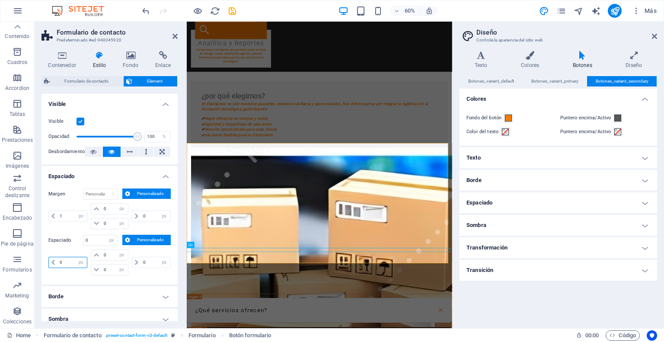
type input "0"
click at [132, 280] on div "Margen Predeterminado automático px % rem vw vh Personalizado Personalizado 1 a…" at bounding box center [110, 233] width 136 height 103
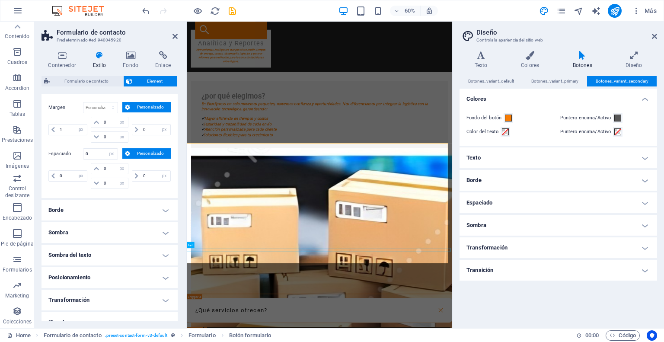
click at [163, 205] on h4 "Borde" at bounding box center [110, 210] width 136 height 21
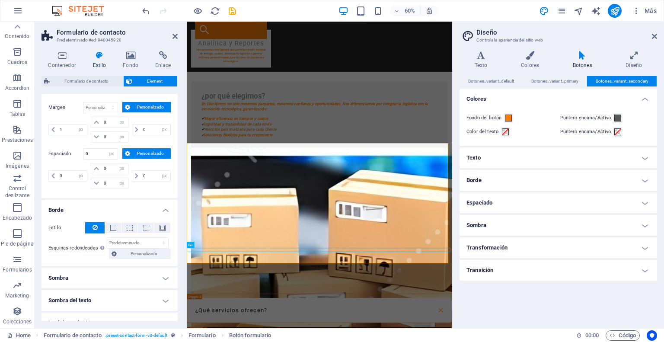
click at [145, 279] on h4 "Sombra" at bounding box center [110, 278] width 136 height 21
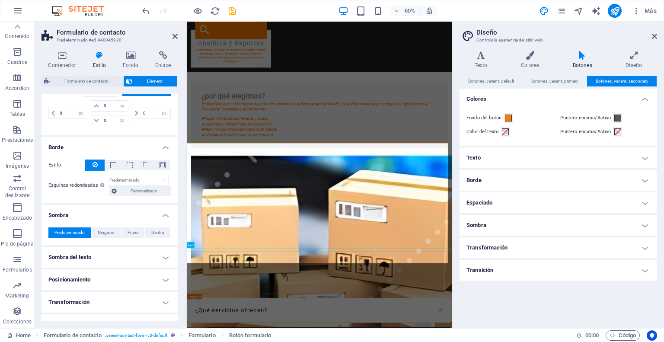
scroll to position [206, 0]
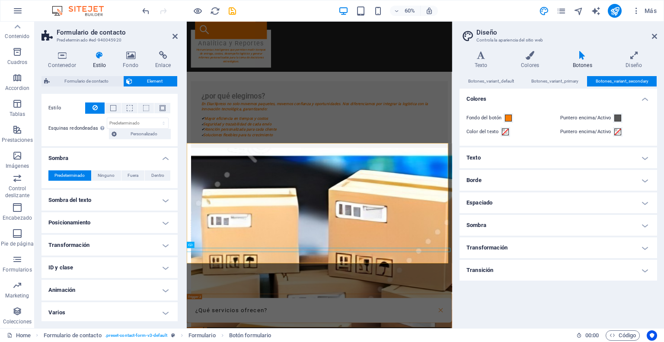
click at [150, 221] on h4 "Posicionamiento" at bounding box center [110, 222] width 136 height 21
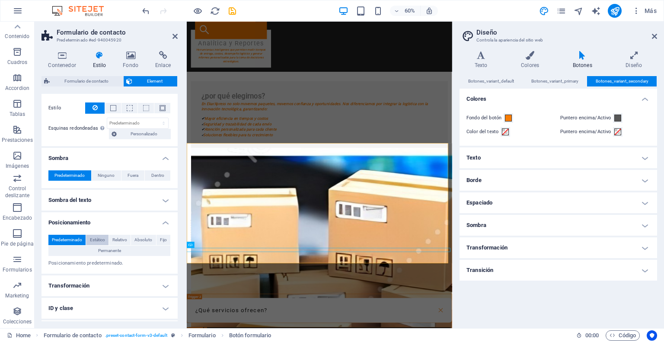
click at [92, 240] on span "Estático" at bounding box center [97, 240] width 15 height 10
click at [114, 240] on span "Relativo" at bounding box center [119, 240] width 15 height 10
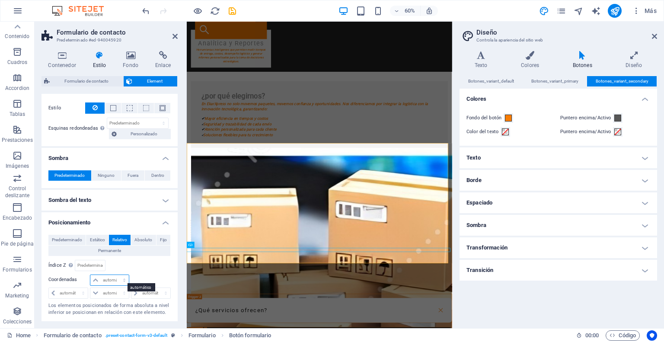
click at [113, 281] on select "automático px rem % em" at bounding box center [109, 280] width 38 height 10
click at [69, 294] on select "automático px rem % em" at bounding box center [68, 293] width 39 height 10
select select "px"
click at [75, 288] on select "automático px rem % em" at bounding box center [68, 293] width 39 height 10
type input "0"
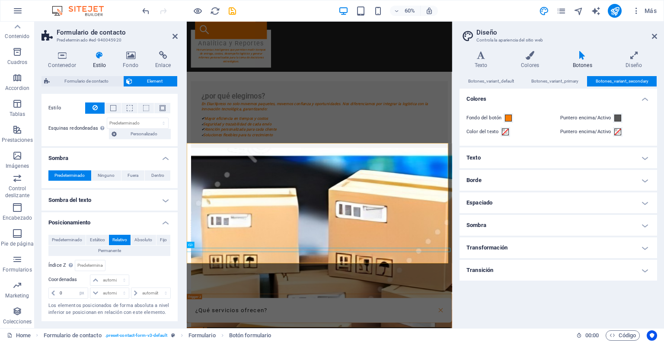
click at [147, 269] on div "Predeterminado Estático Relativo Absoluto Fijo Permanente Índice Z Define el or…" at bounding box center [109, 276] width 122 height 82
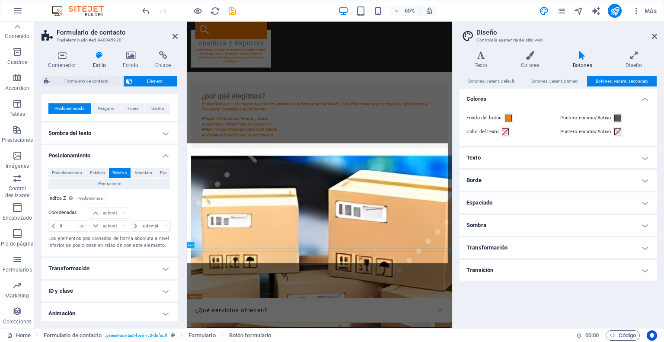
scroll to position [296, 0]
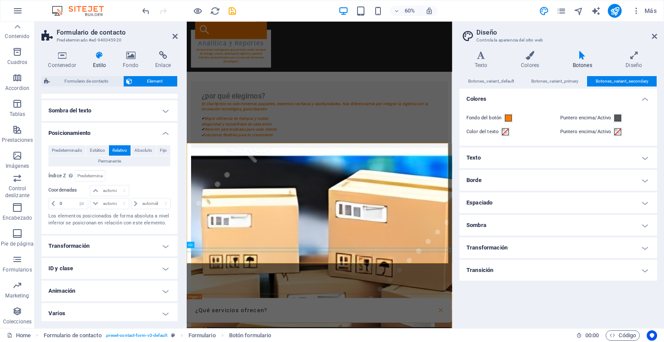
click at [178, 37] on aside "Formulario de contacto Predeterminado #ed-940045920 Contenedor Estilo Fondo Enl…" at bounding box center [111, 175] width 152 height 307
click at [173, 33] on icon at bounding box center [175, 36] width 5 height 7
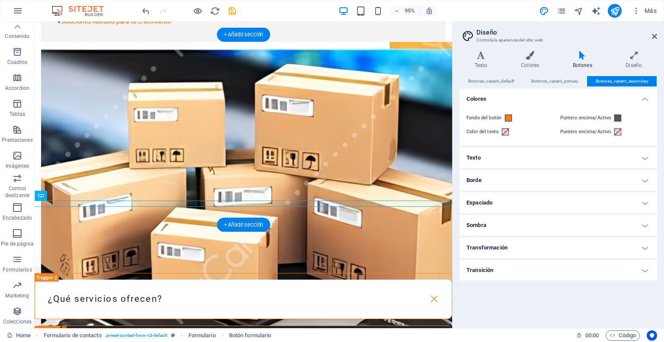
drag, startPoint x: 193, startPoint y: 212, endPoint x: 75, endPoint y: 211, distance: 118.1
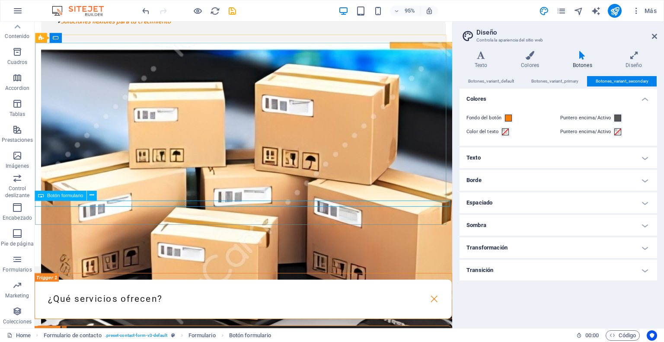
click at [42, 199] on icon at bounding box center [41, 196] width 6 height 10
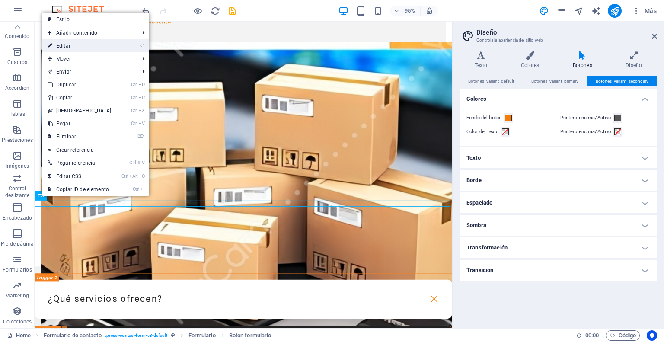
click at [82, 48] on link "⏎ Editar" at bounding box center [79, 45] width 74 height 13
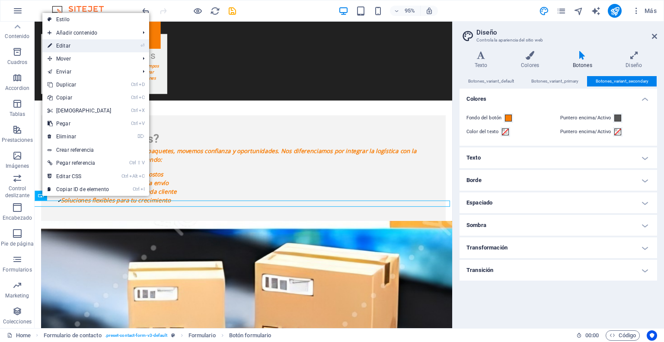
scroll to position [2112, 0]
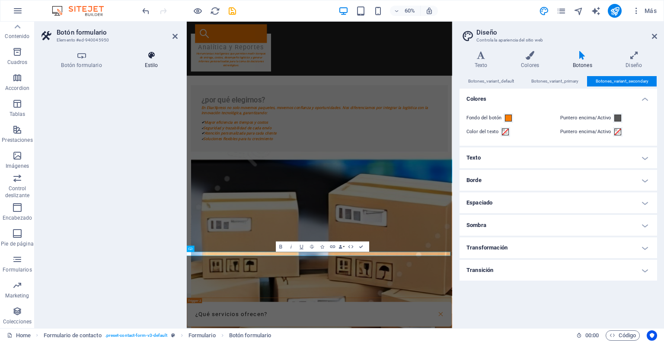
click at [157, 60] on h4 "Estilo" at bounding box center [151, 60] width 53 height 18
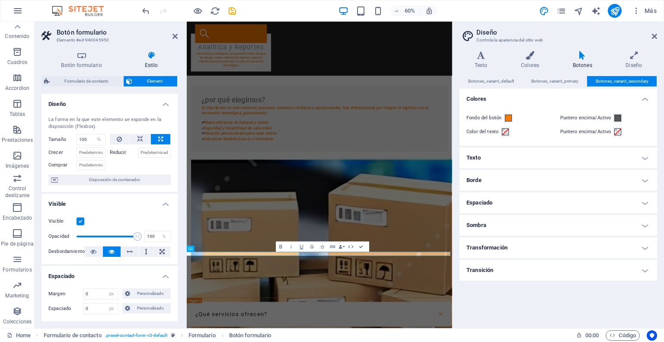
click at [230, 17] on div at bounding box center [189, 11] width 97 height 14
click at [231, 10] on icon "save" at bounding box center [232, 11] width 10 height 10
checkbox input "false"
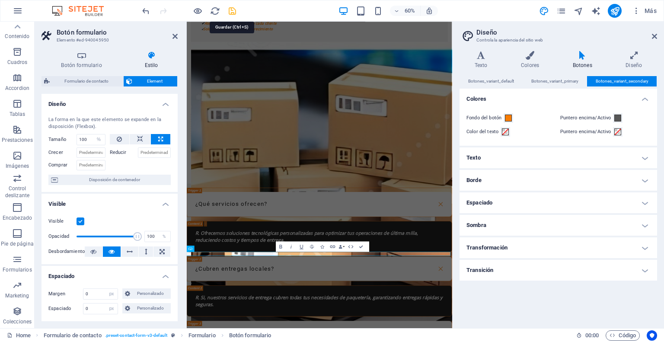
select select "px"
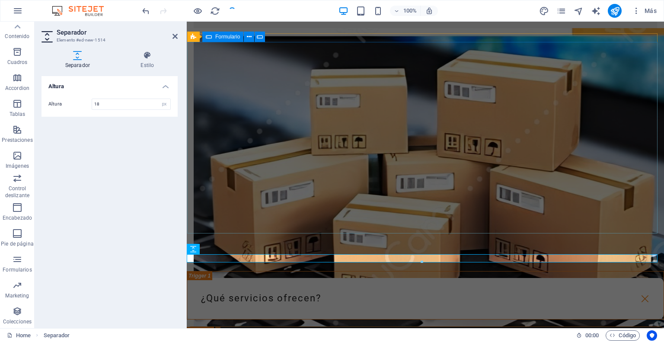
scroll to position [2090, 0]
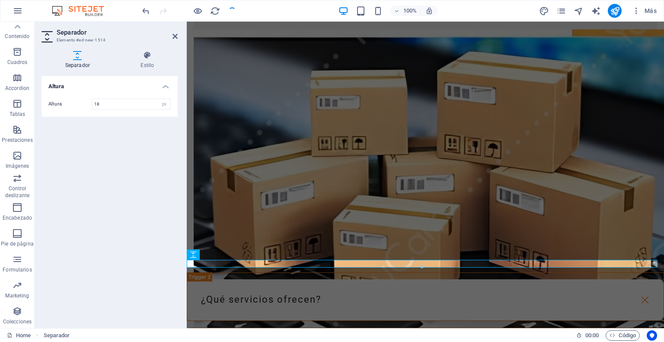
click at [75, 297] on div "Altura Altura 18 px rem vh vw" at bounding box center [110, 198] width 136 height 245
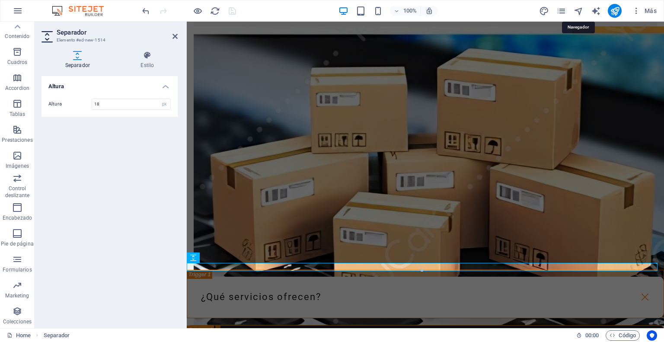
scroll to position [2081, 0]
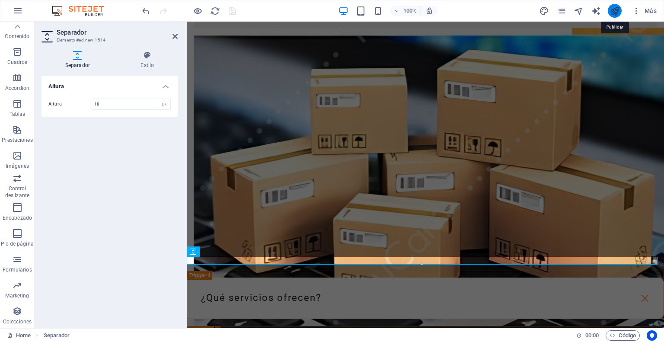
click at [613, 11] on icon "publish" at bounding box center [615, 11] width 10 height 10
select select "px"
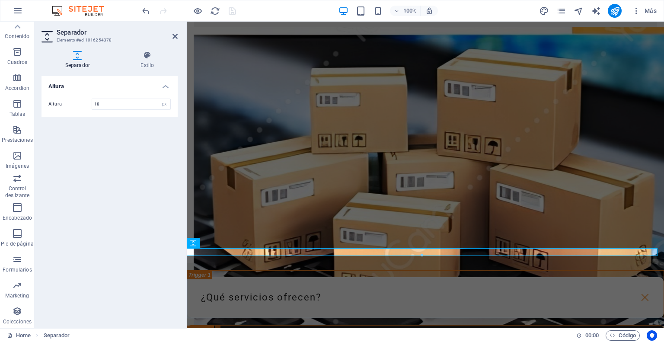
scroll to position [2090, 0]
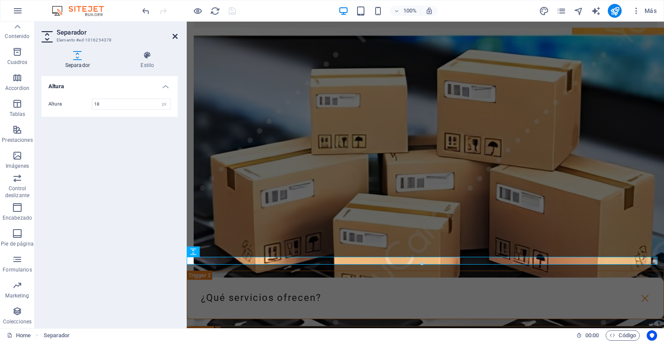
click at [174, 34] on icon at bounding box center [175, 36] width 5 height 7
